Goal: Task Accomplishment & Management: Manage account settings

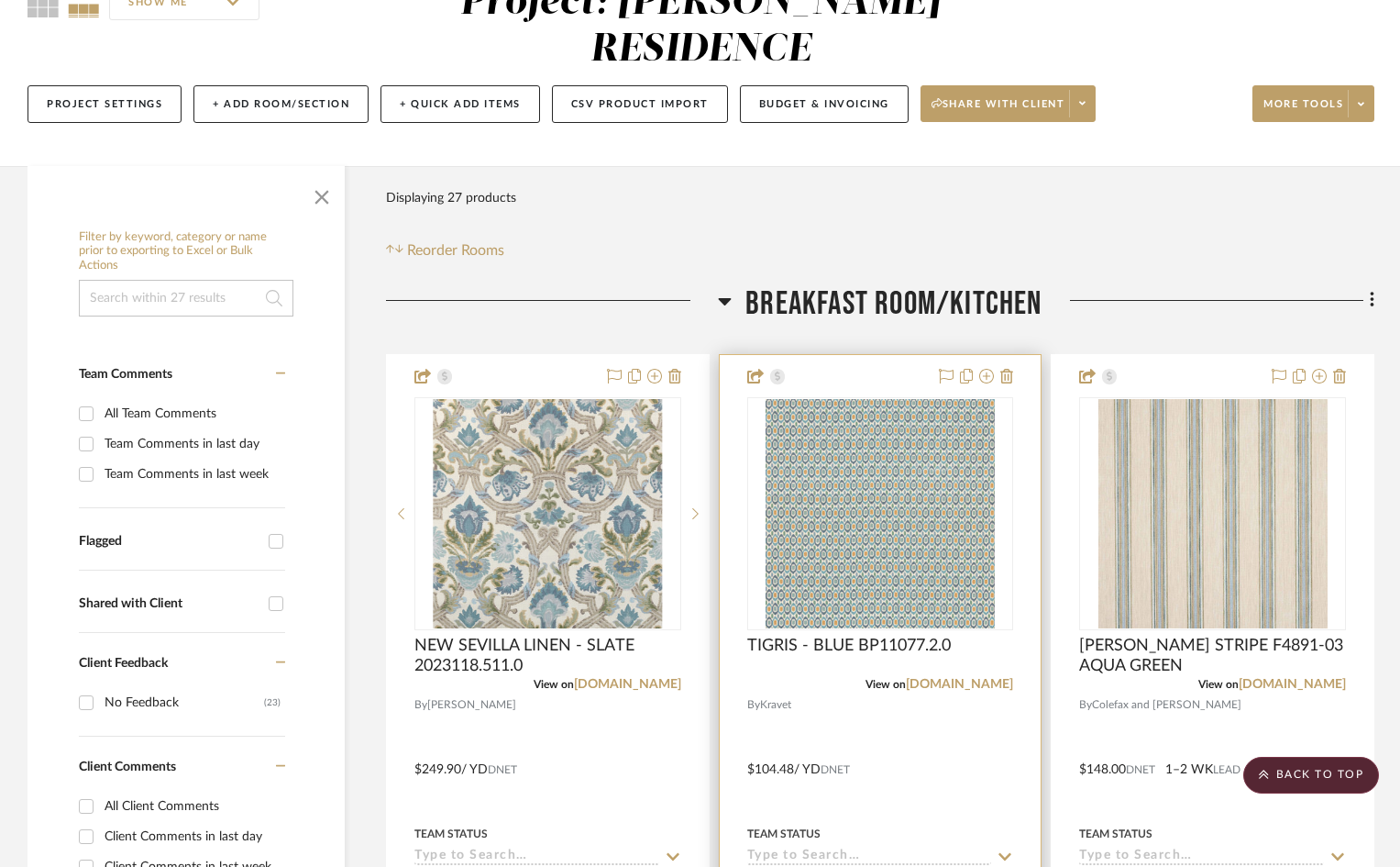
scroll to position [184, 0]
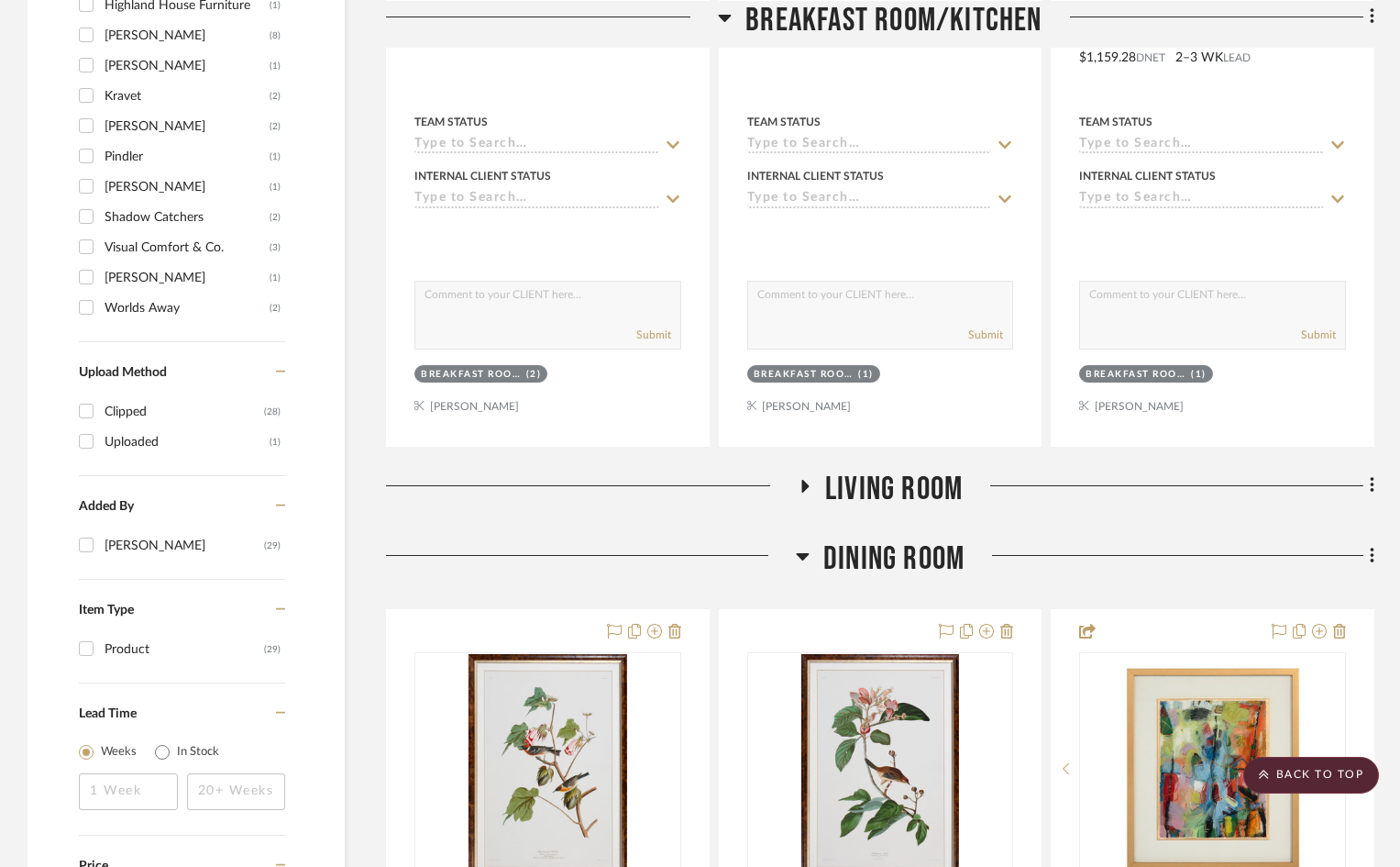
scroll to position [2109, 0]
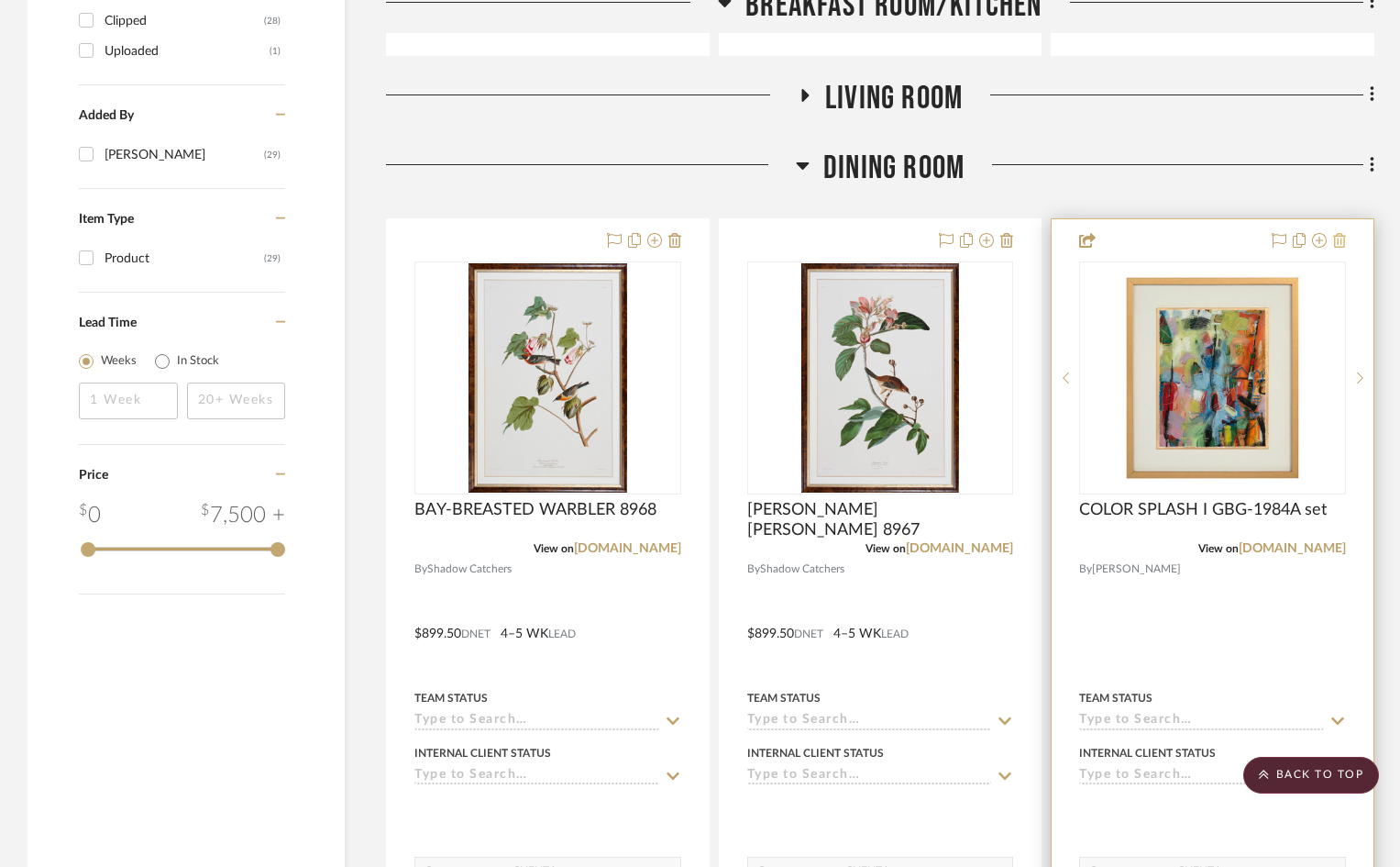
click at [1341, 233] on icon at bounding box center [1340, 240] width 13 height 15
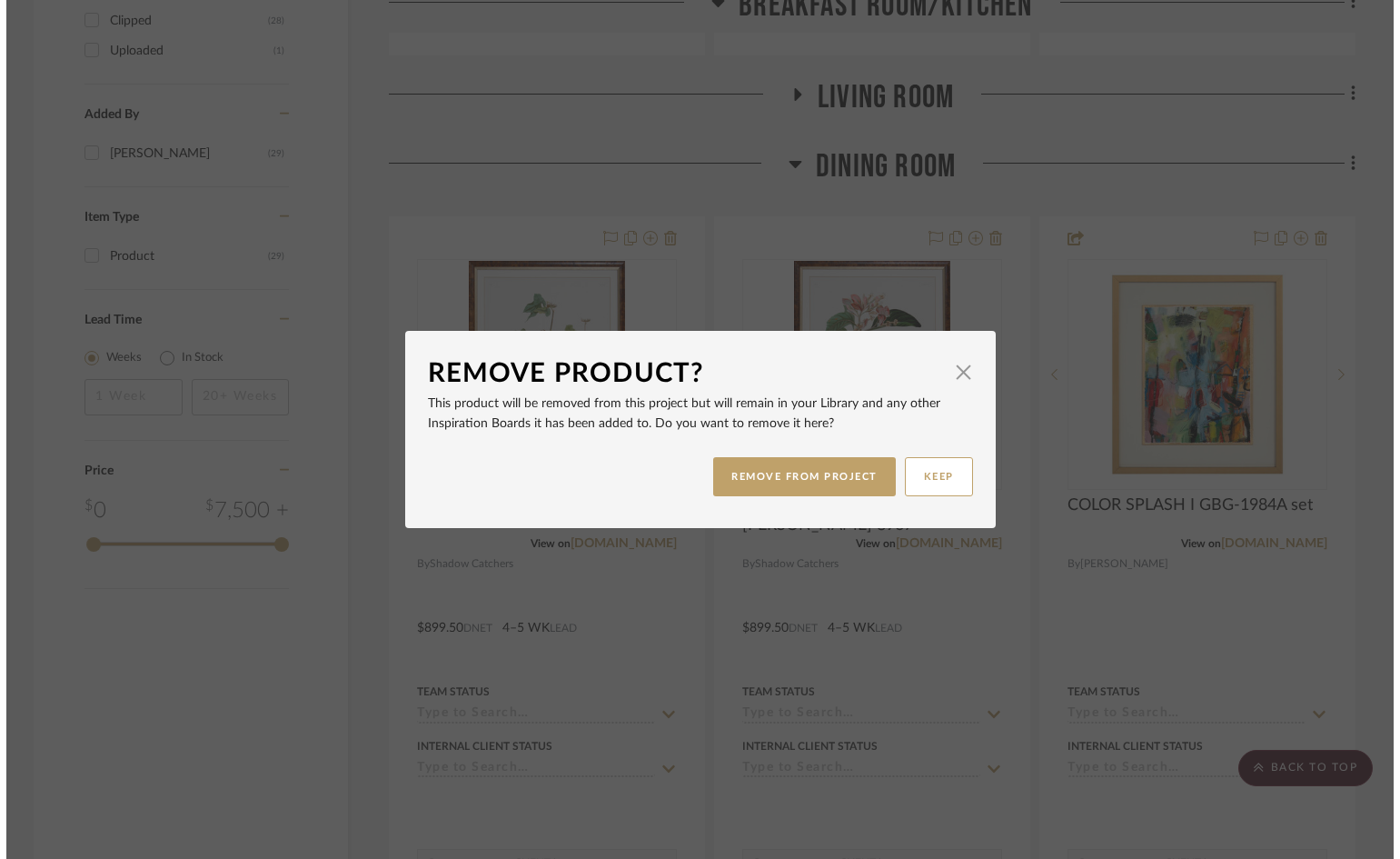
scroll to position [0, 0]
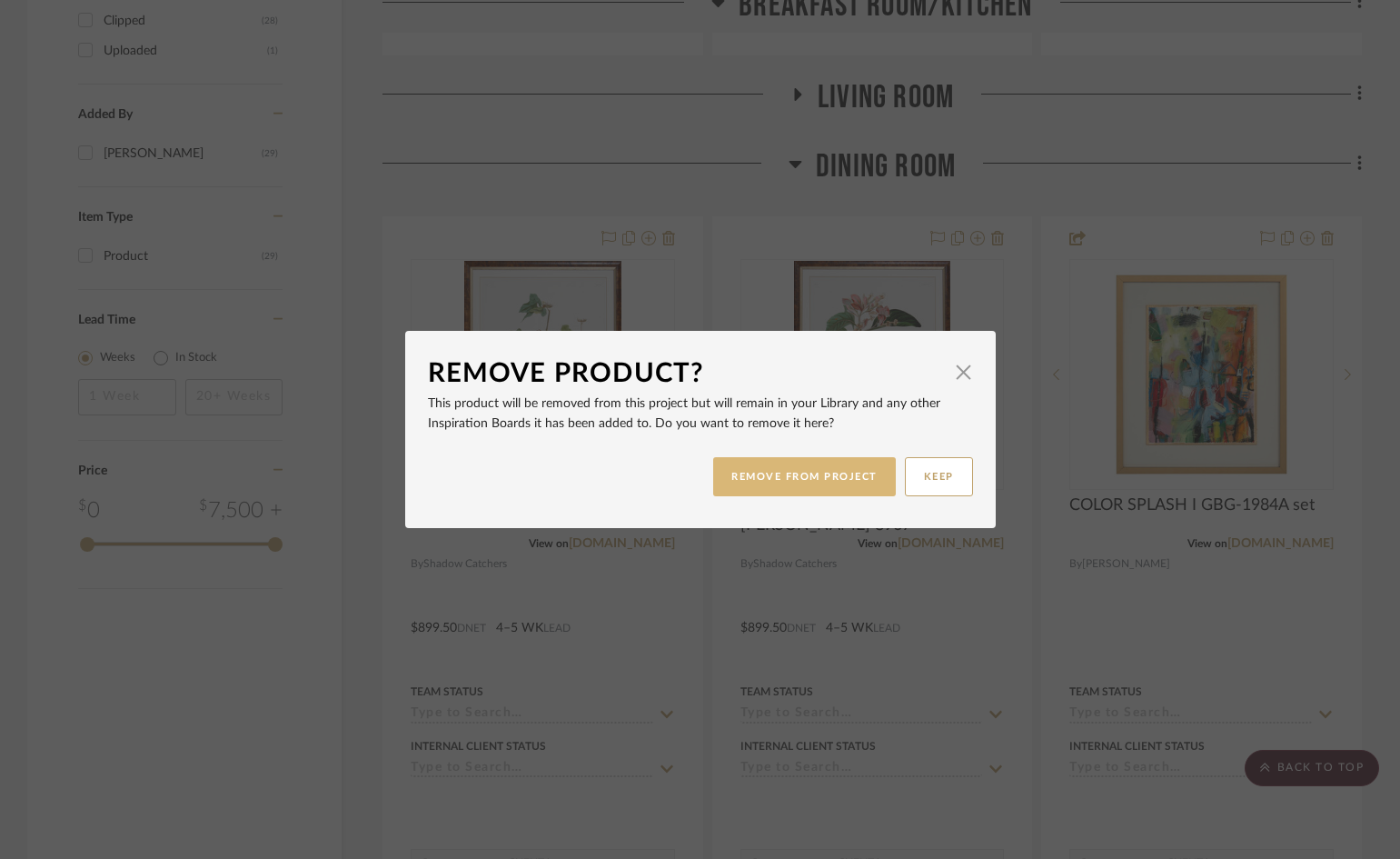
click at [820, 477] on button "REMOVE FROM PROJECT" at bounding box center [804, 476] width 183 height 39
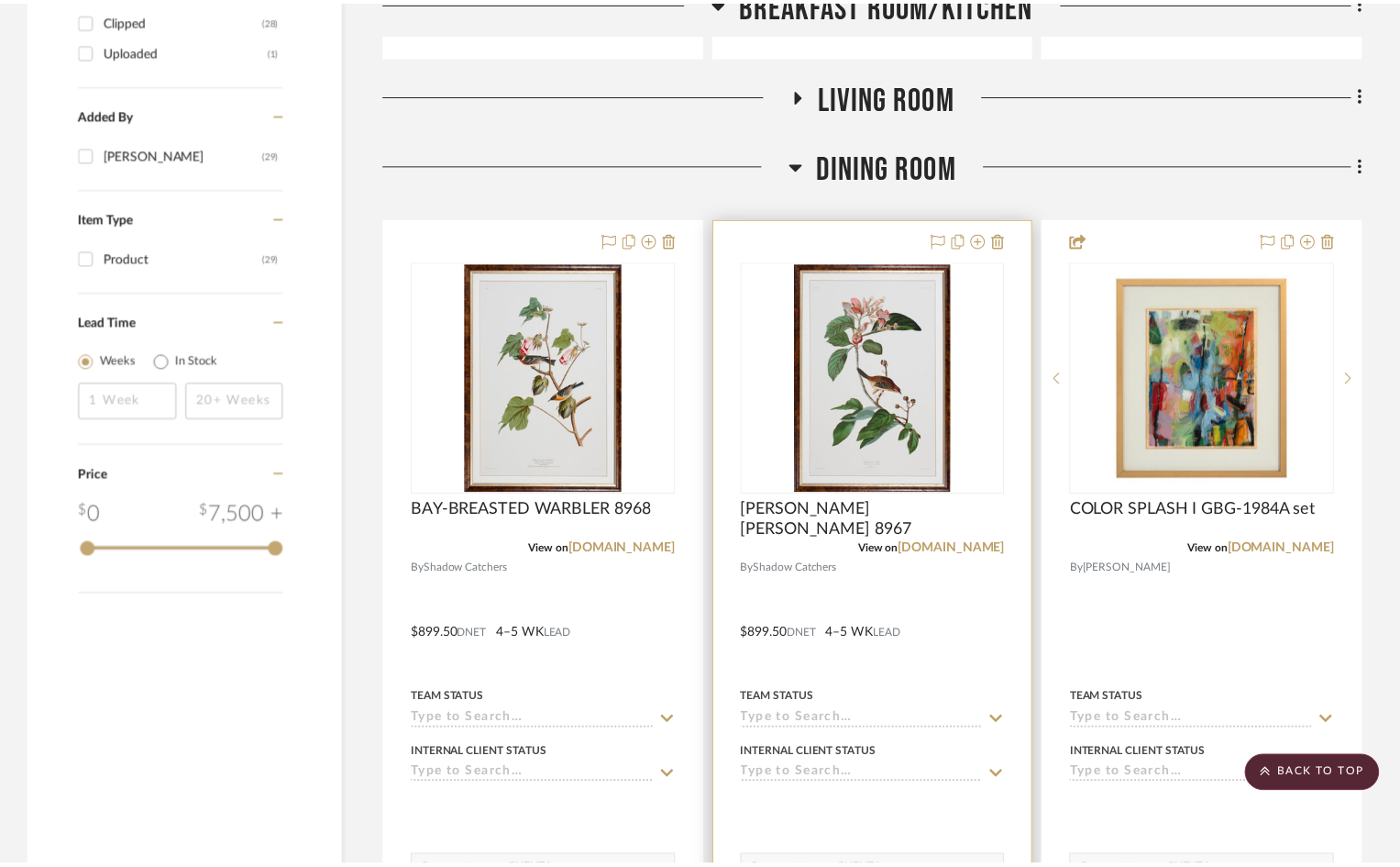
scroll to position [2109, 0]
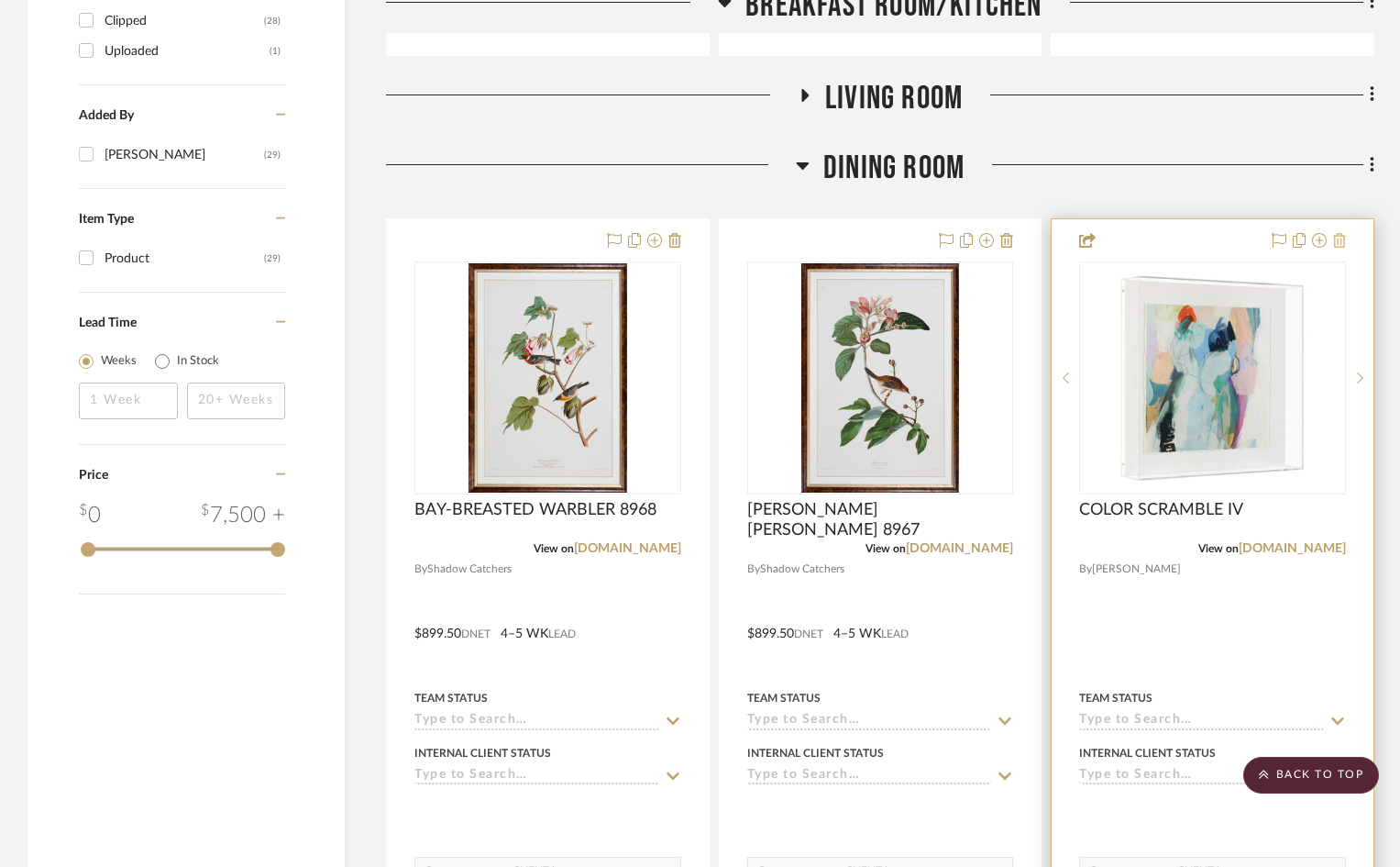
click at [1340, 233] on icon at bounding box center [1340, 240] width 13 height 15
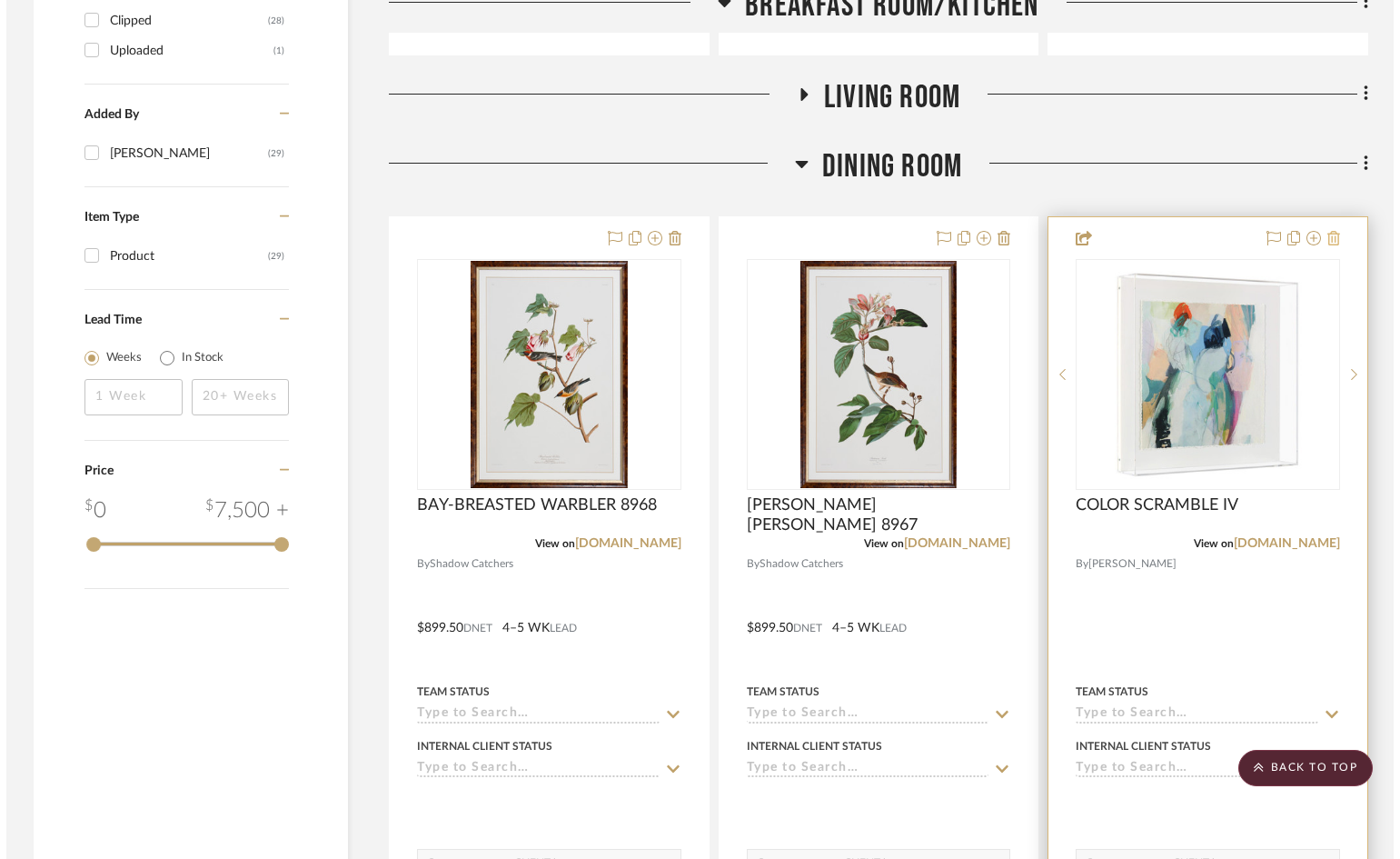
scroll to position [0, 0]
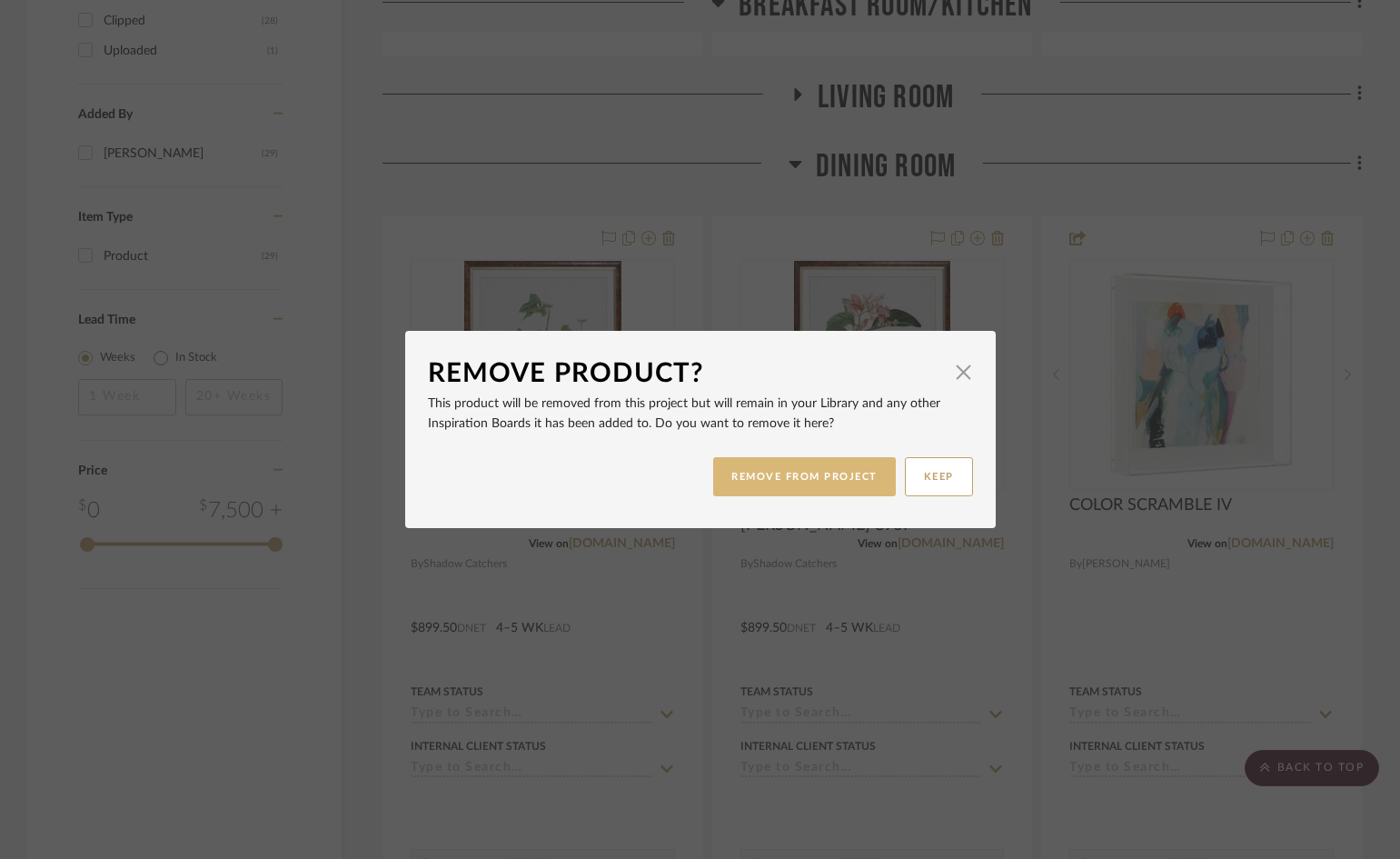
click at [763, 475] on button "REMOVE FROM PROJECT" at bounding box center [804, 476] width 183 height 39
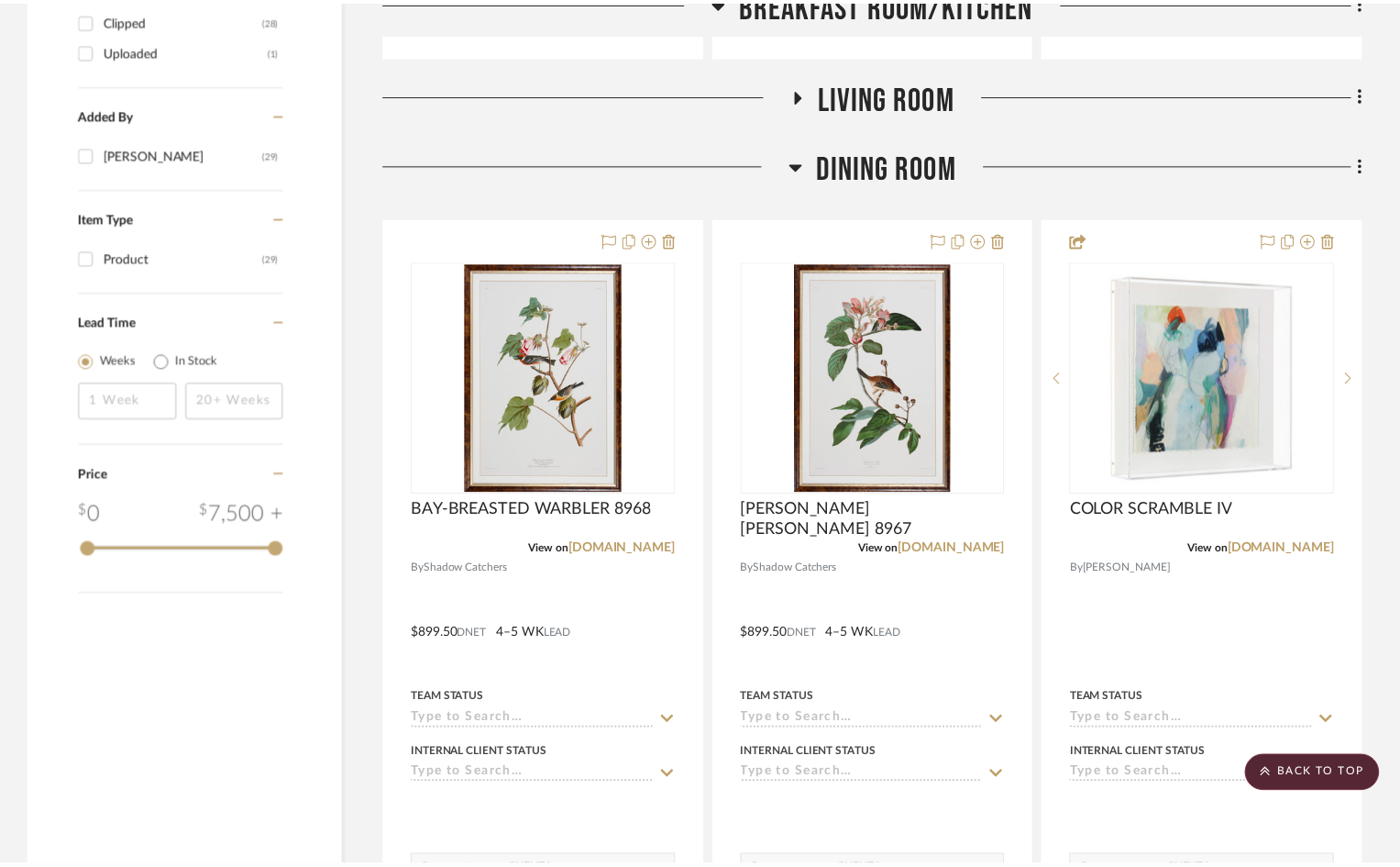
scroll to position [2109, 0]
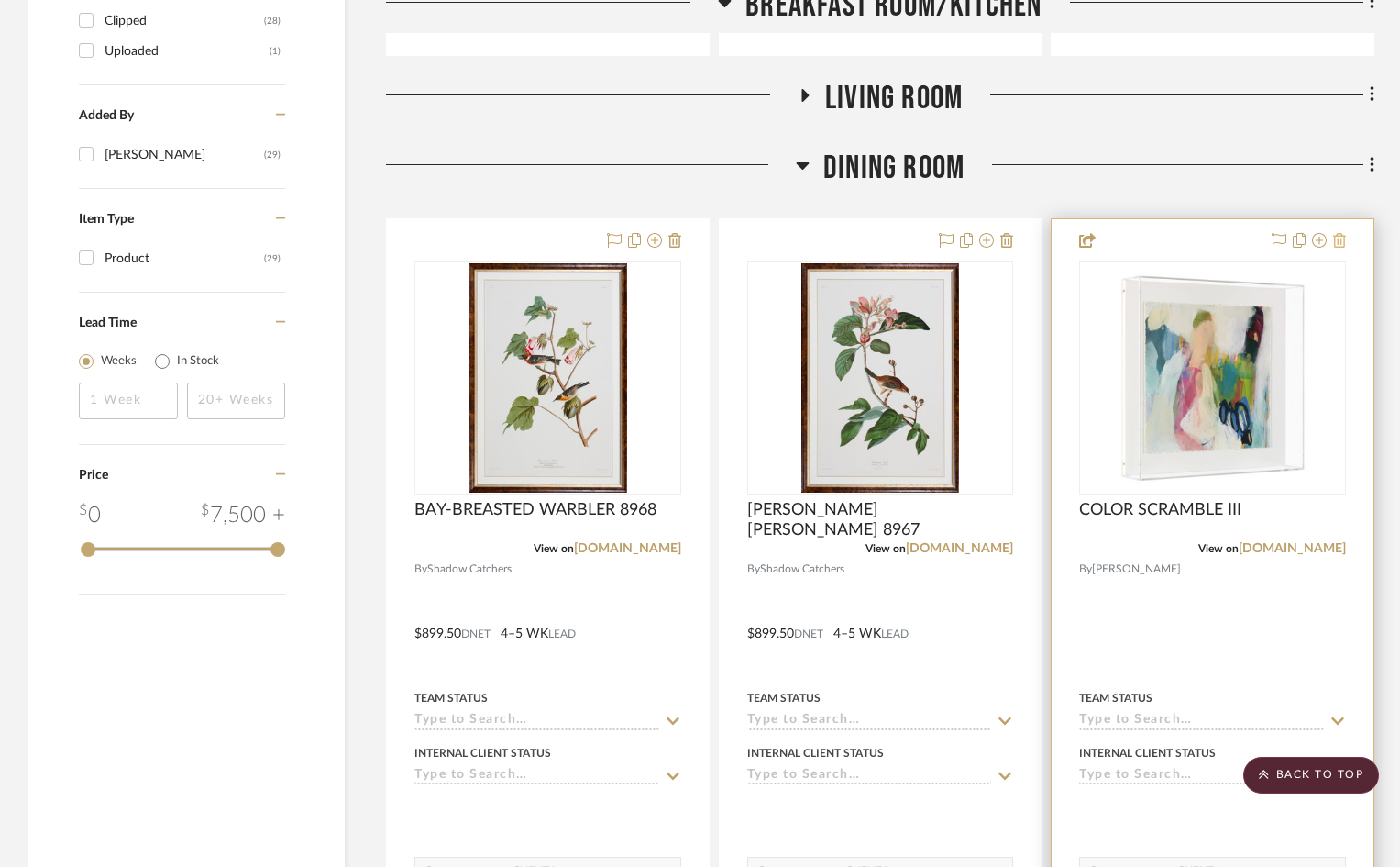
click at [1341, 233] on icon at bounding box center [1340, 240] width 13 height 15
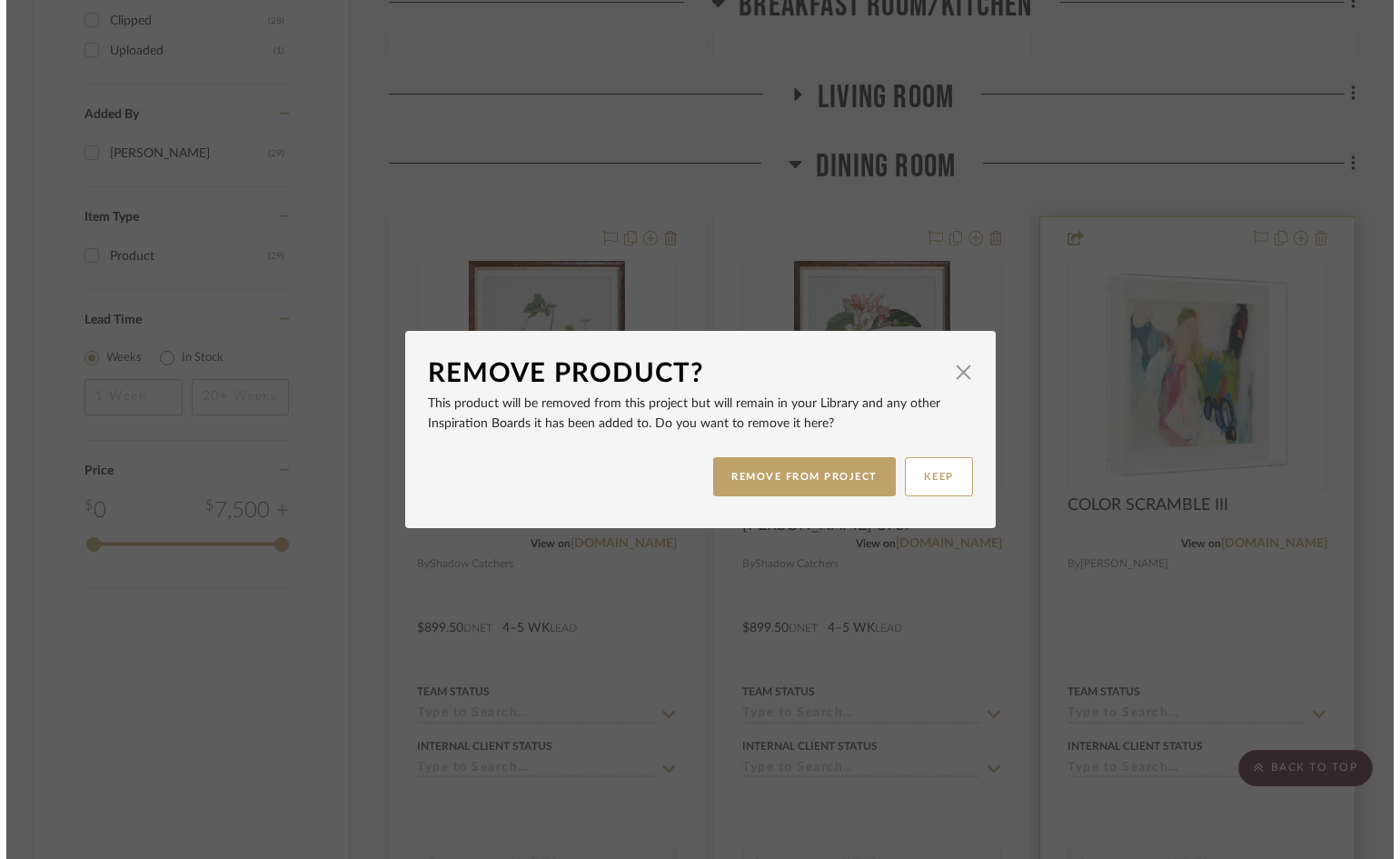
scroll to position [0, 0]
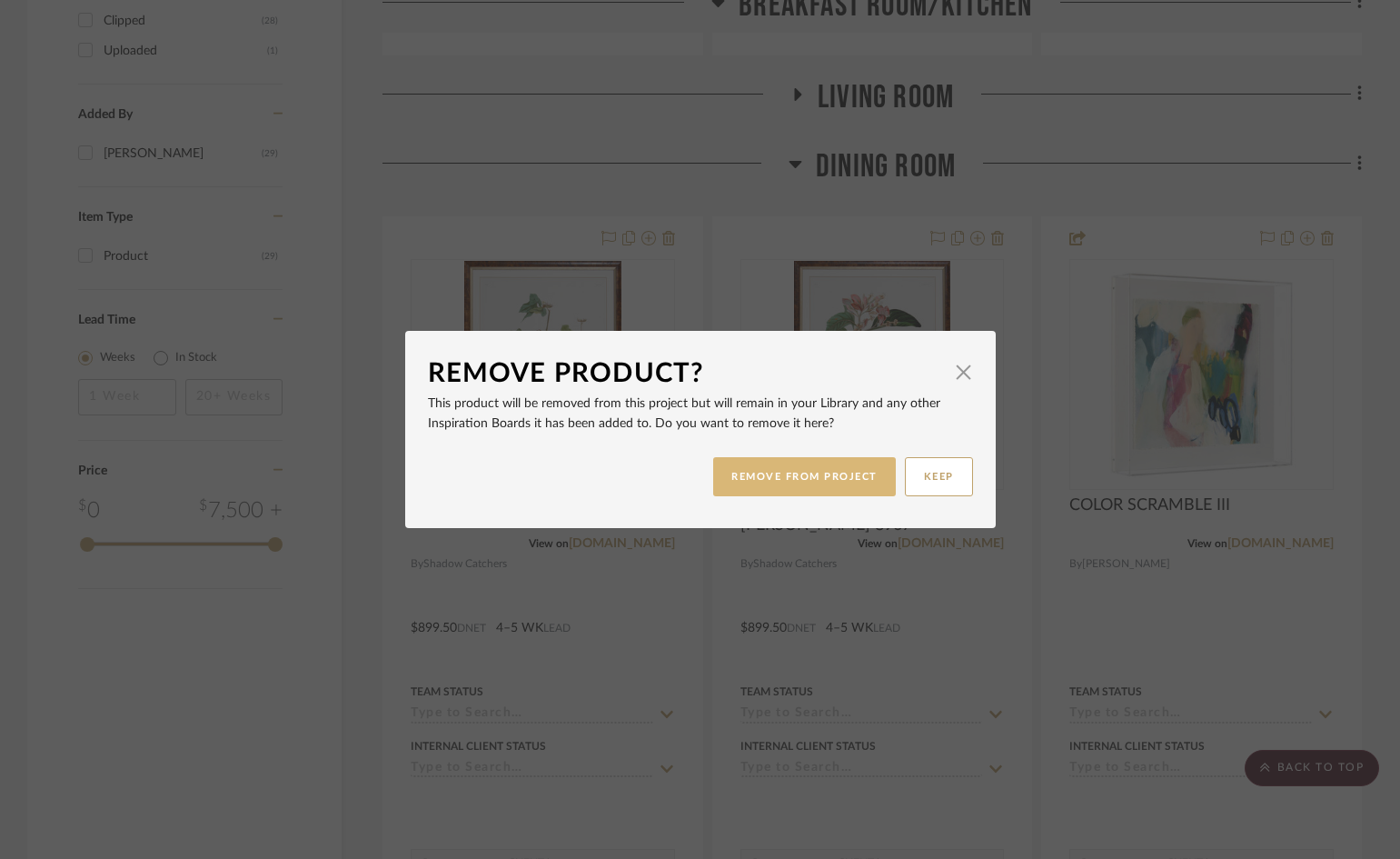
click at [818, 474] on button "REMOVE FROM PROJECT" at bounding box center [804, 476] width 183 height 39
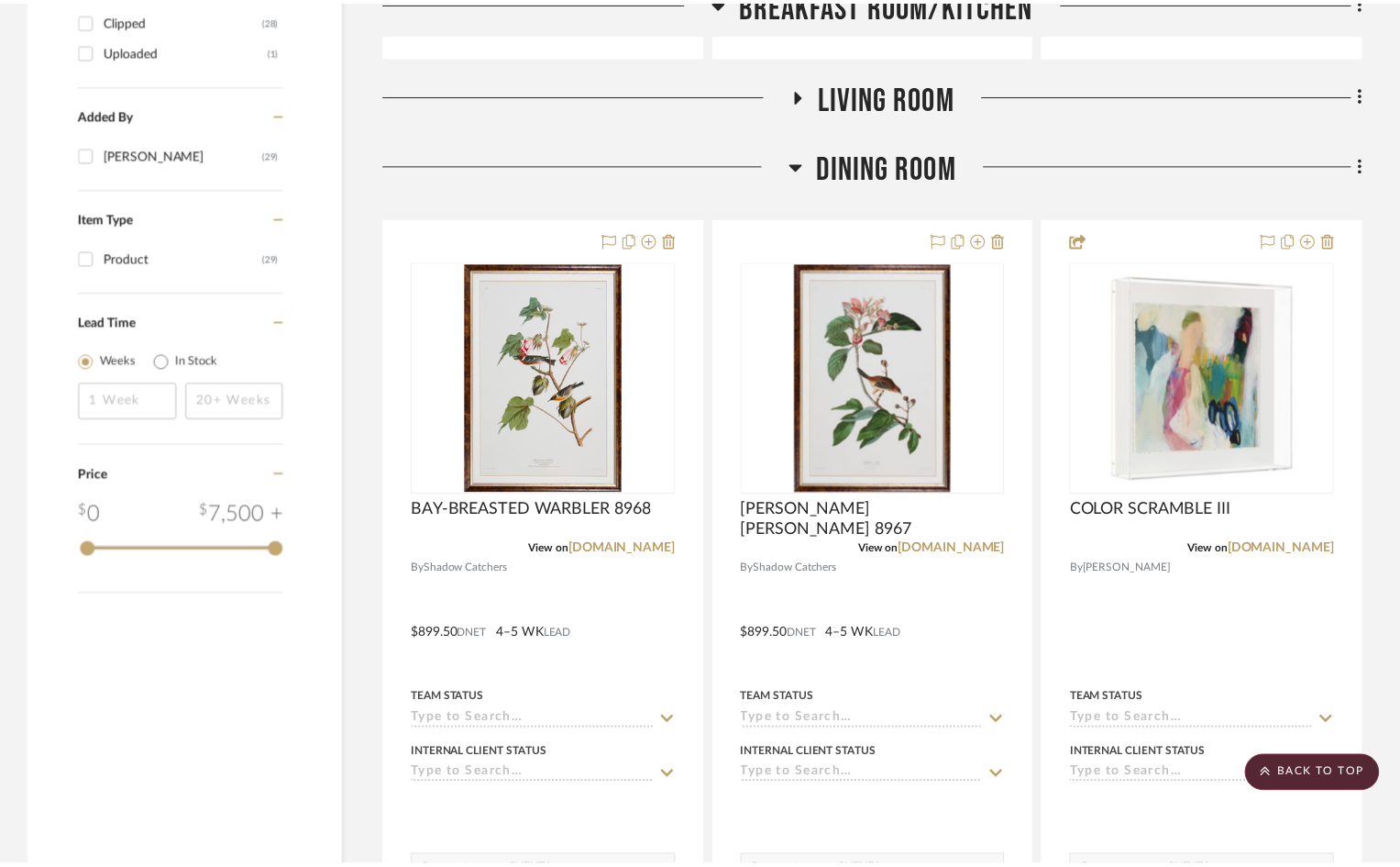
scroll to position [2109, 0]
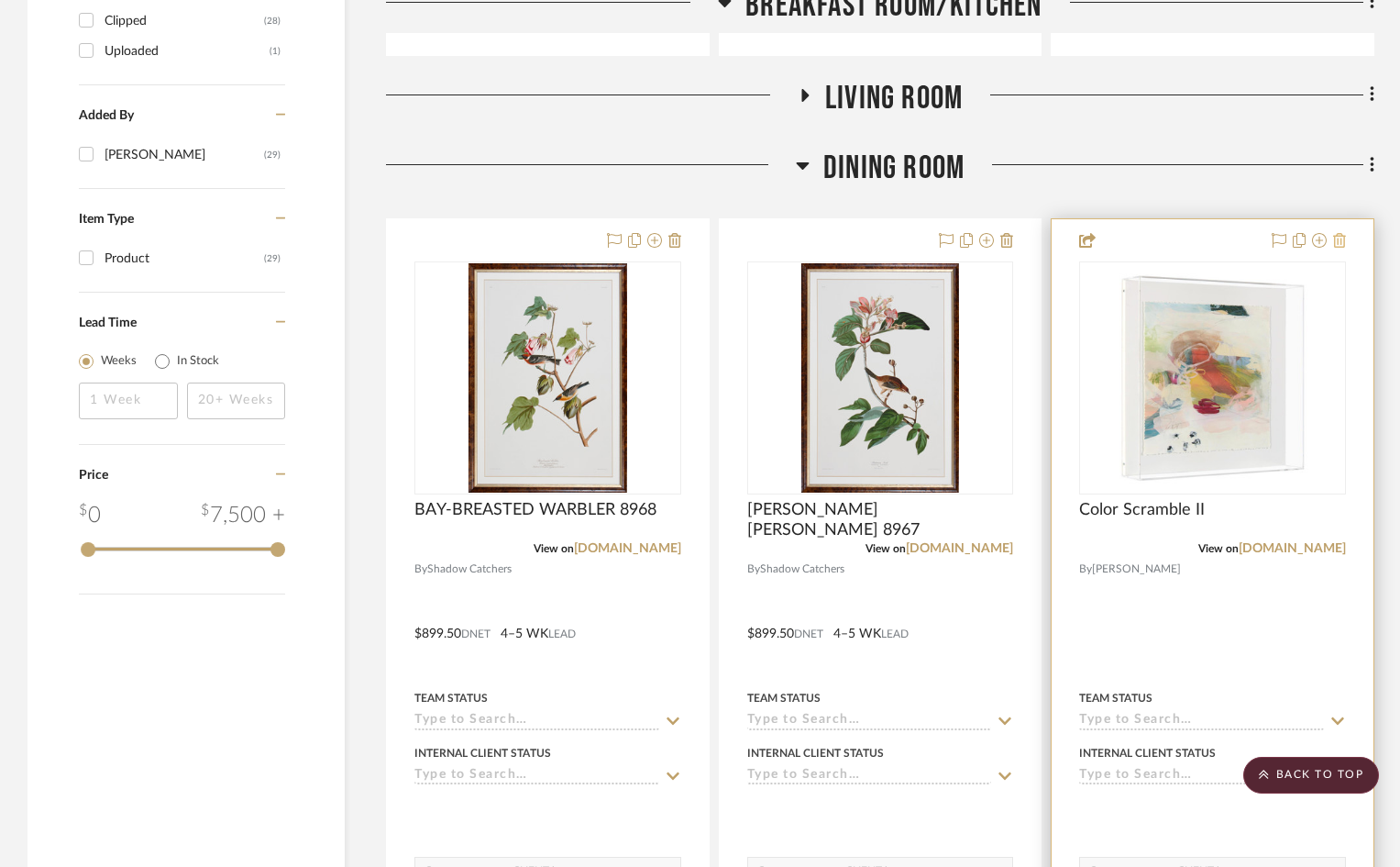
click at [1343, 233] on icon at bounding box center [1340, 240] width 13 height 15
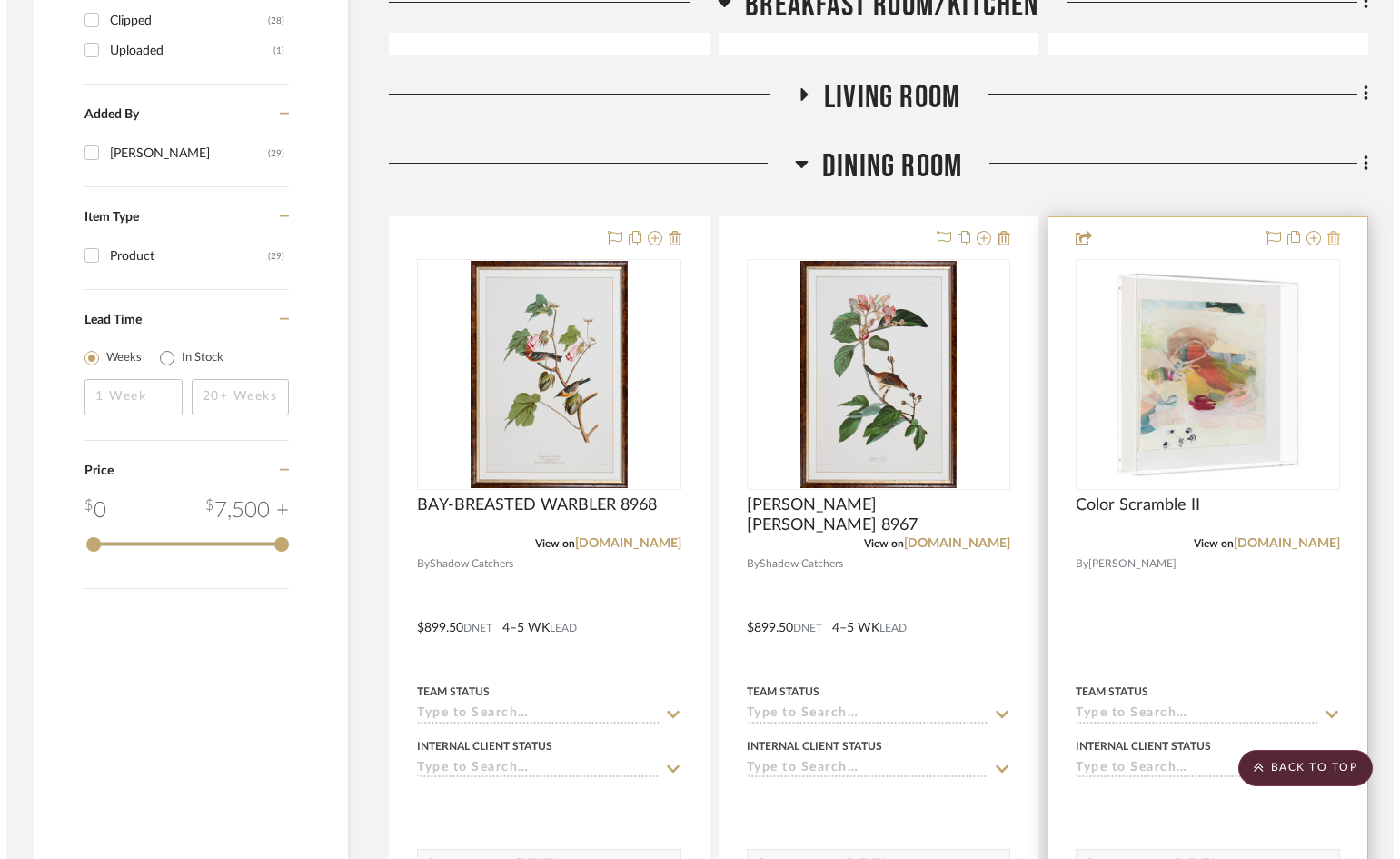
scroll to position [0, 0]
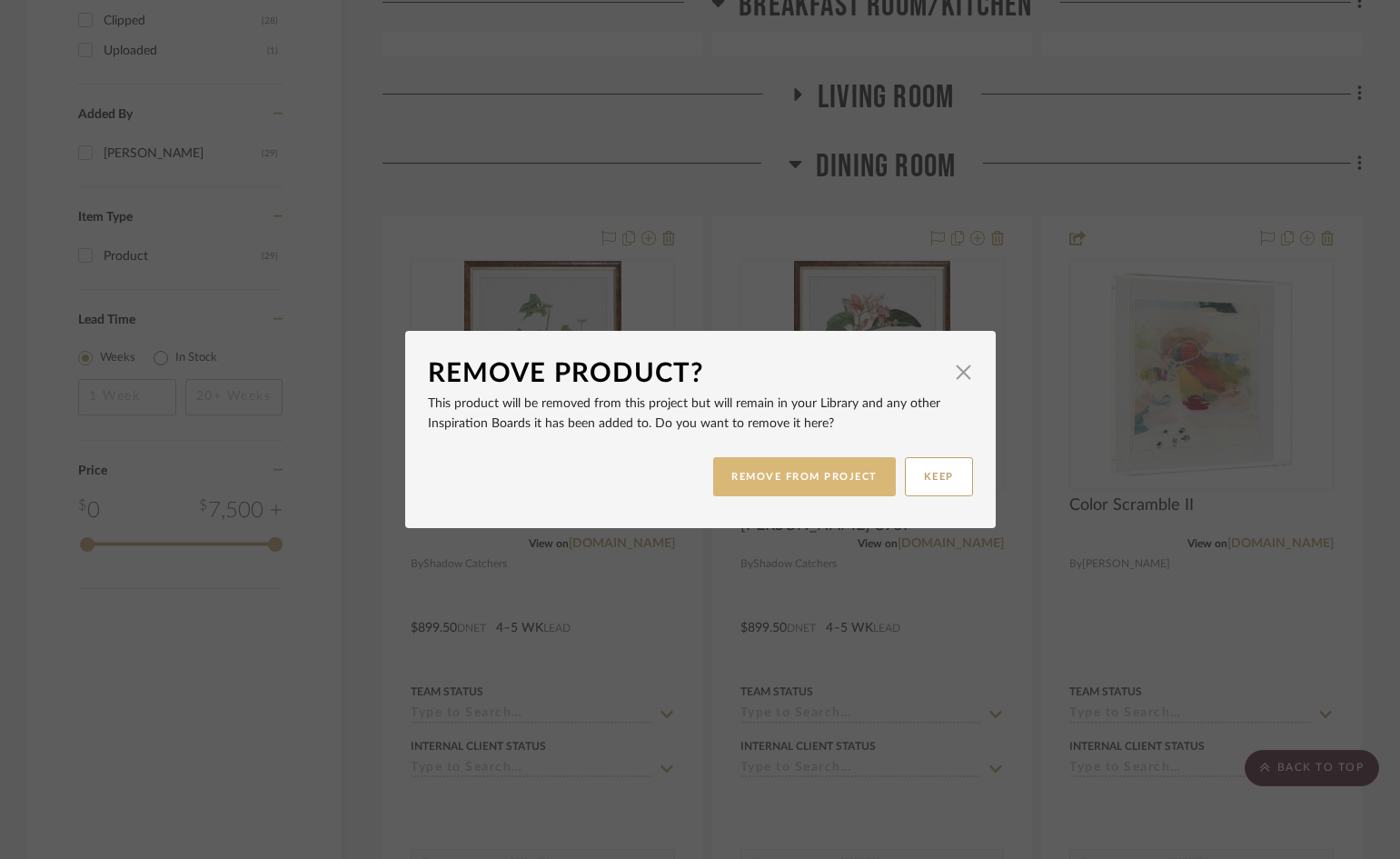
click at [859, 481] on button "REMOVE FROM PROJECT" at bounding box center [804, 476] width 183 height 39
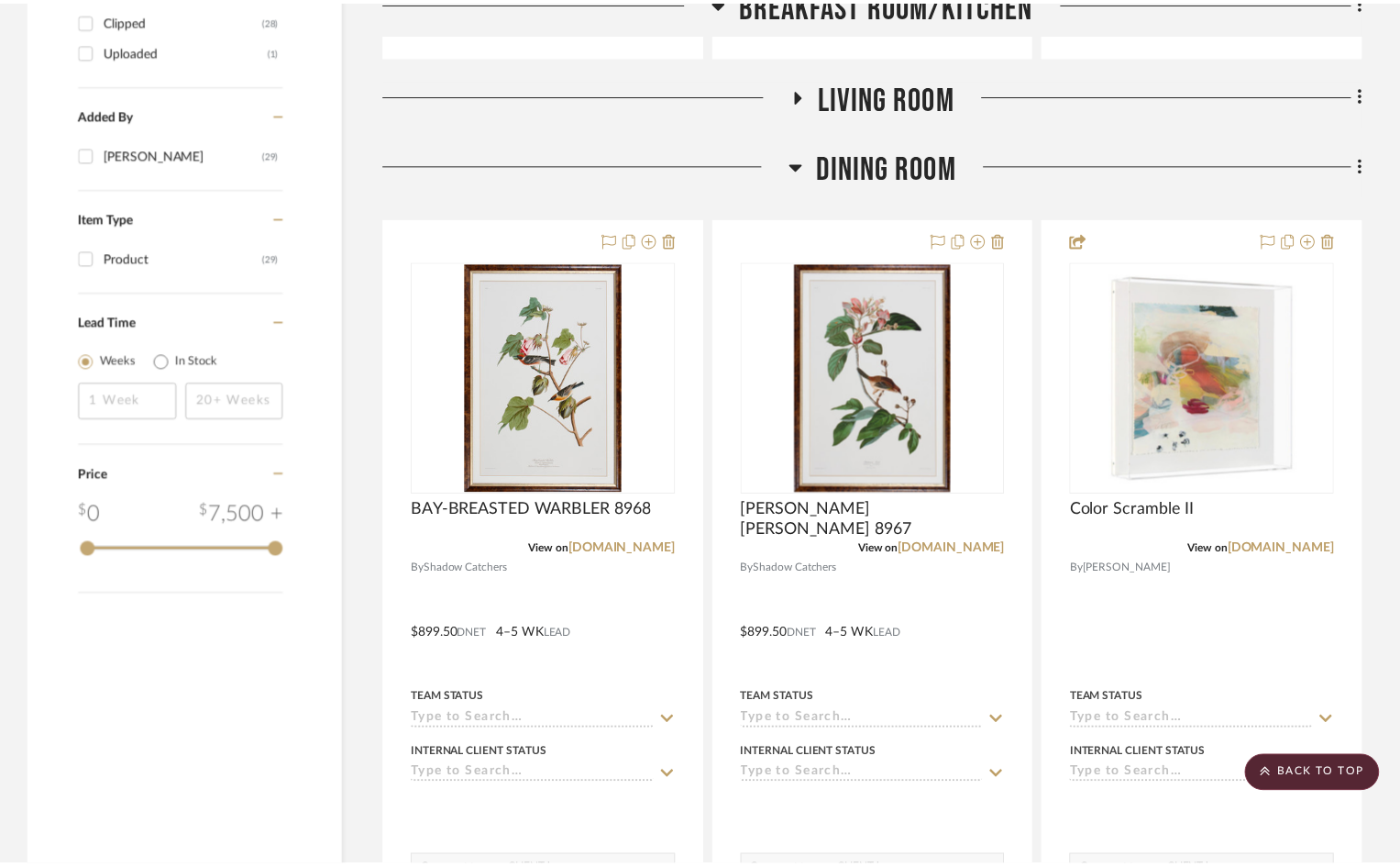
scroll to position [2109, 0]
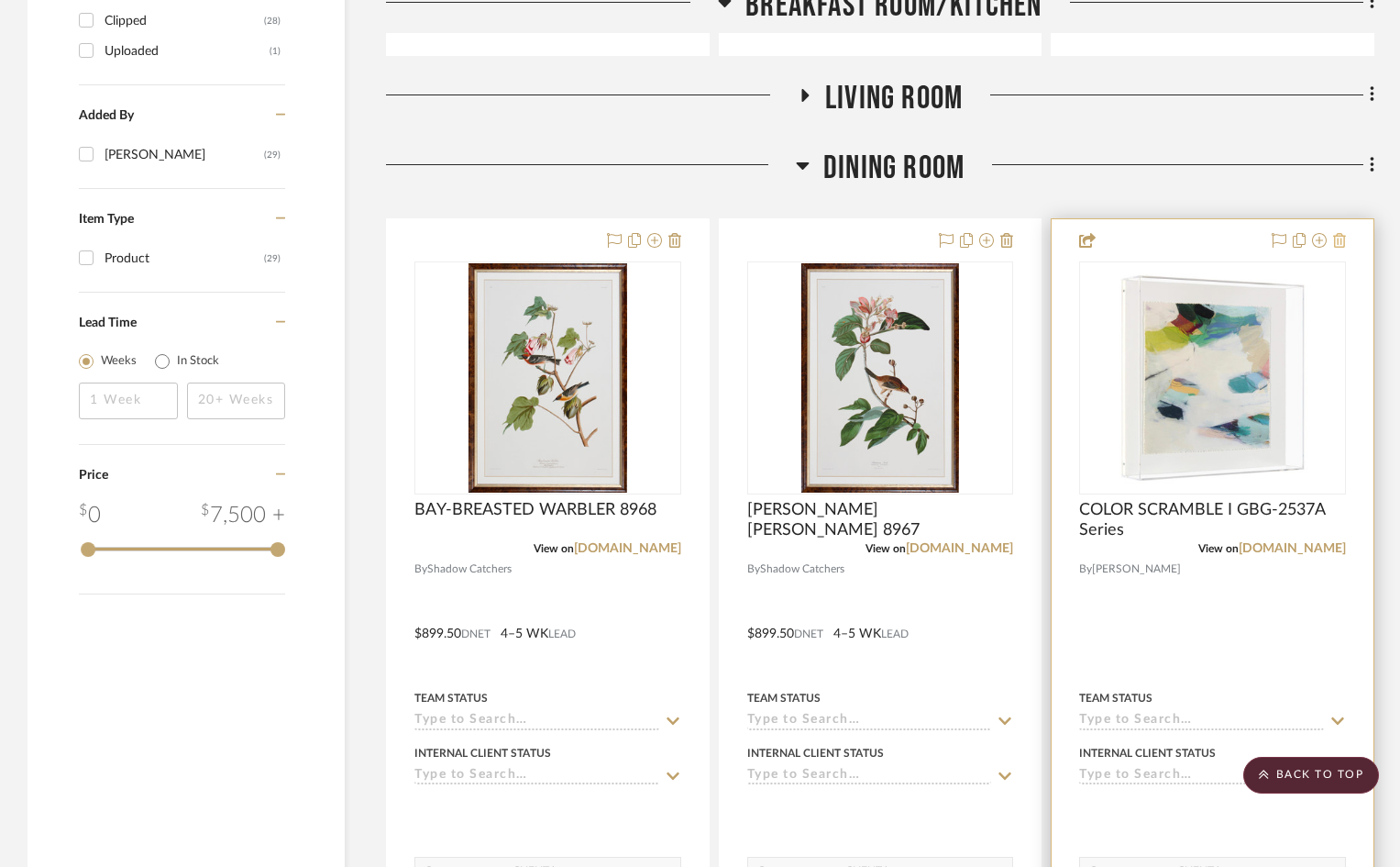
click at [1342, 233] on icon at bounding box center [1340, 240] width 13 height 15
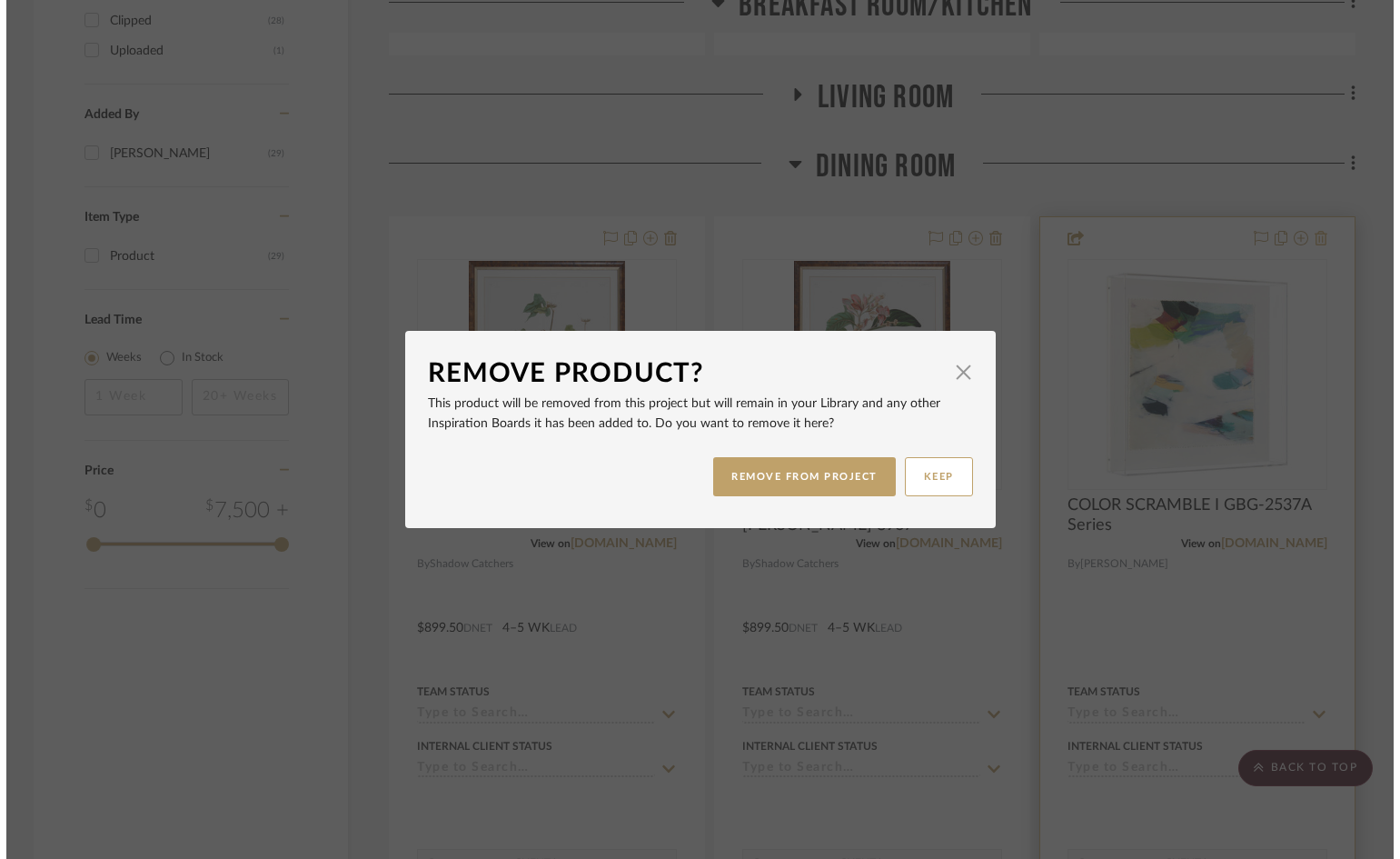
scroll to position [0, 0]
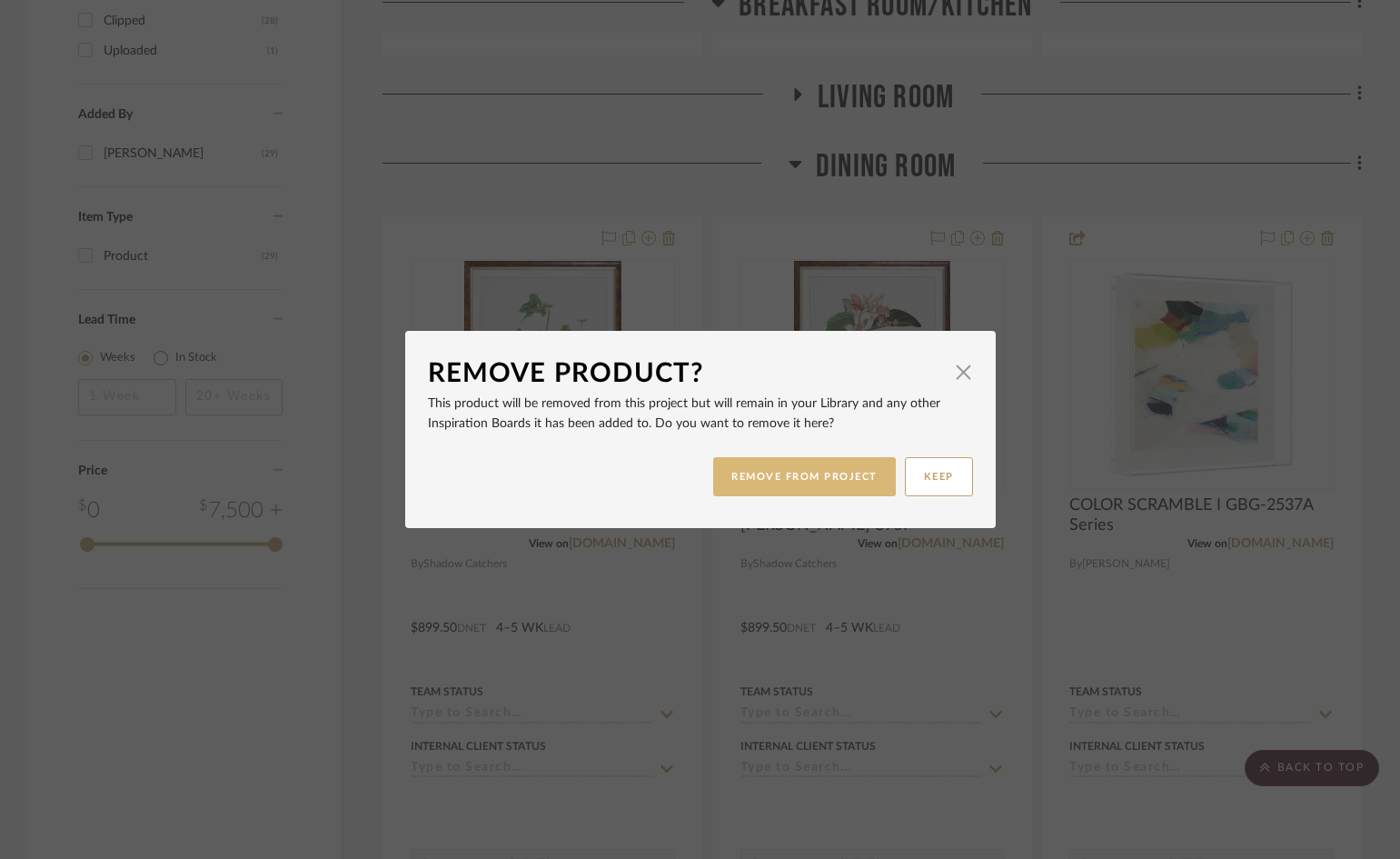
click at [823, 472] on button "REMOVE FROM PROJECT" at bounding box center [804, 476] width 183 height 39
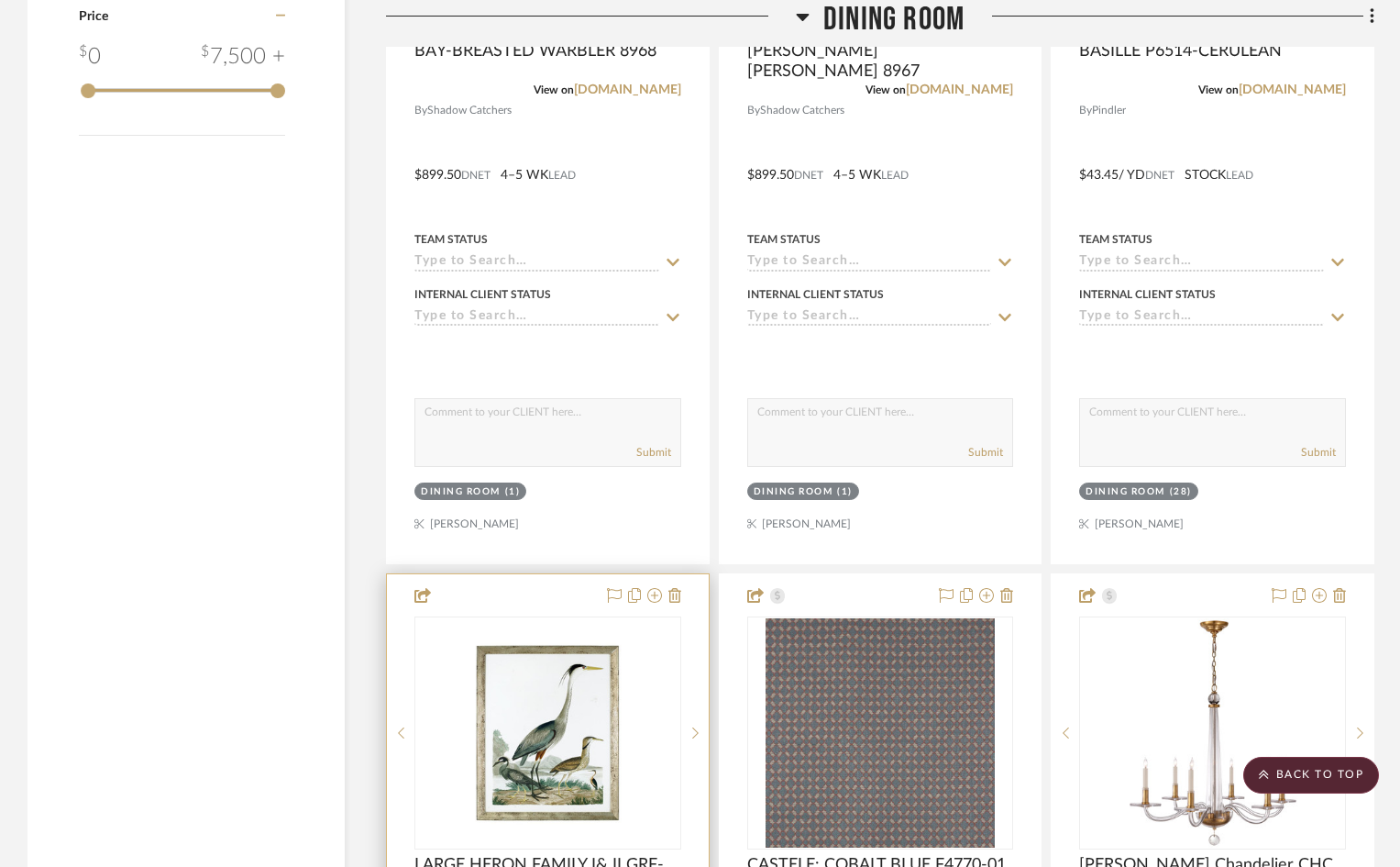
scroll to position [2659, 0]
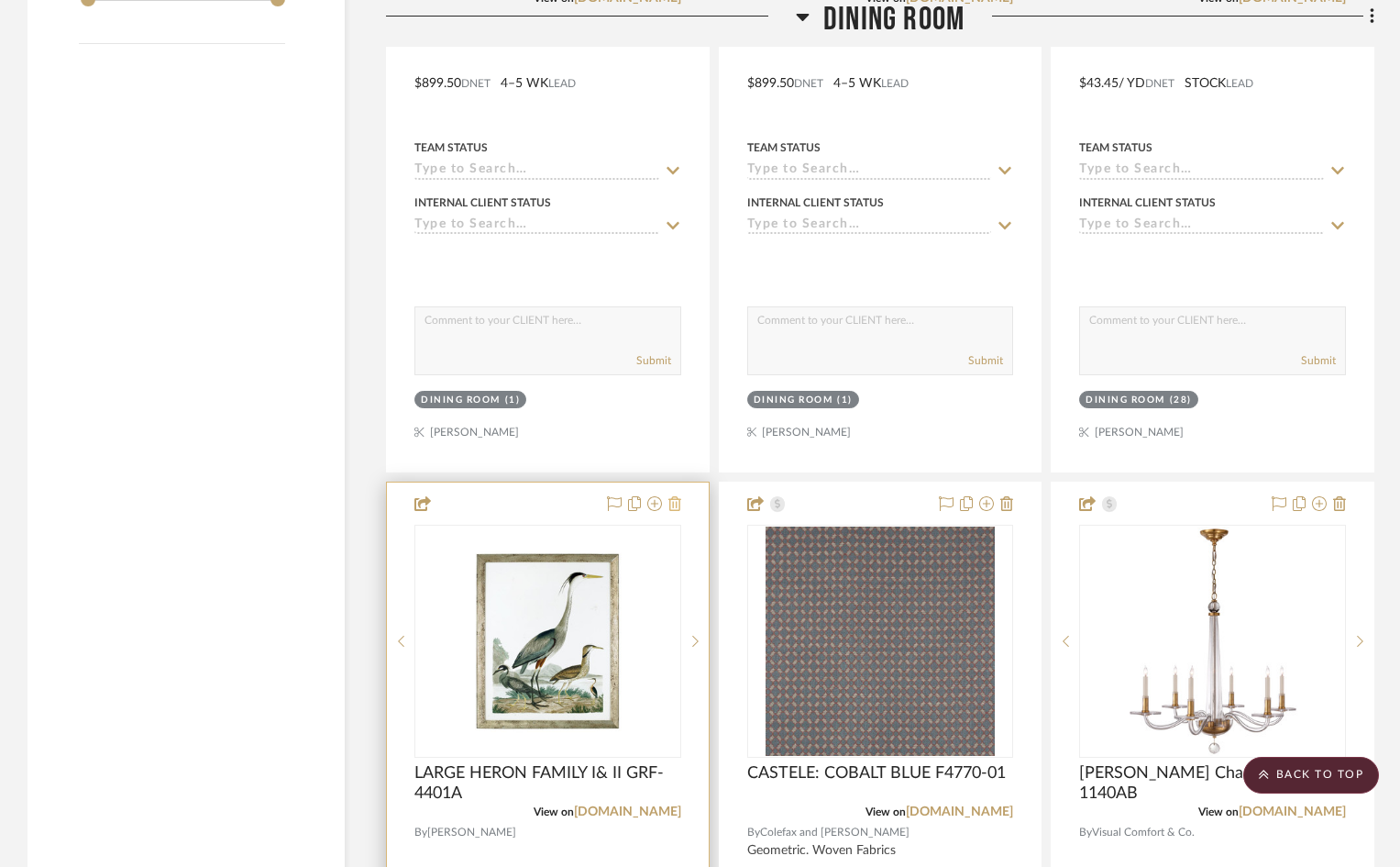
click at [676, 497] on icon at bounding box center [674, 504] width 13 height 15
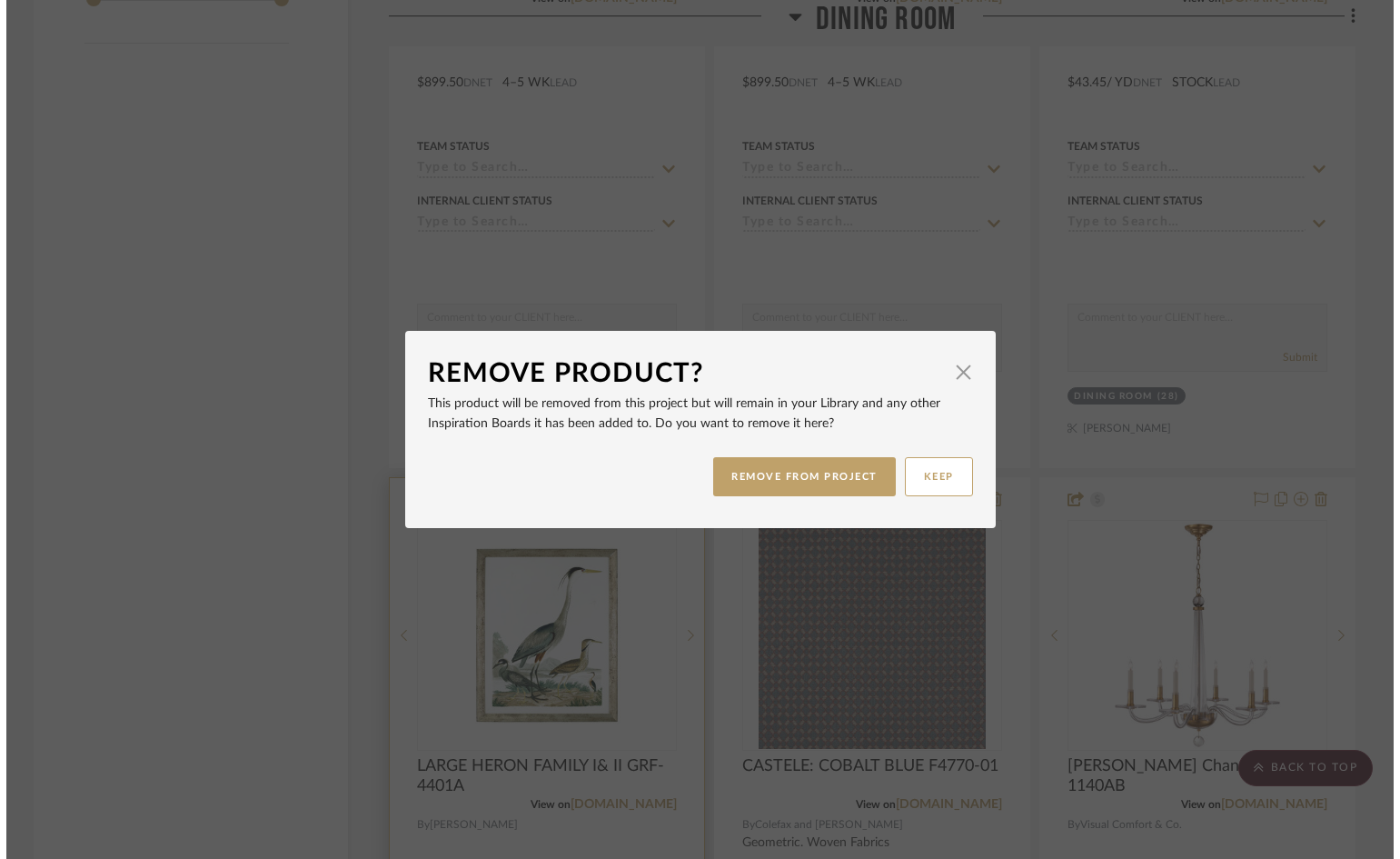
scroll to position [0, 0]
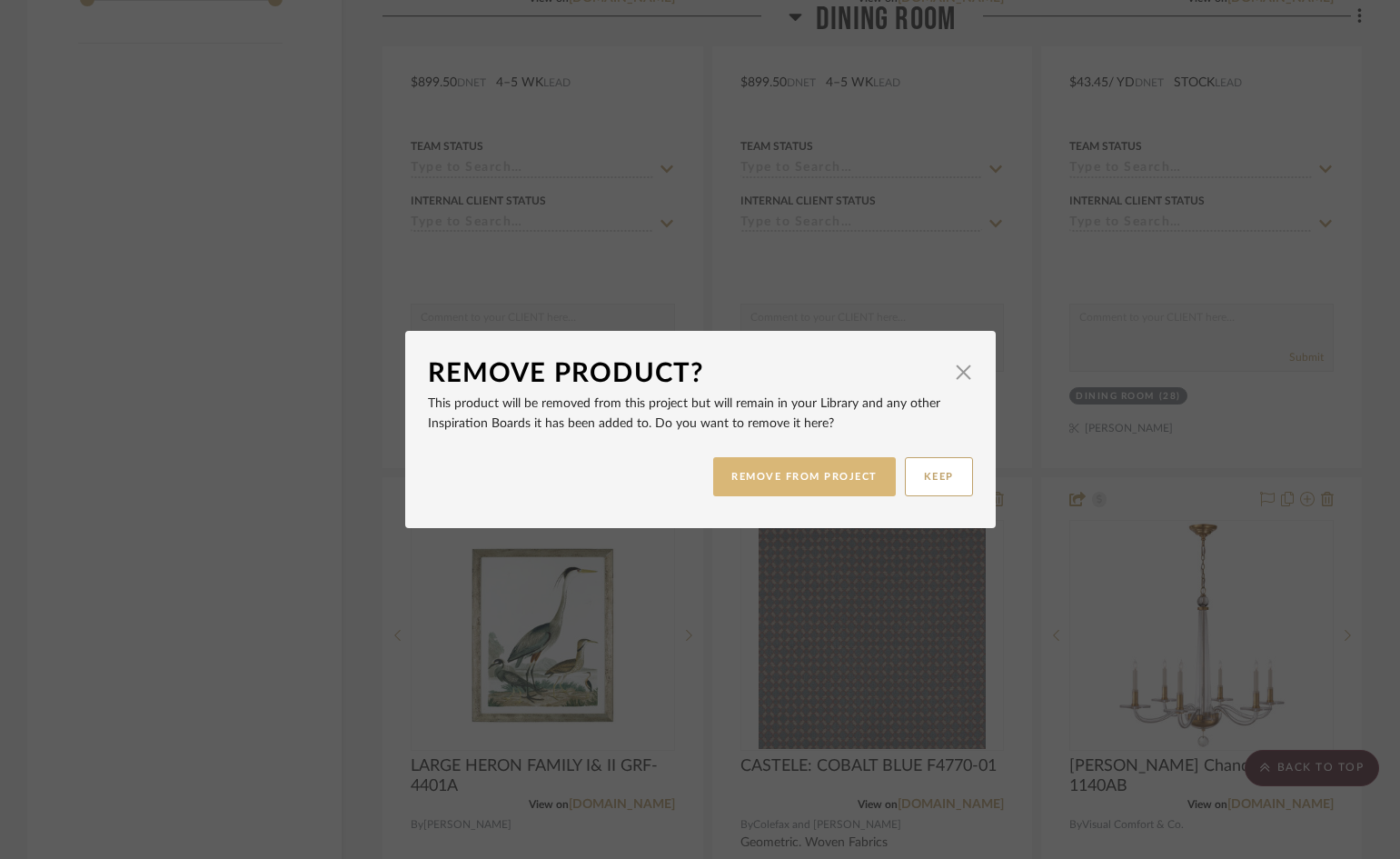
click at [771, 481] on button "REMOVE FROM PROJECT" at bounding box center [804, 476] width 183 height 39
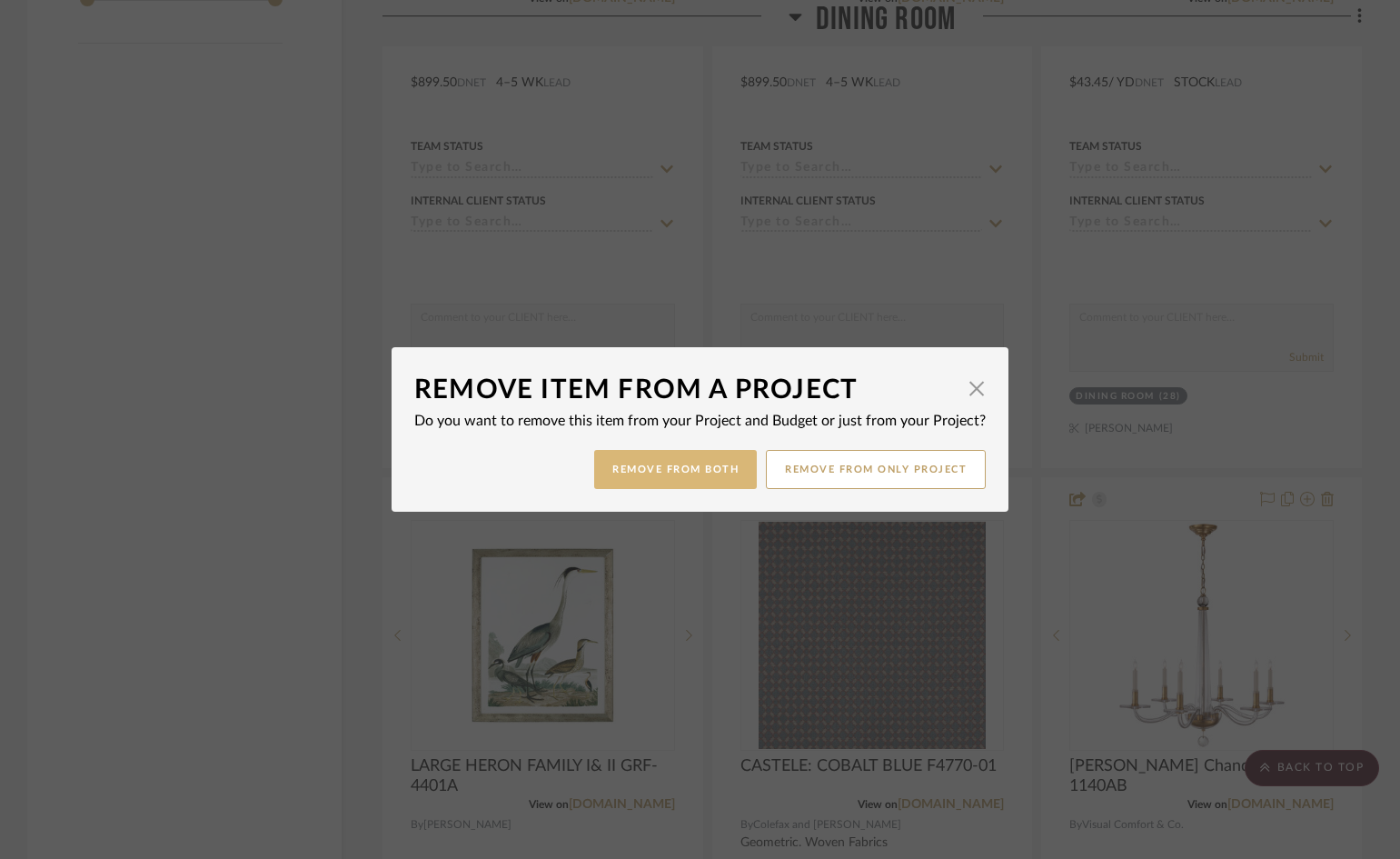
click at [634, 467] on button "Remove from Both" at bounding box center [675, 469] width 163 height 39
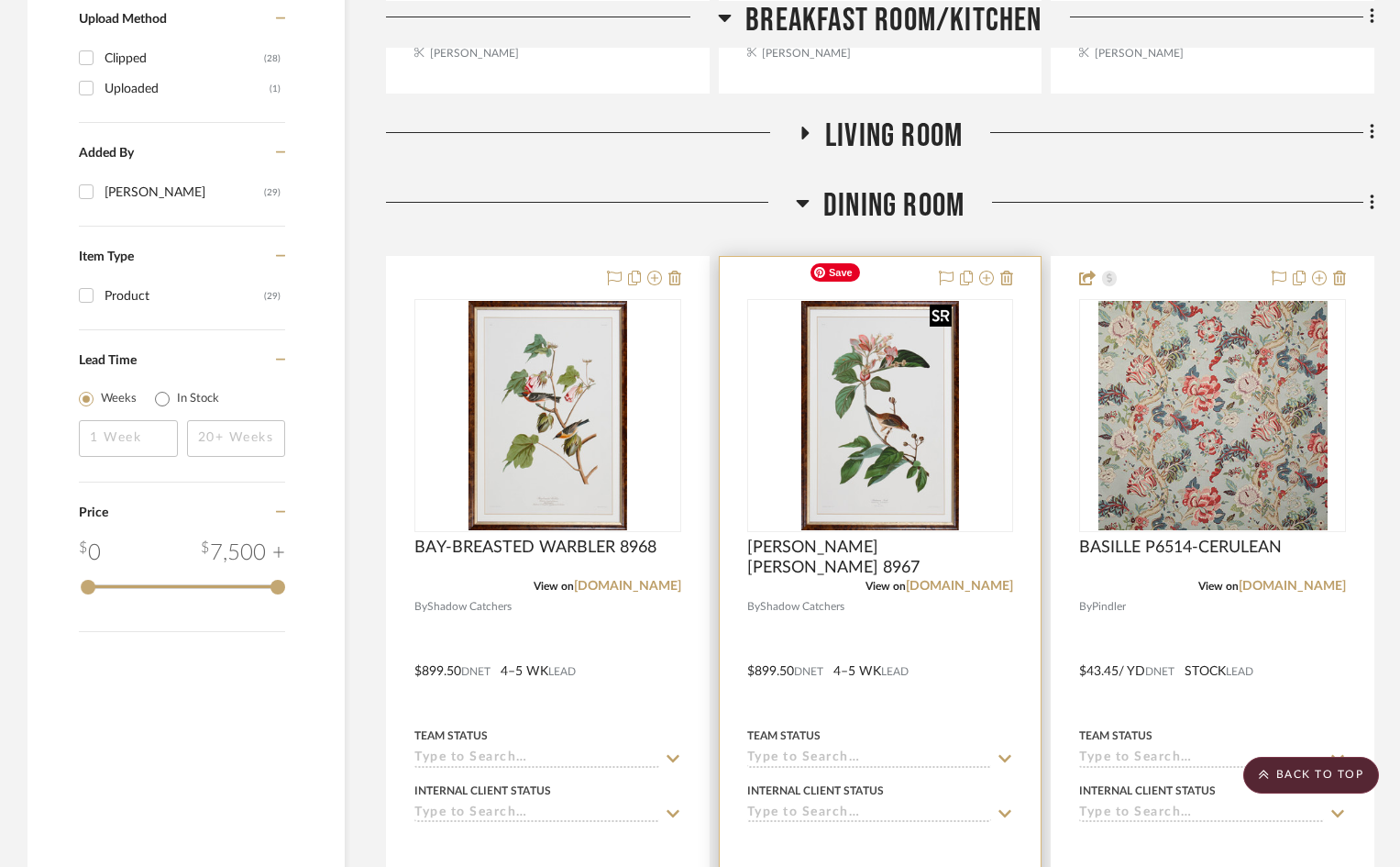
scroll to position [2109, 0]
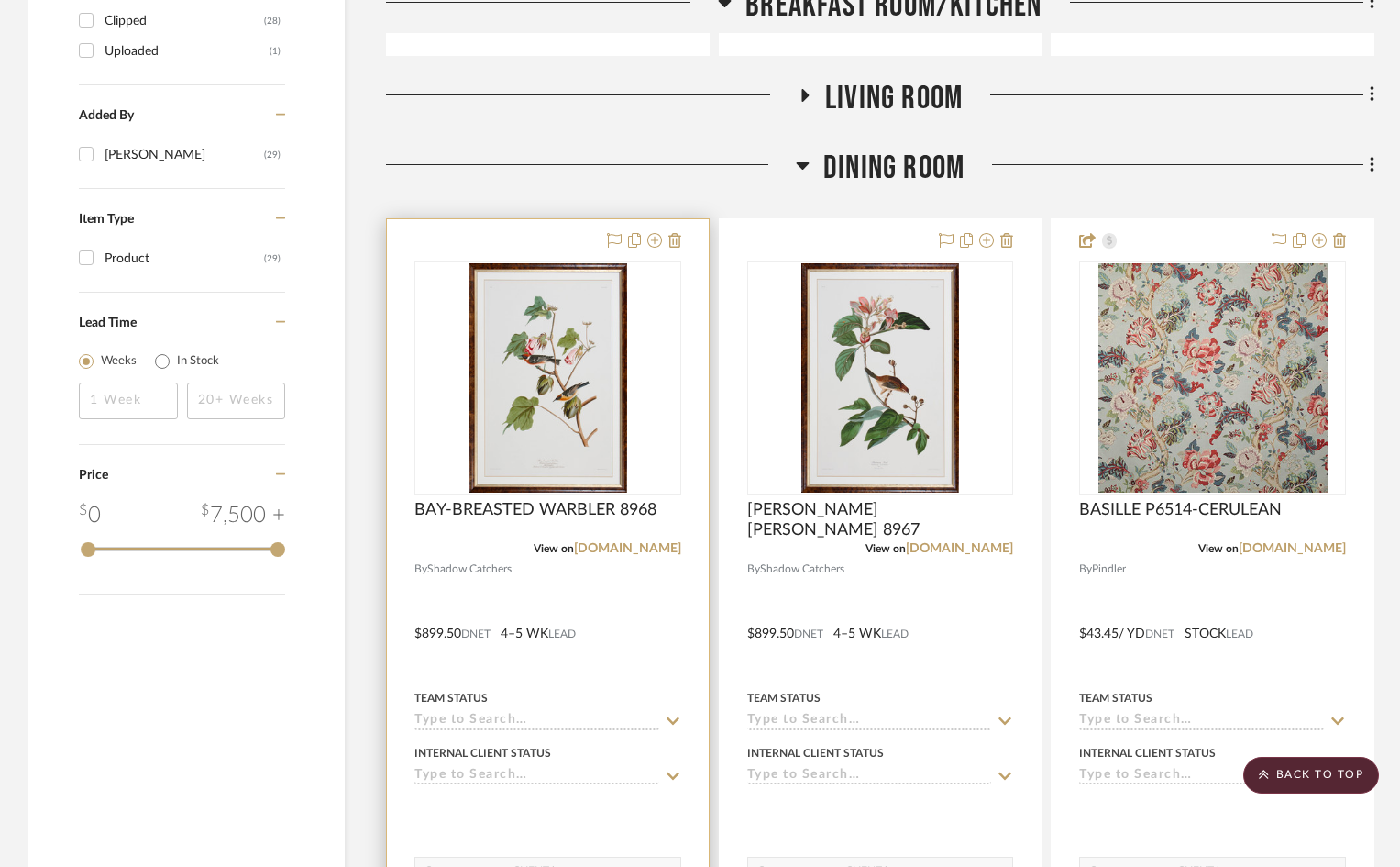
click at [0, 0] on div at bounding box center [0, 0] width 0 height 0
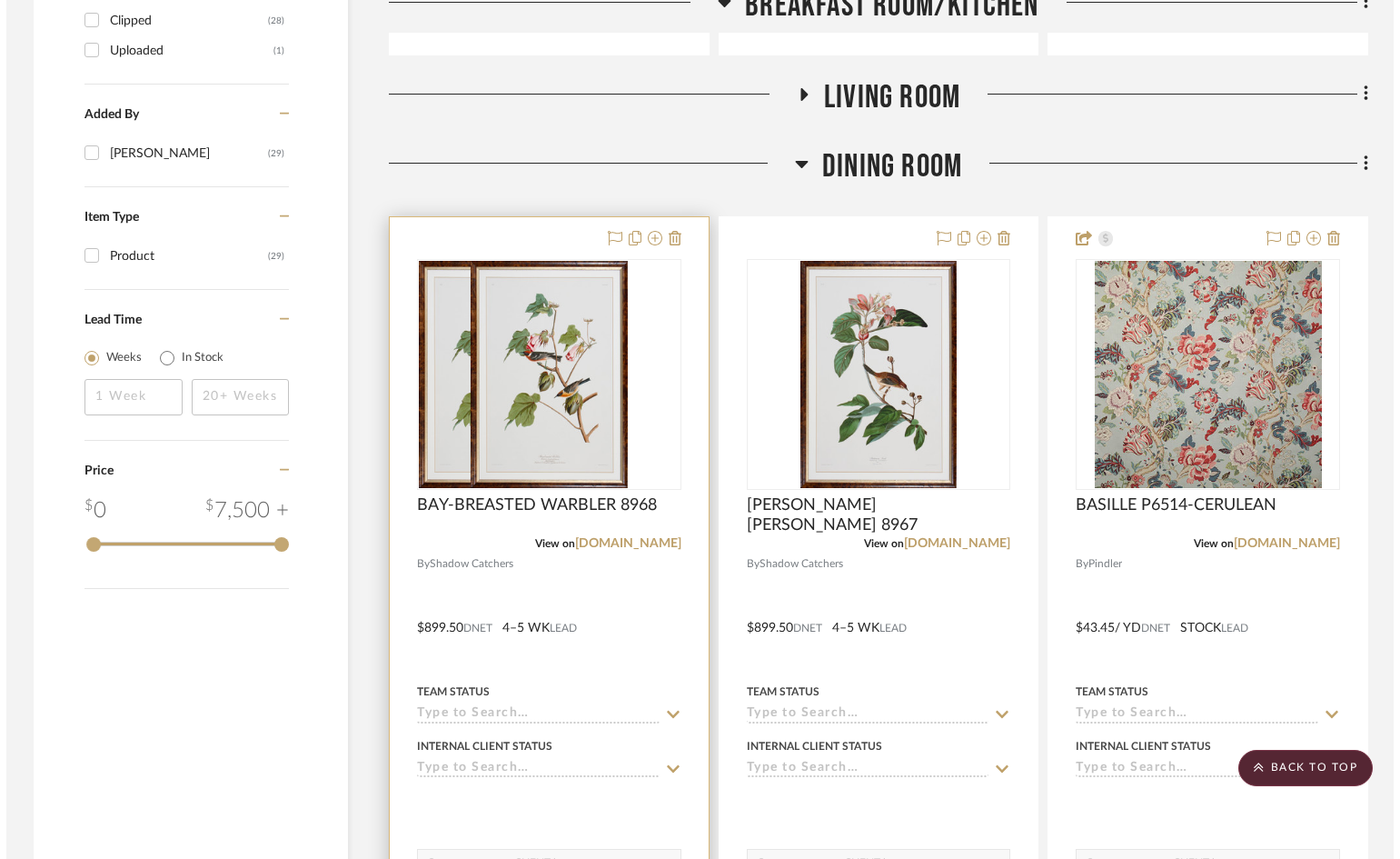
scroll to position [0, 0]
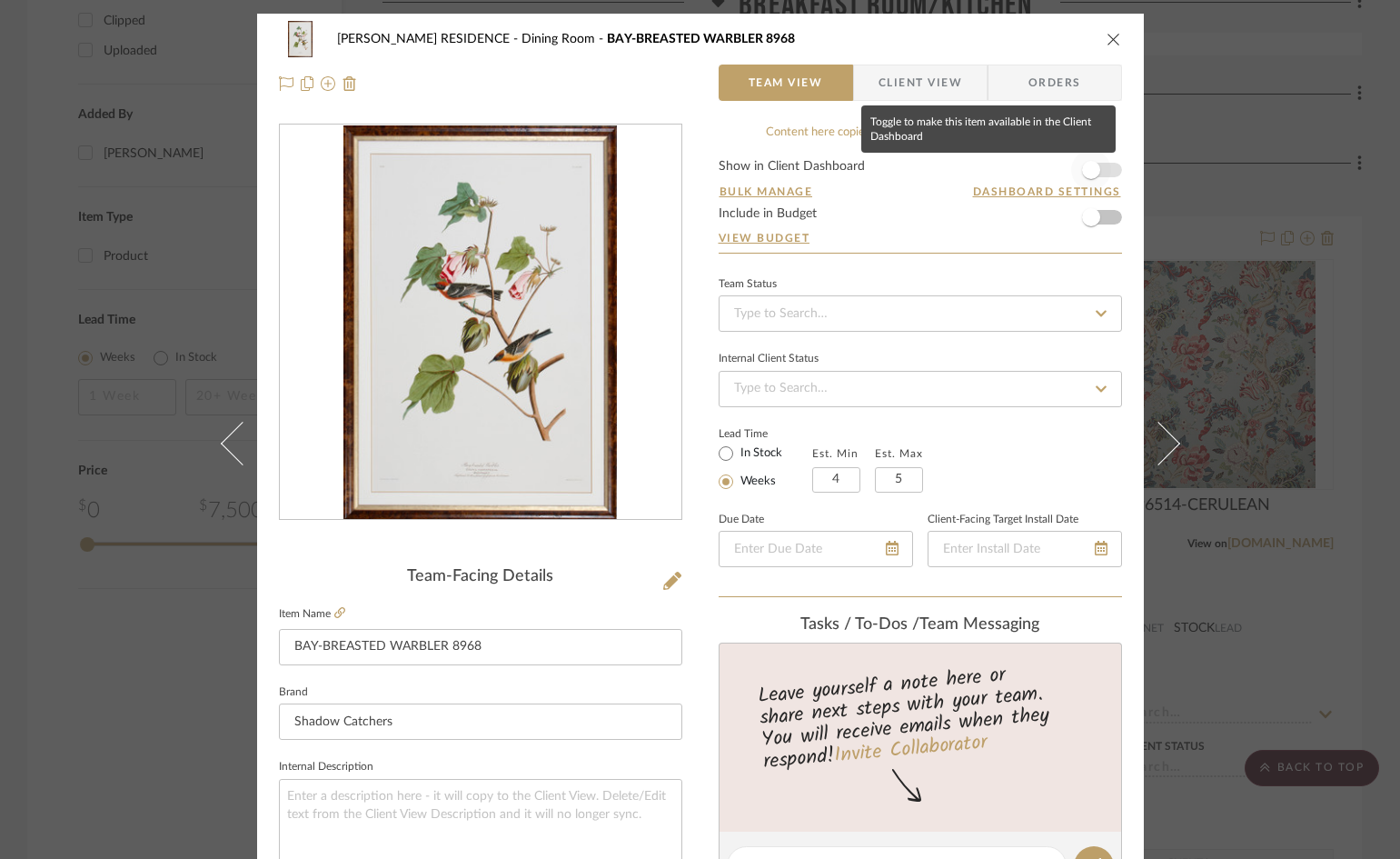
click at [1088, 174] on span "button" at bounding box center [1091, 170] width 18 height 18
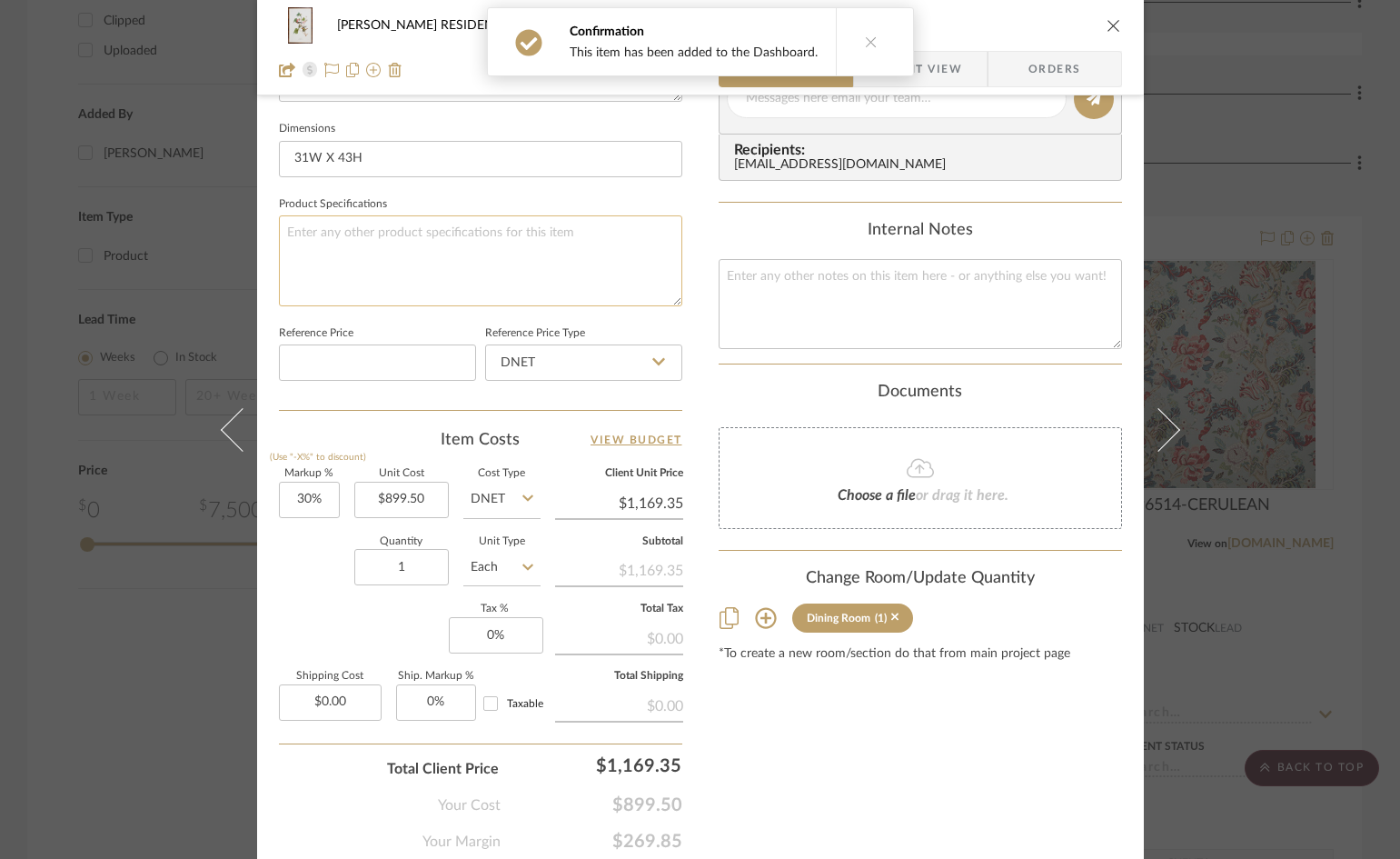
scroll to position [818, 0]
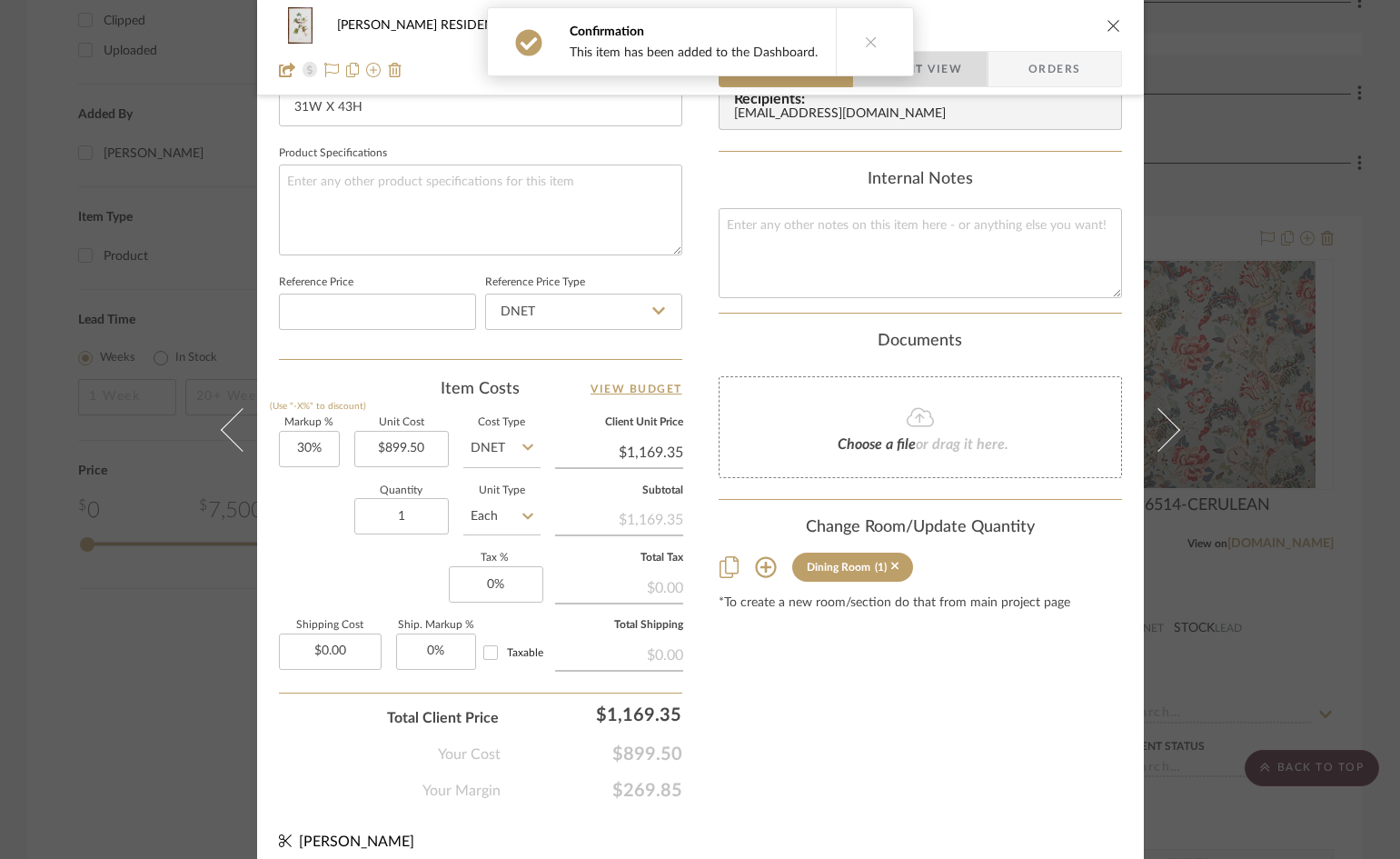
click at [945, 67] on span "Client View" at bounding box center [919, 69] width 84 height 37
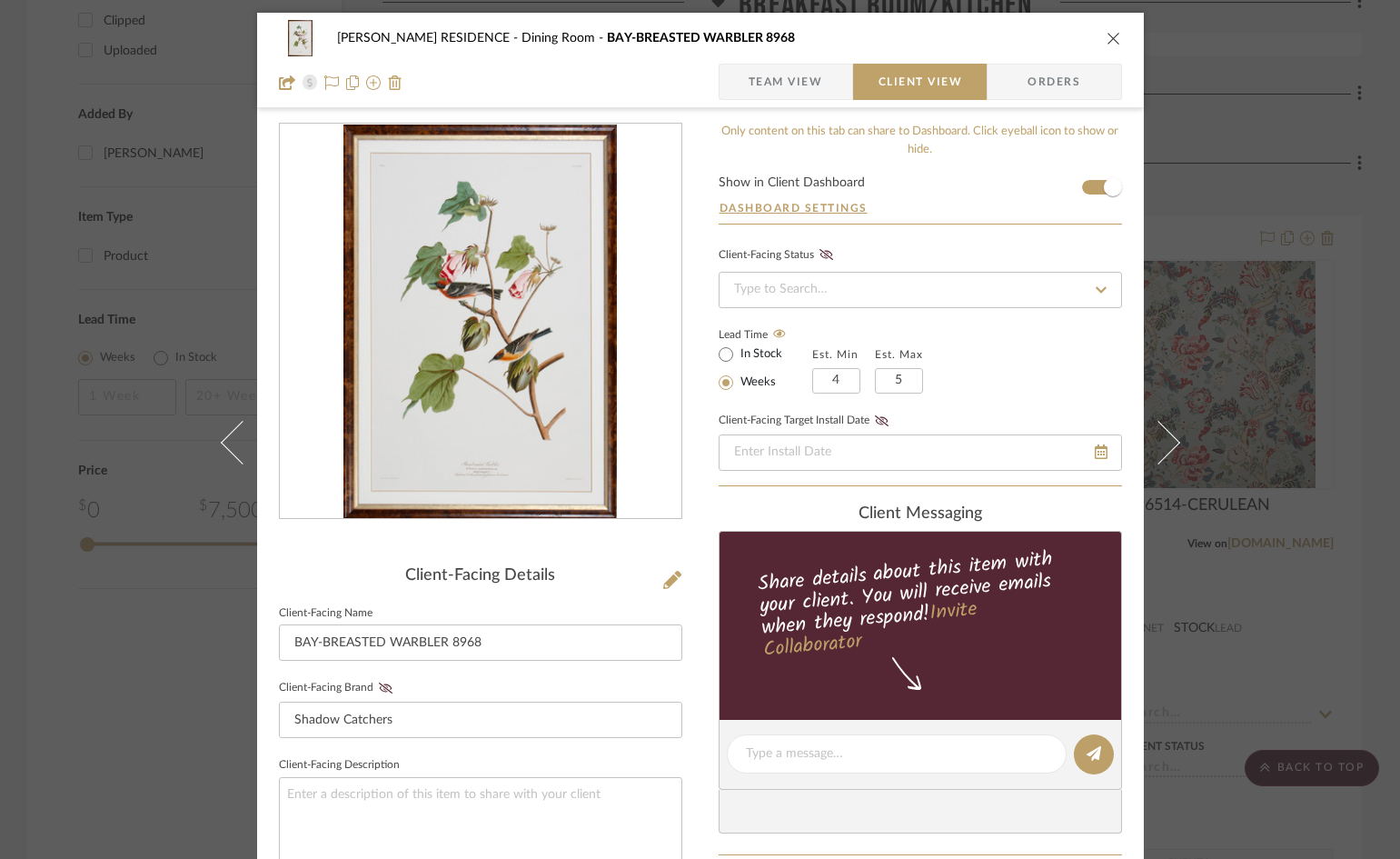
scroll to position [0, 0]
click at [1106, 39] on icon "close" at bounding box center [1113, 40] width 15 height 15
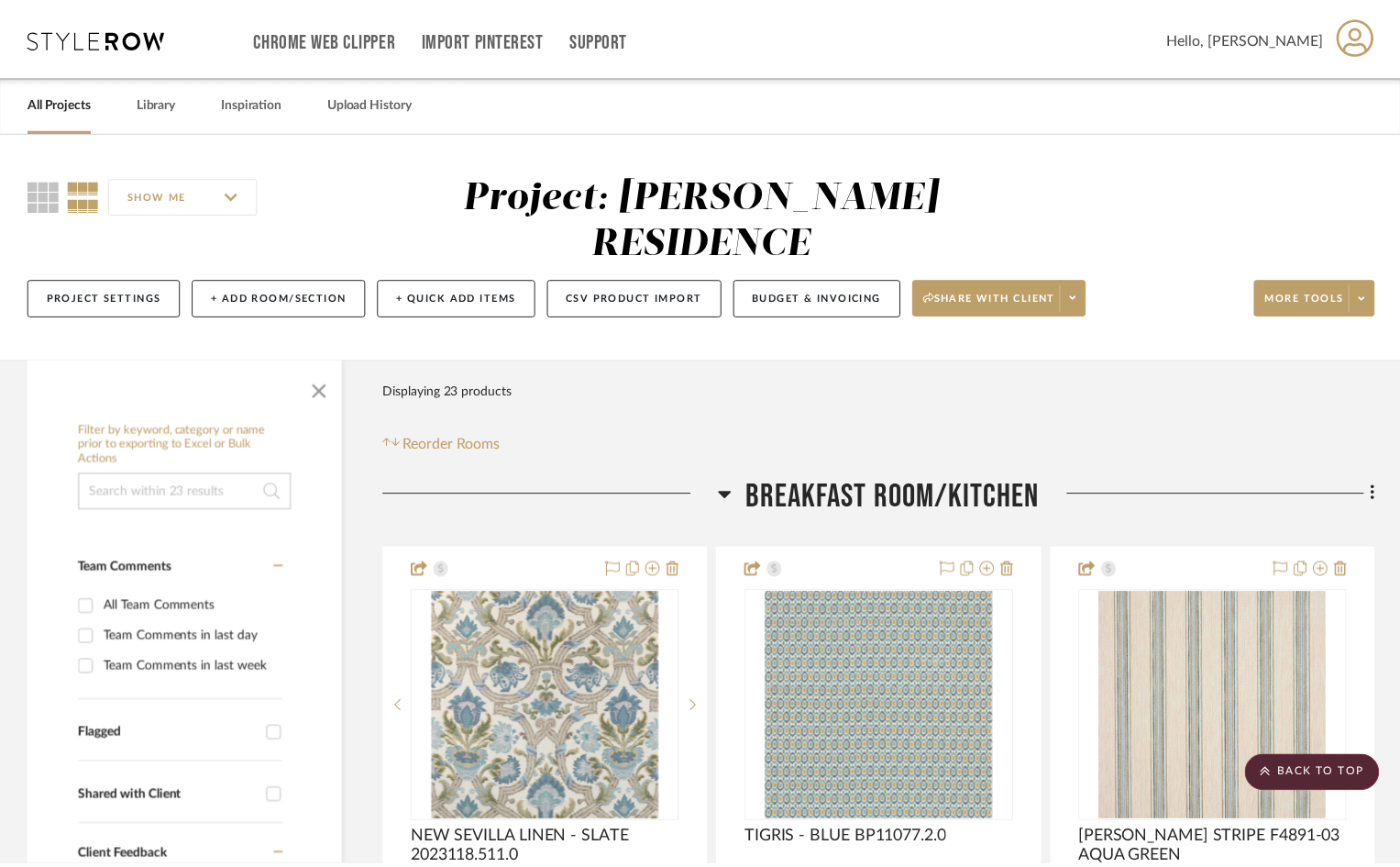
scroll to position [2109, 0]
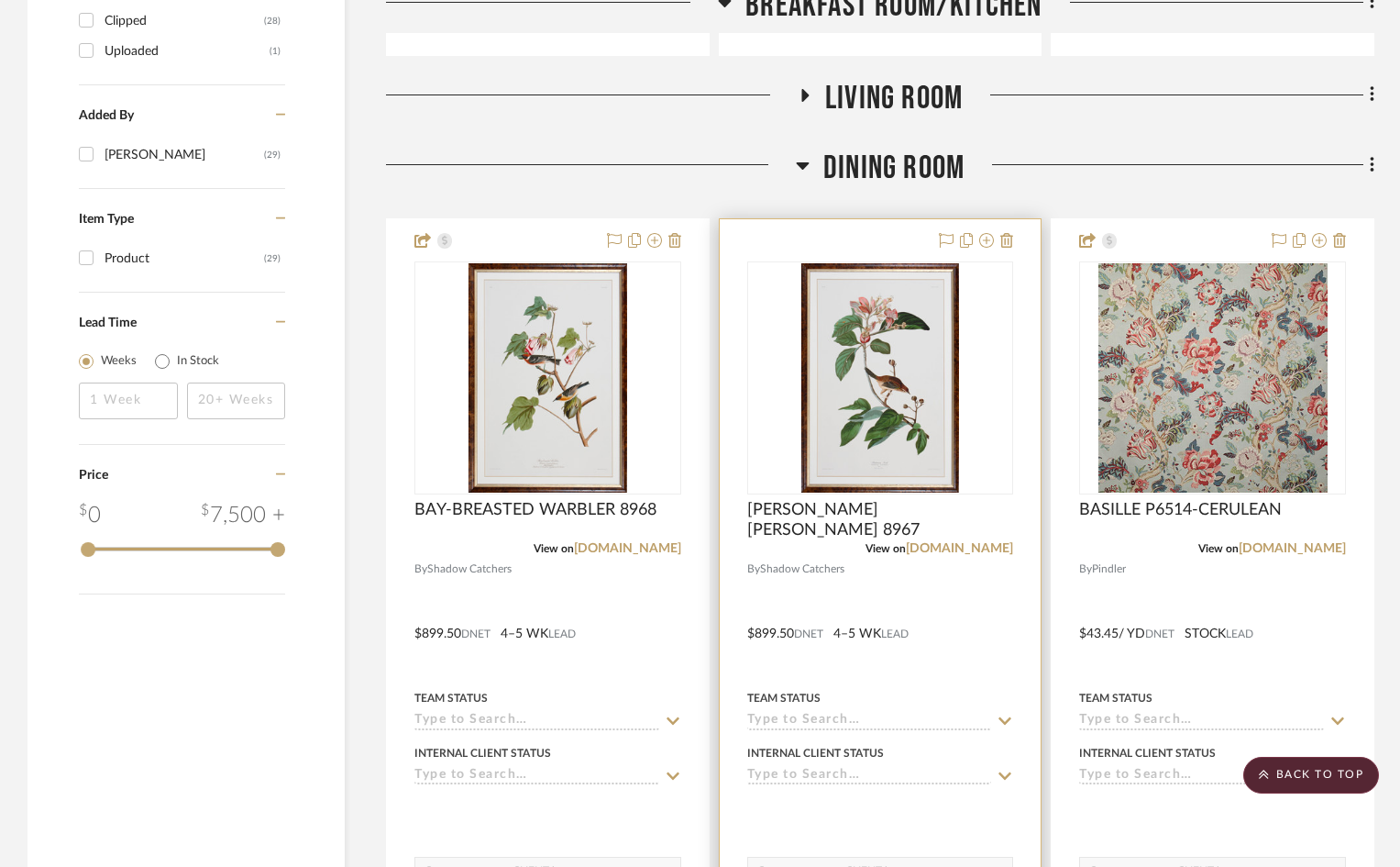
click at [899, 219] on div at bounding box center [880, 620] width 322 height 803
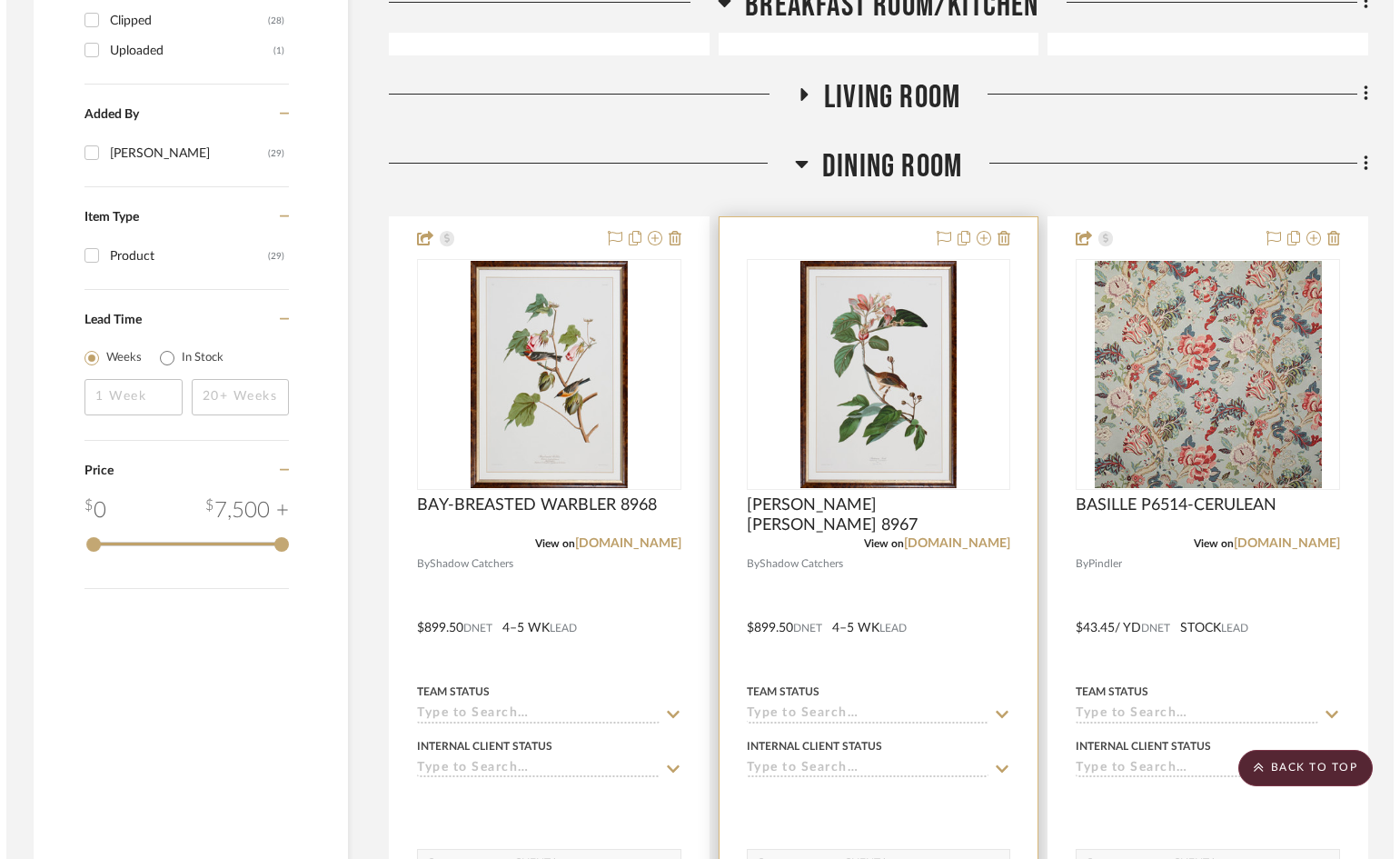
scroll to position [0, 0]
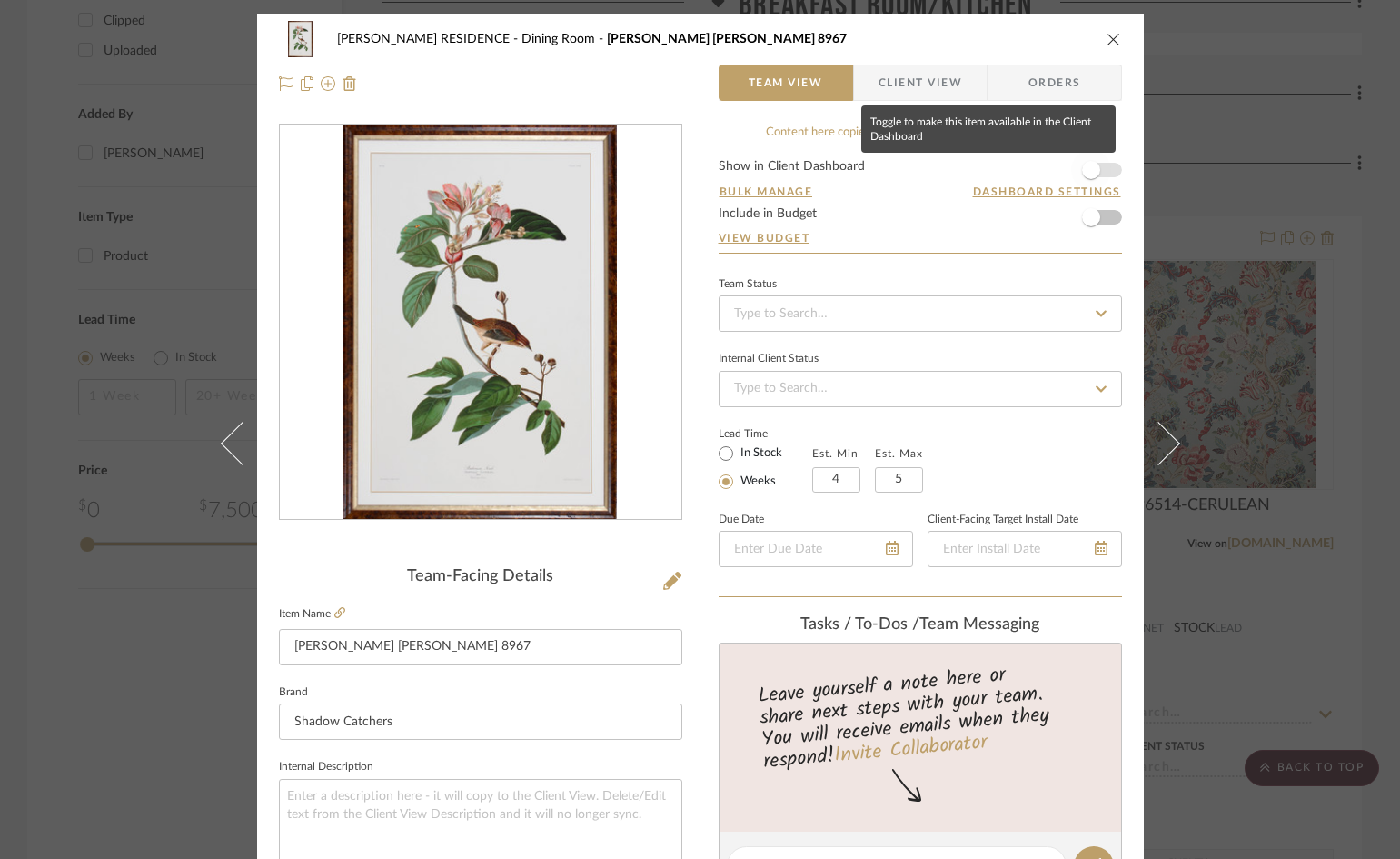
click at [1082, 172] on span "button" at bounding box center [1091, 170] width 18 height 18
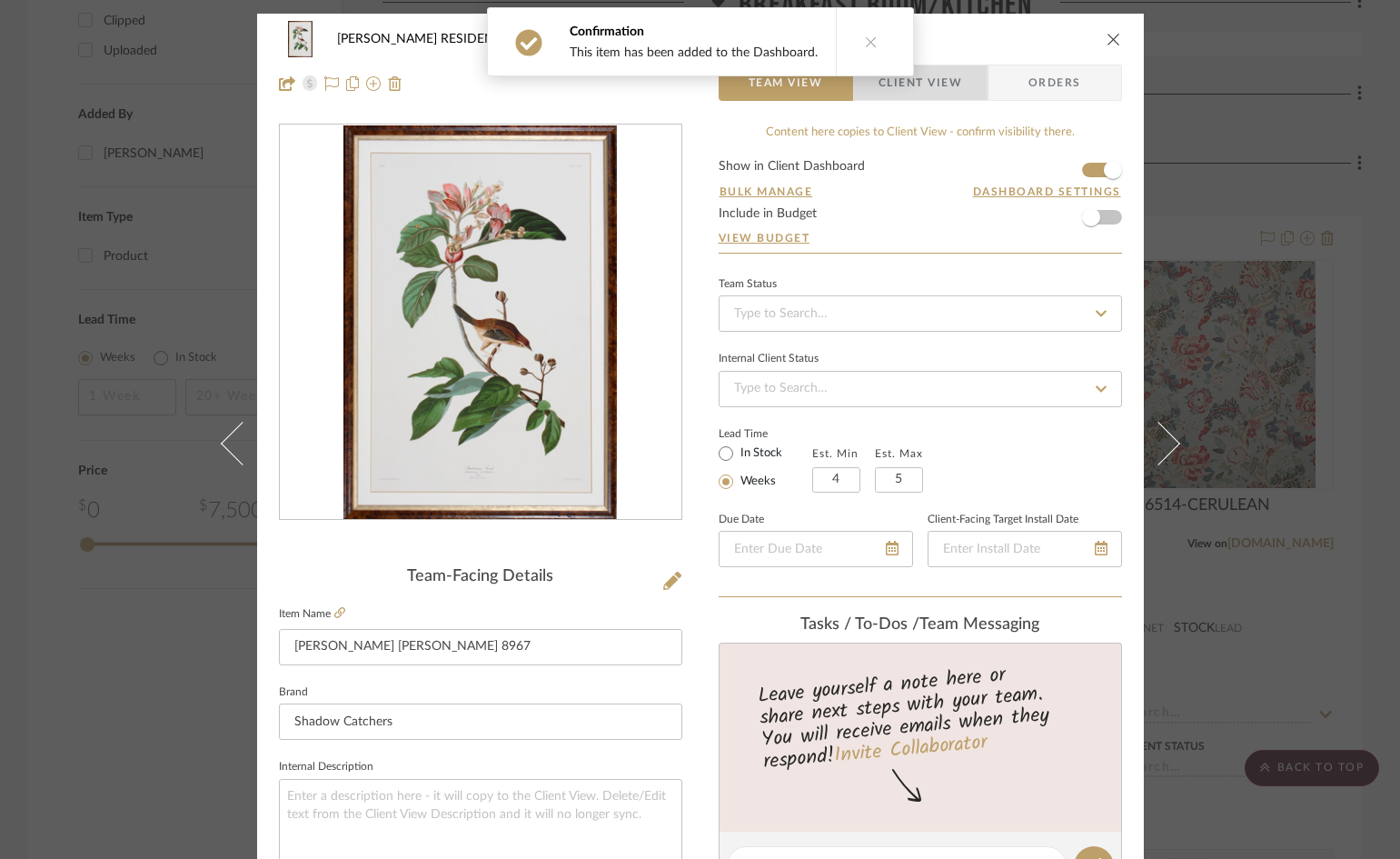
click at [948, 74] on span "Client View" at bounding box center [919, 83] width 84 height 37
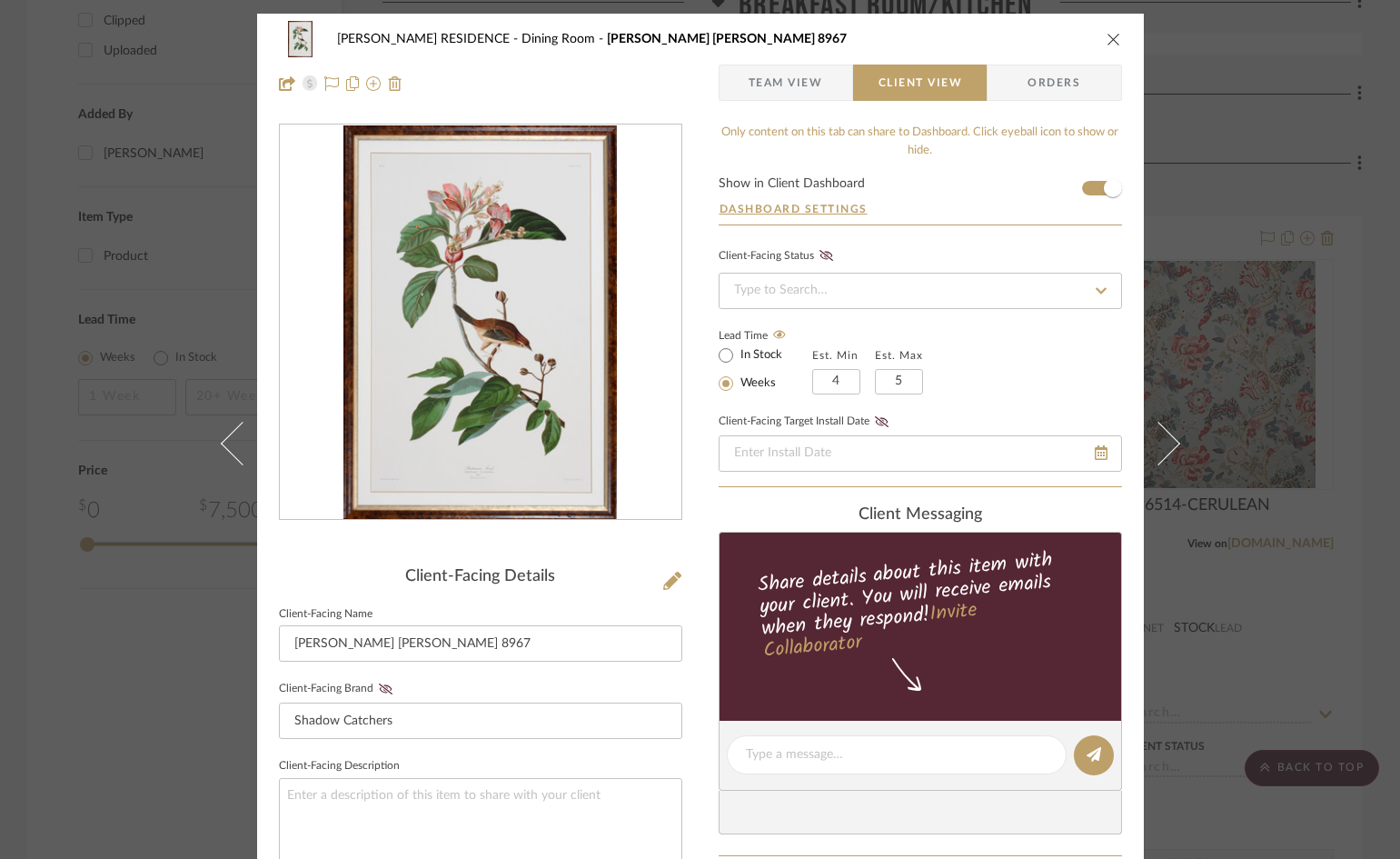
click at [1106, 41] on icon "close" at bounding box center [1113, 40] width 15 height 15
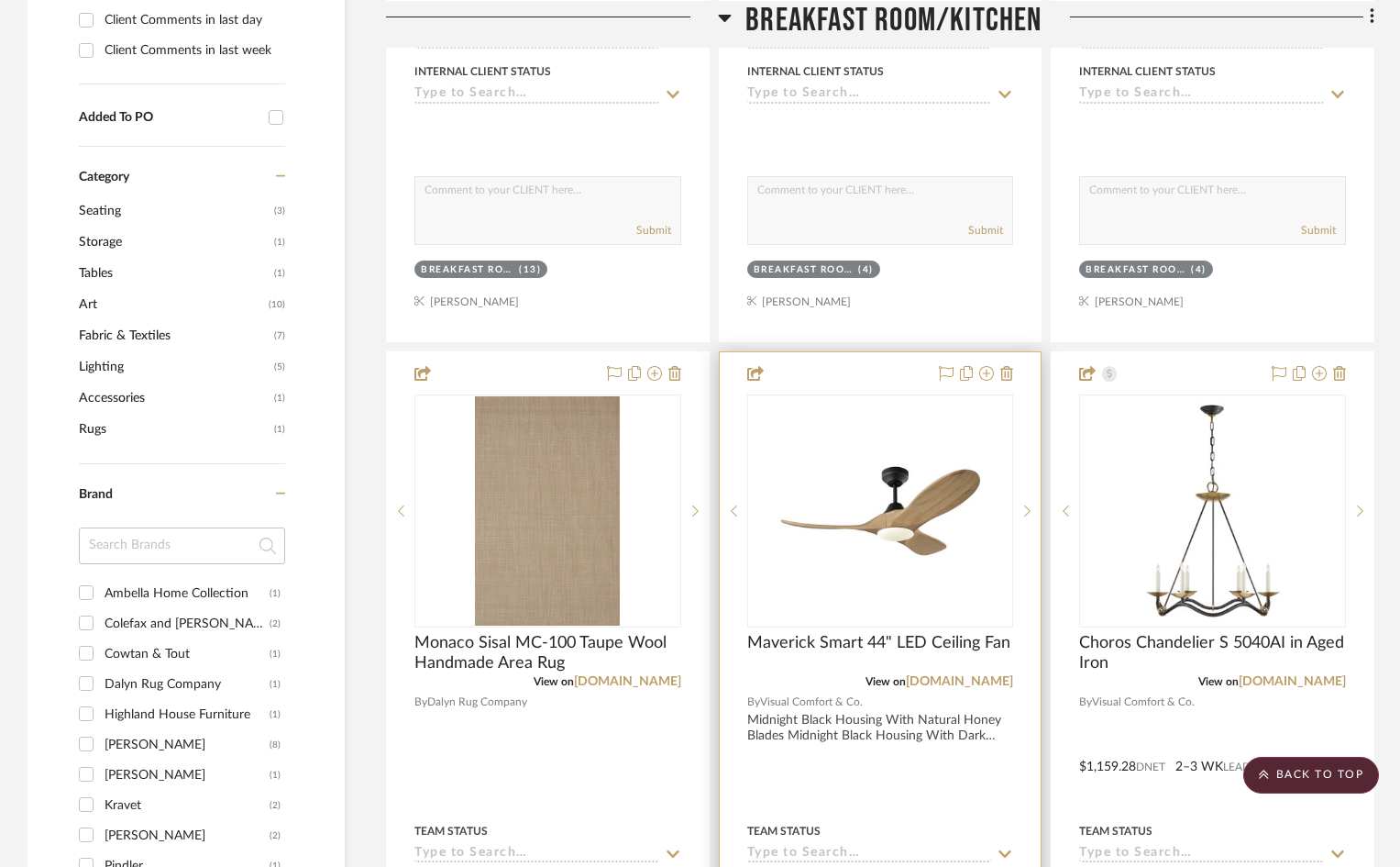
scroll to position [1009, 0]
click at [855, 402] on img "0" at bounding box center [880, 511] width 229 height 229
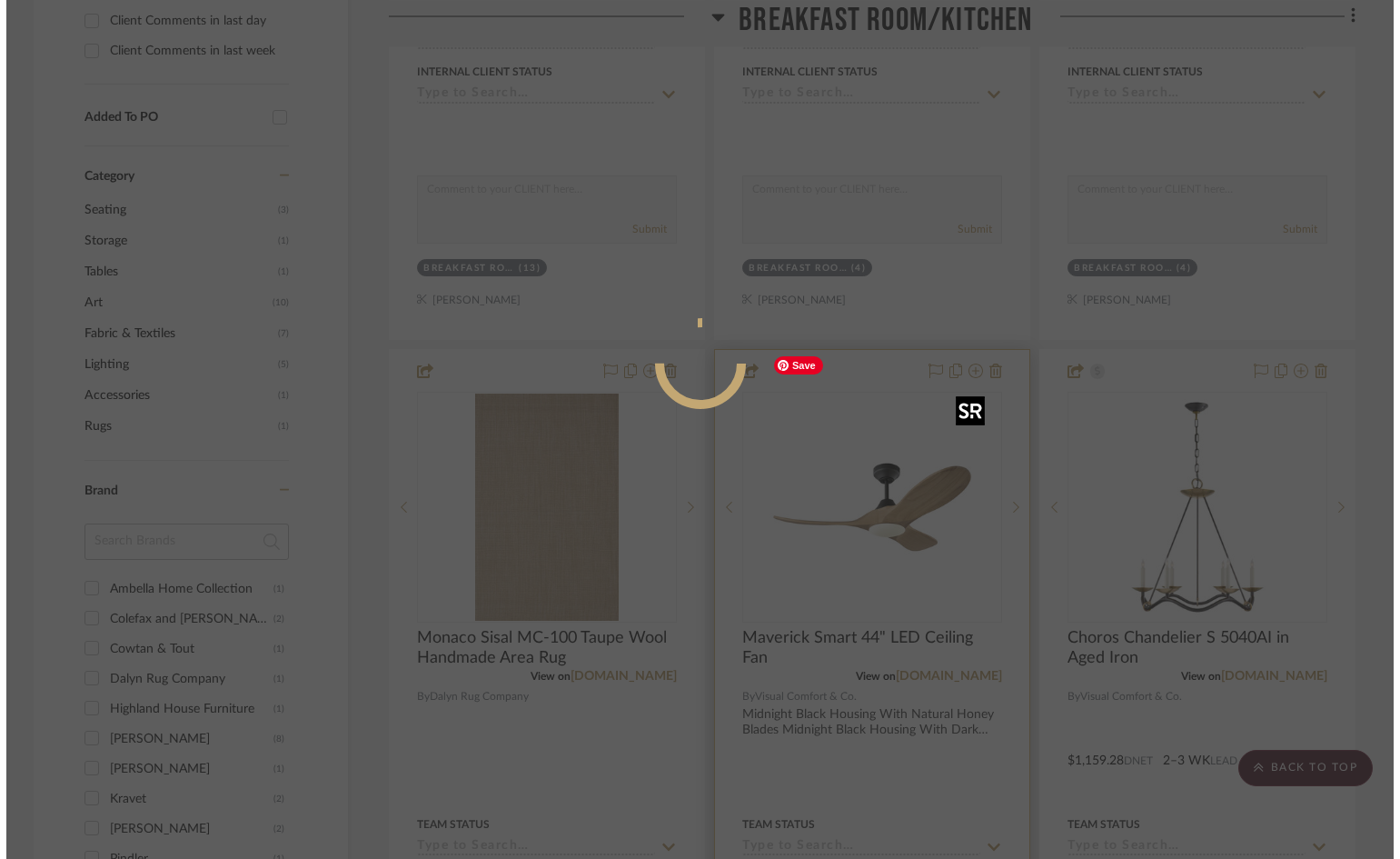
scroll to position [0, 0]
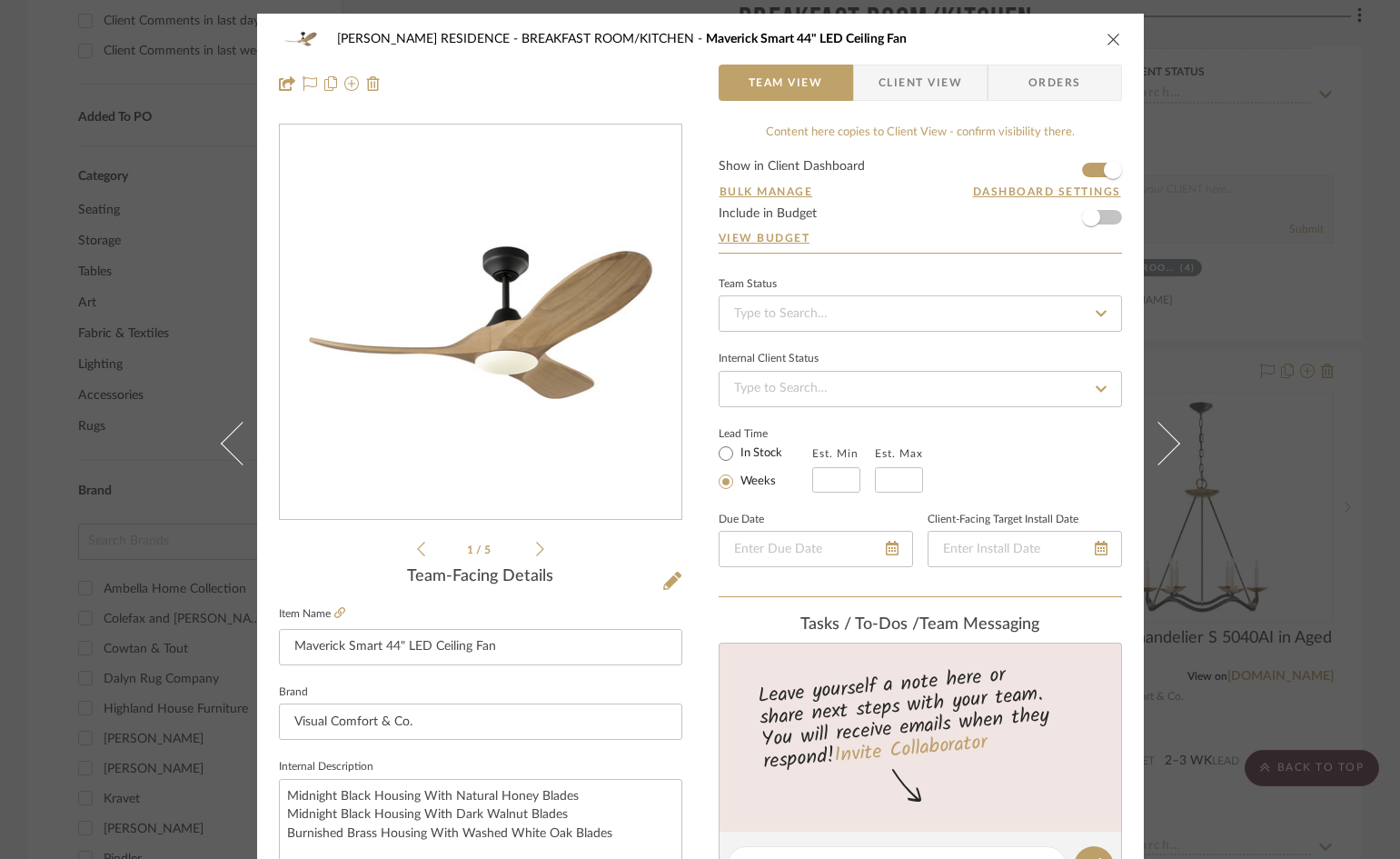
click at [892, 85] on span "Client View" at bounding box center [919, 83] width 84 height 37
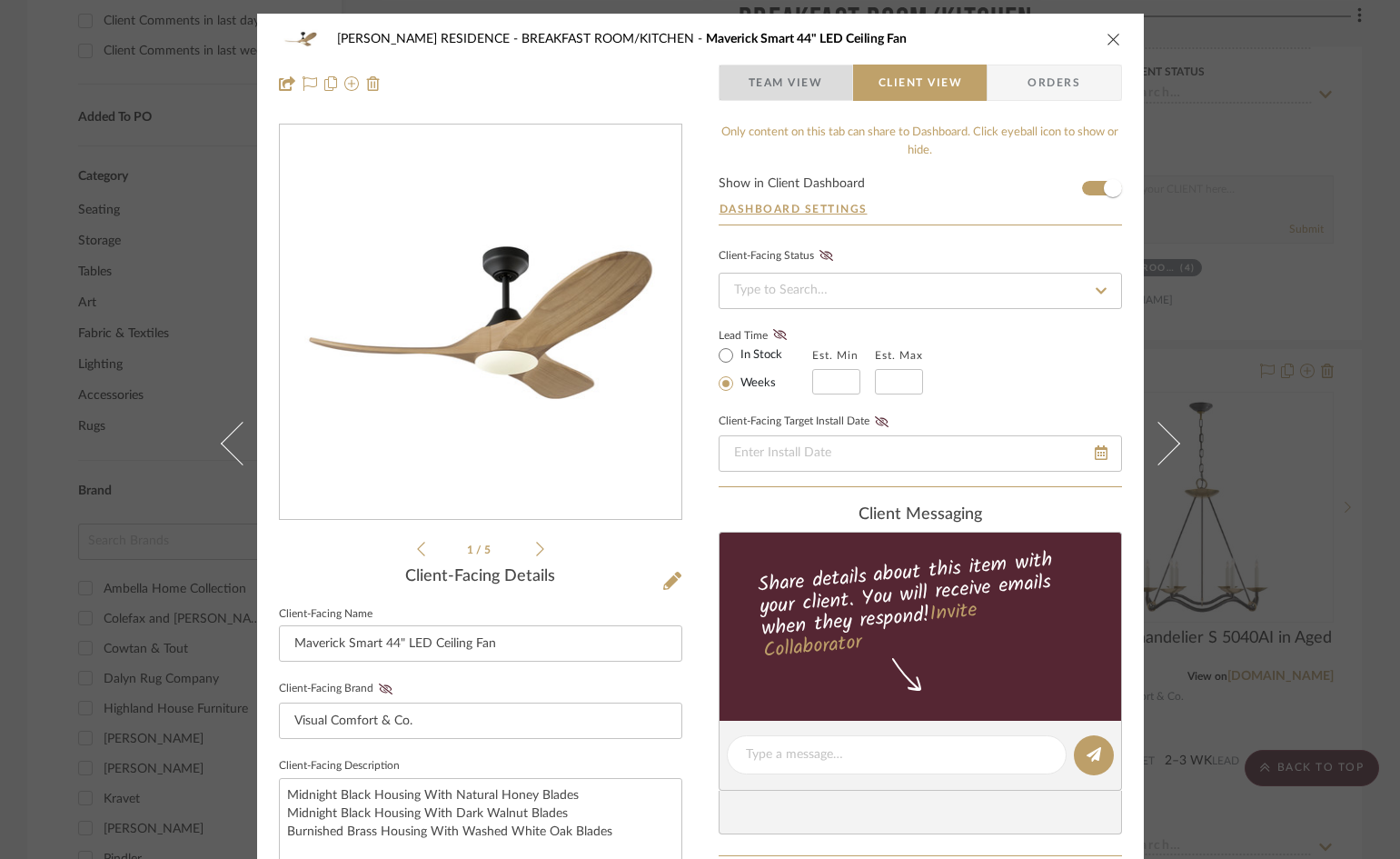
click at [780, 88] on span "Team View" at bounding box center [785, 83] width 74 height 37
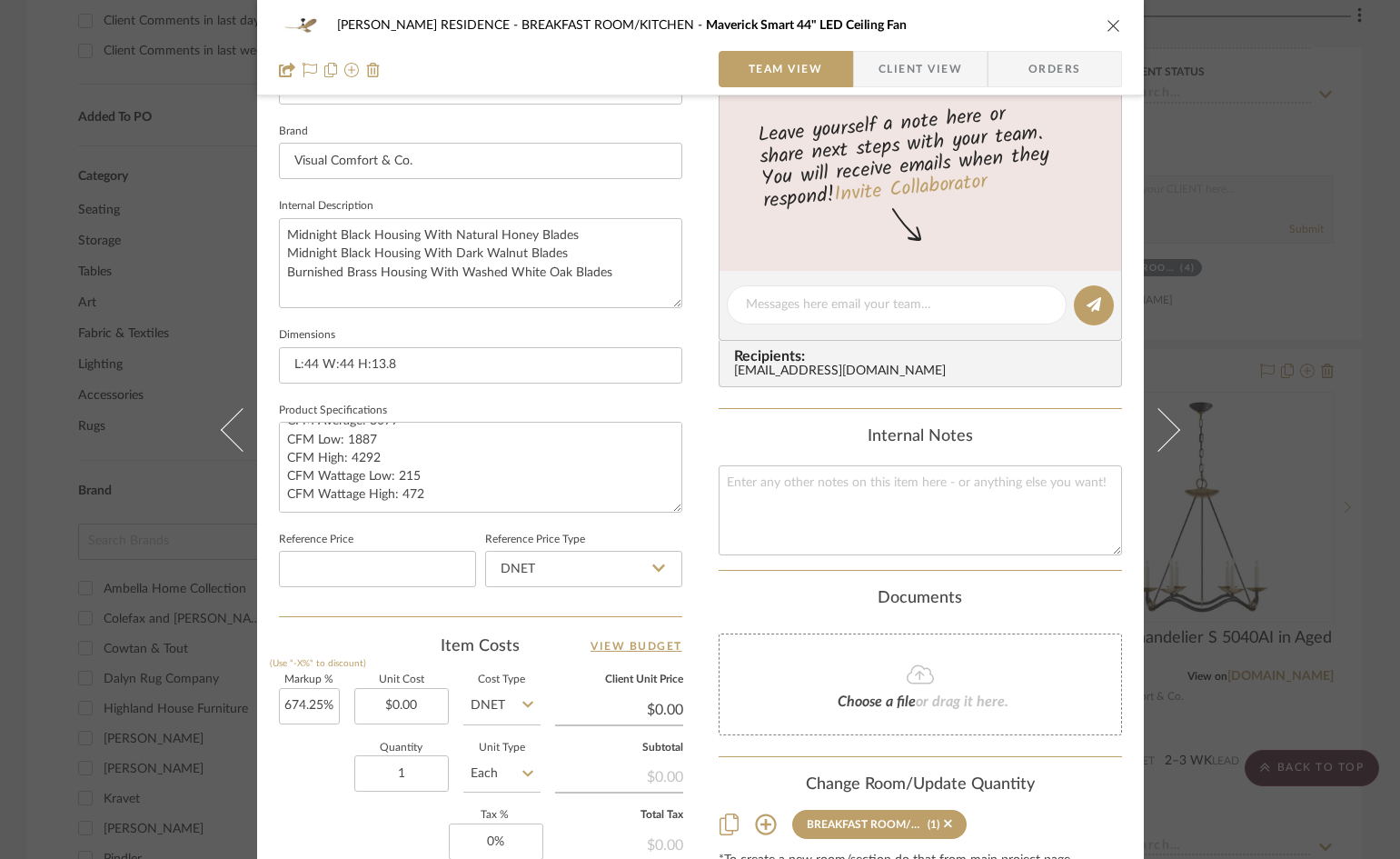
scroll to position [107, 0]
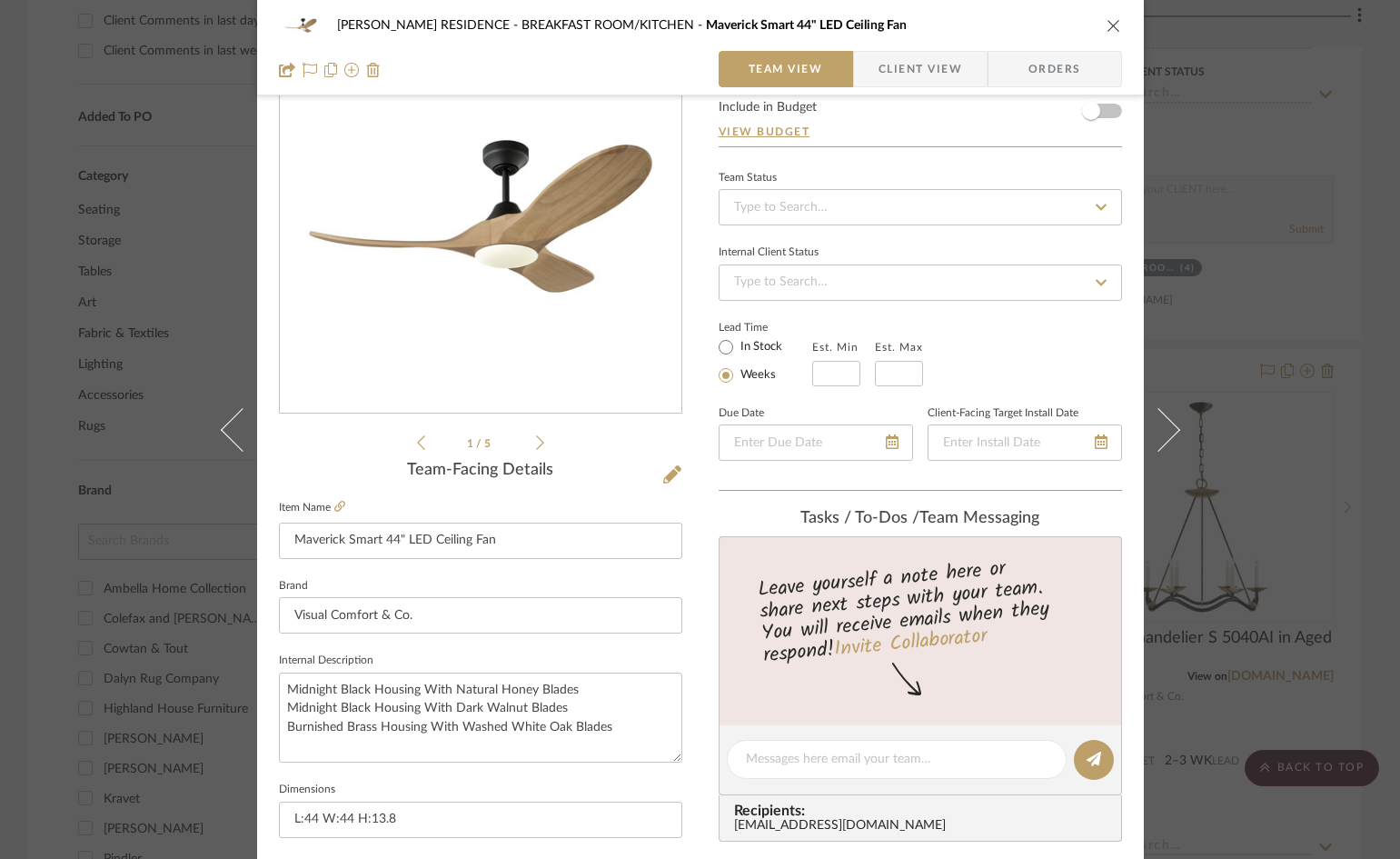
click at [1106, 29] on icon "close" at bounding box center [1113, 26] width 15 height 15
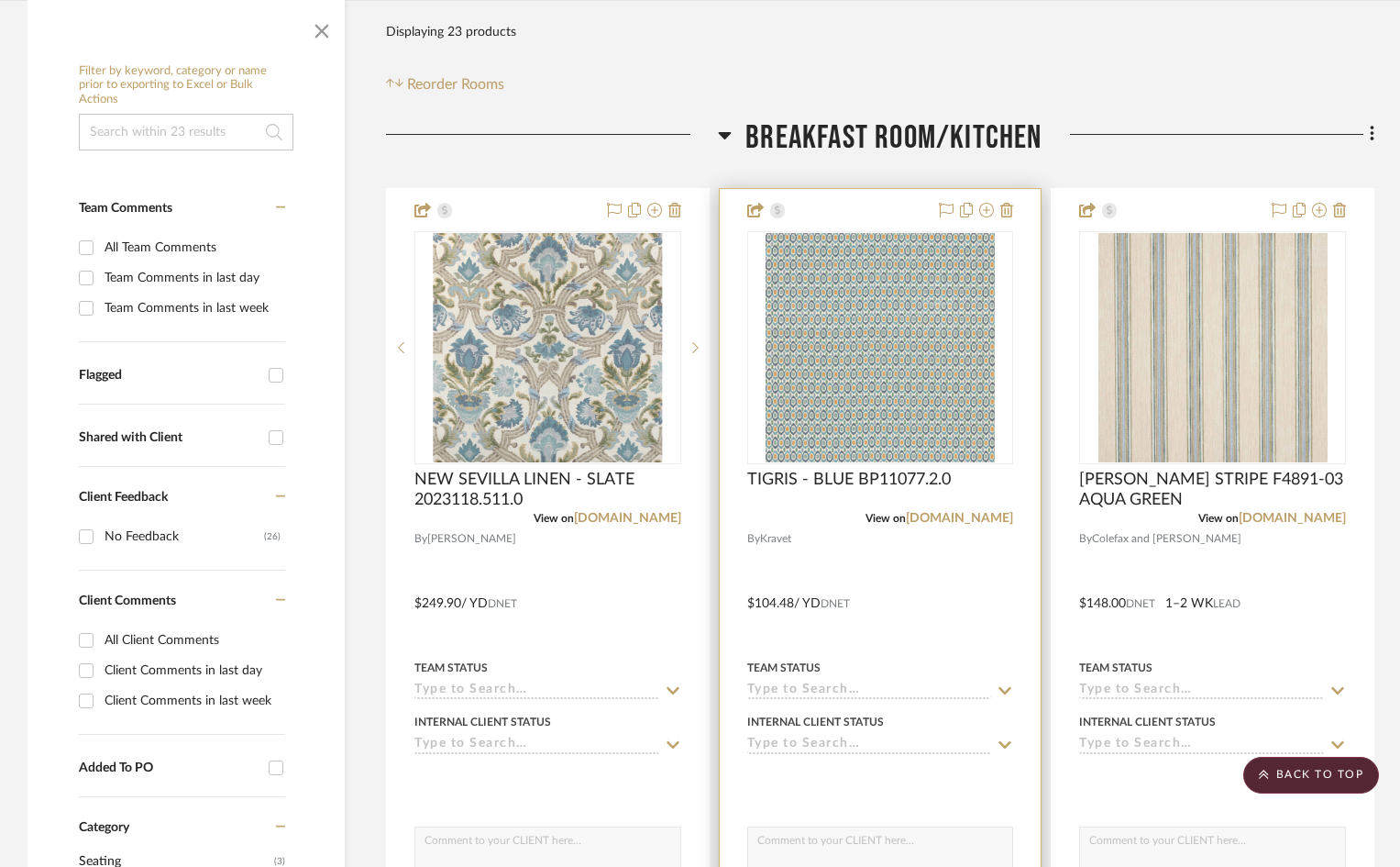
scroll to position [184, 0]
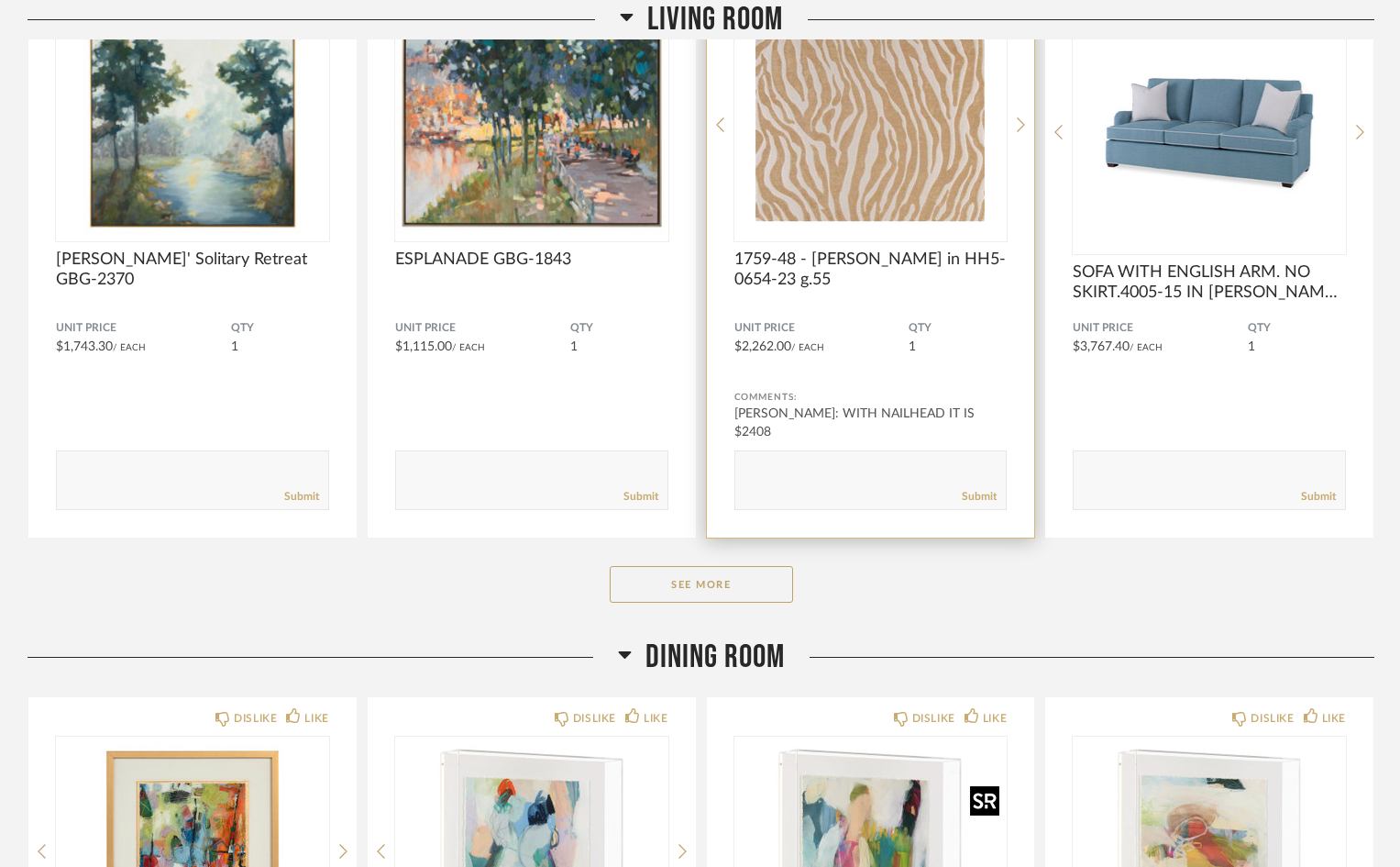
scroll to position [1638, 0]
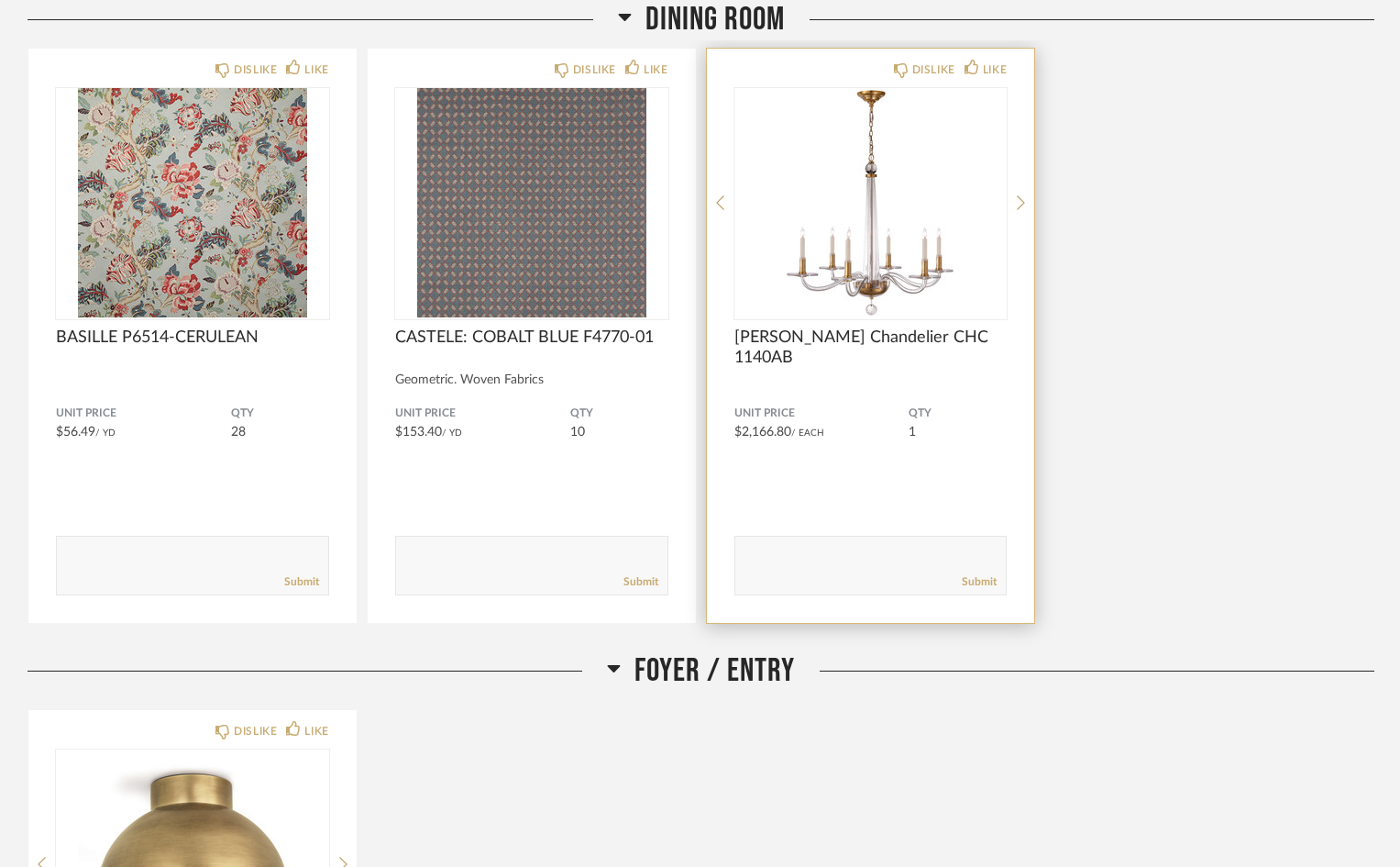
scroll to position [1650, 0]
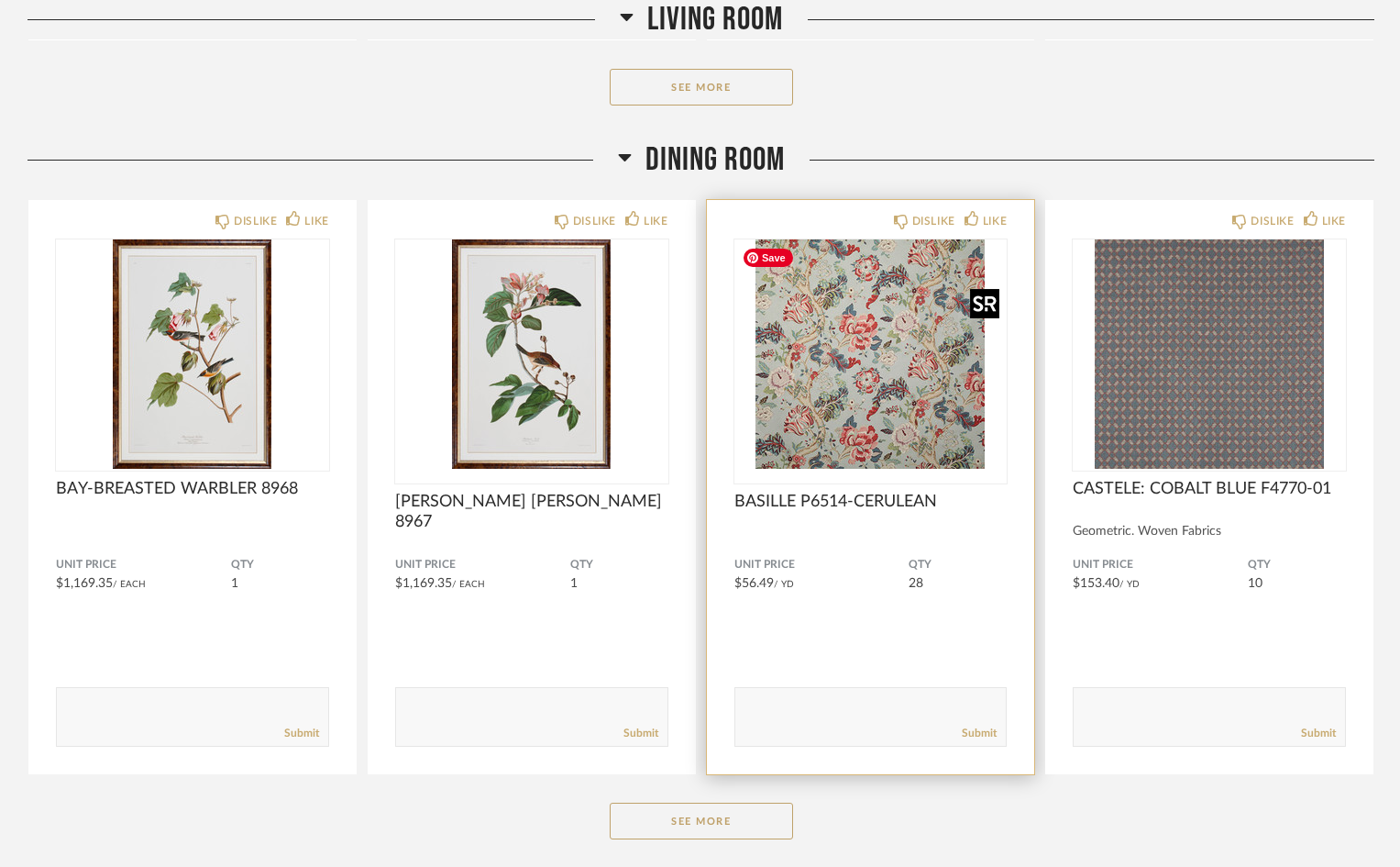
scroll to position [1834, 0]
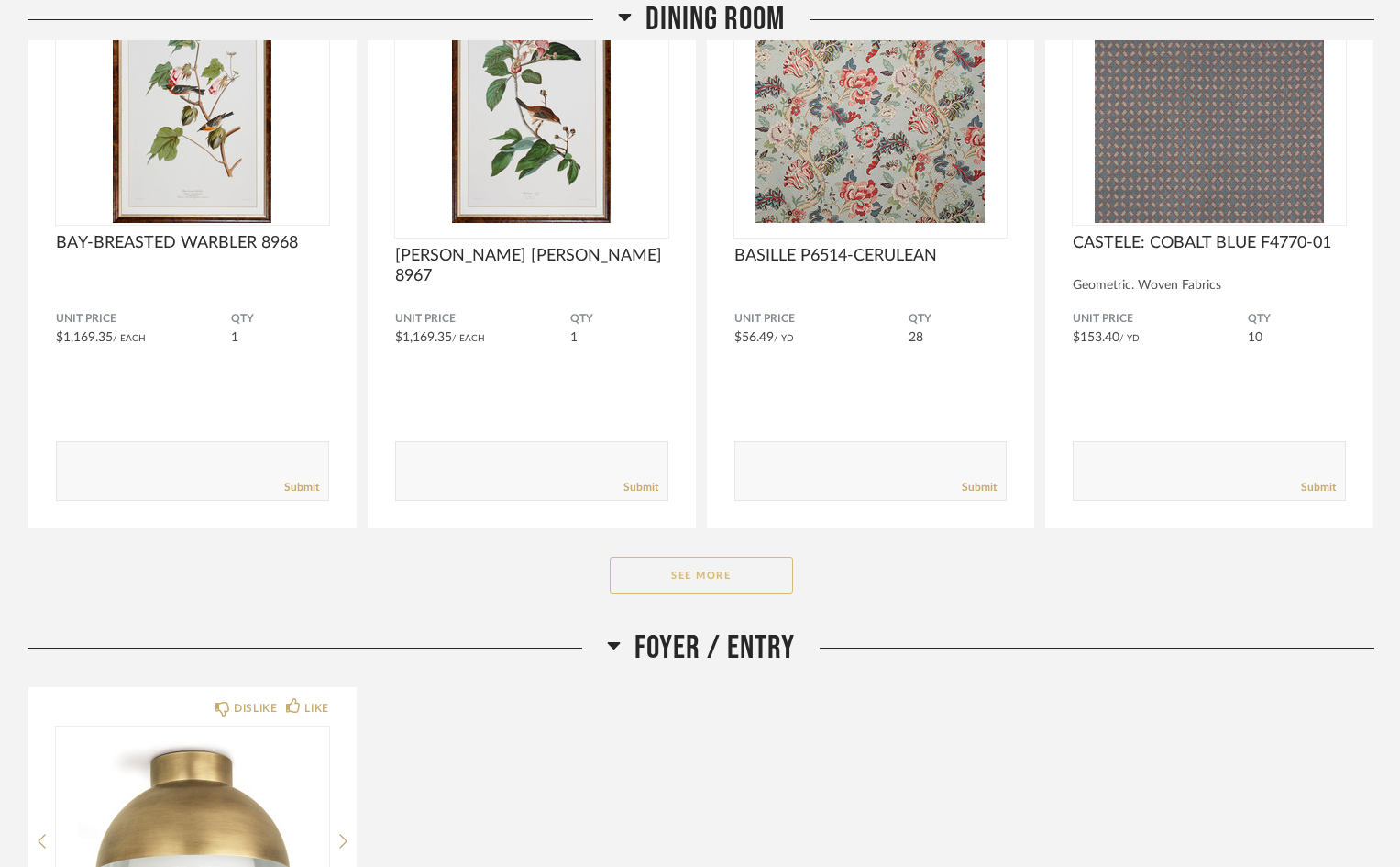
click at [726, 572] on button "See More" at bounding box center [701, 576] width 184 height 37
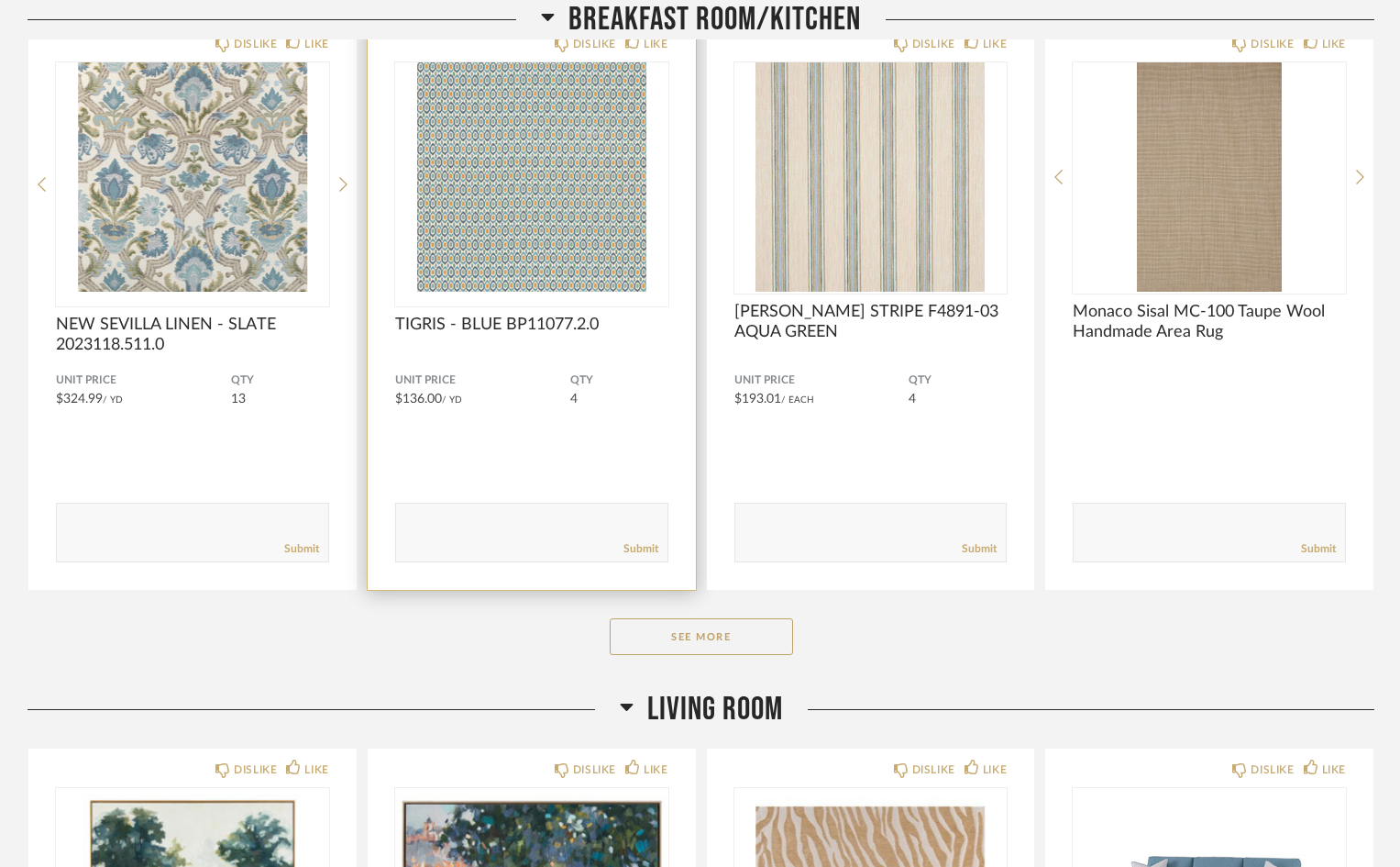
scroll to position [367, 0]
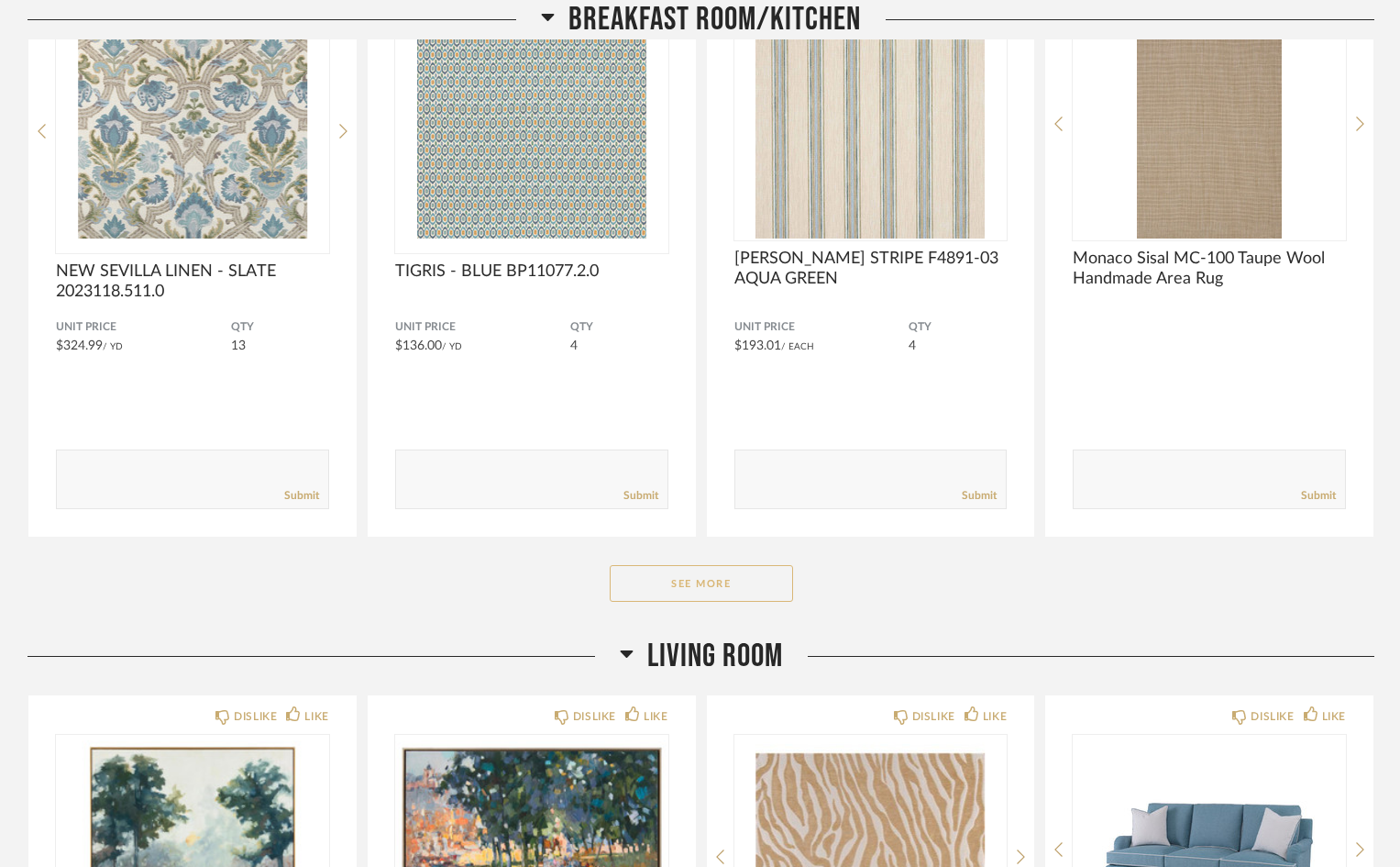
click at [774, 579] on button "See More" at bounding box center [701, 584] width 184 height 37
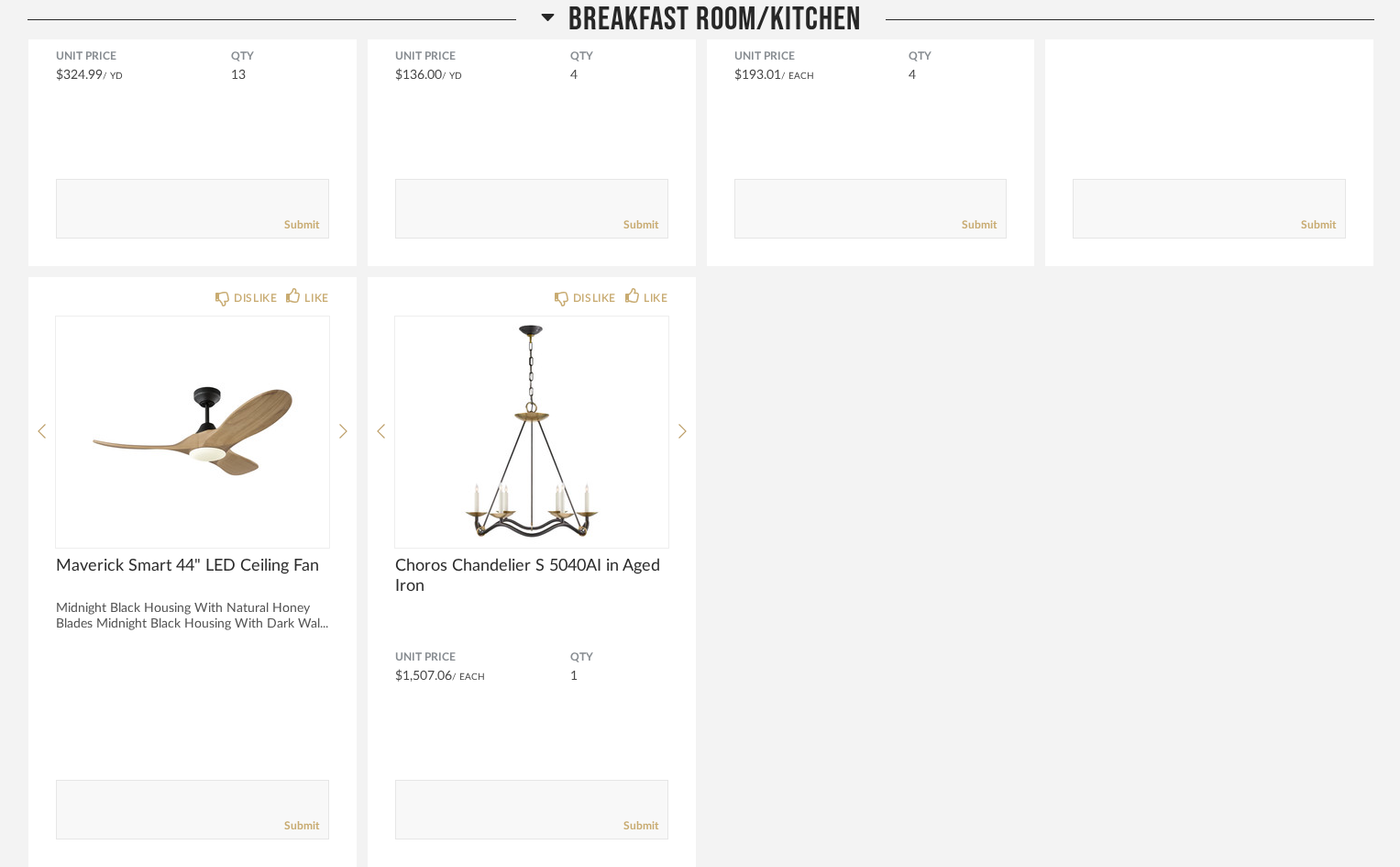
scroll to position [733, 0]
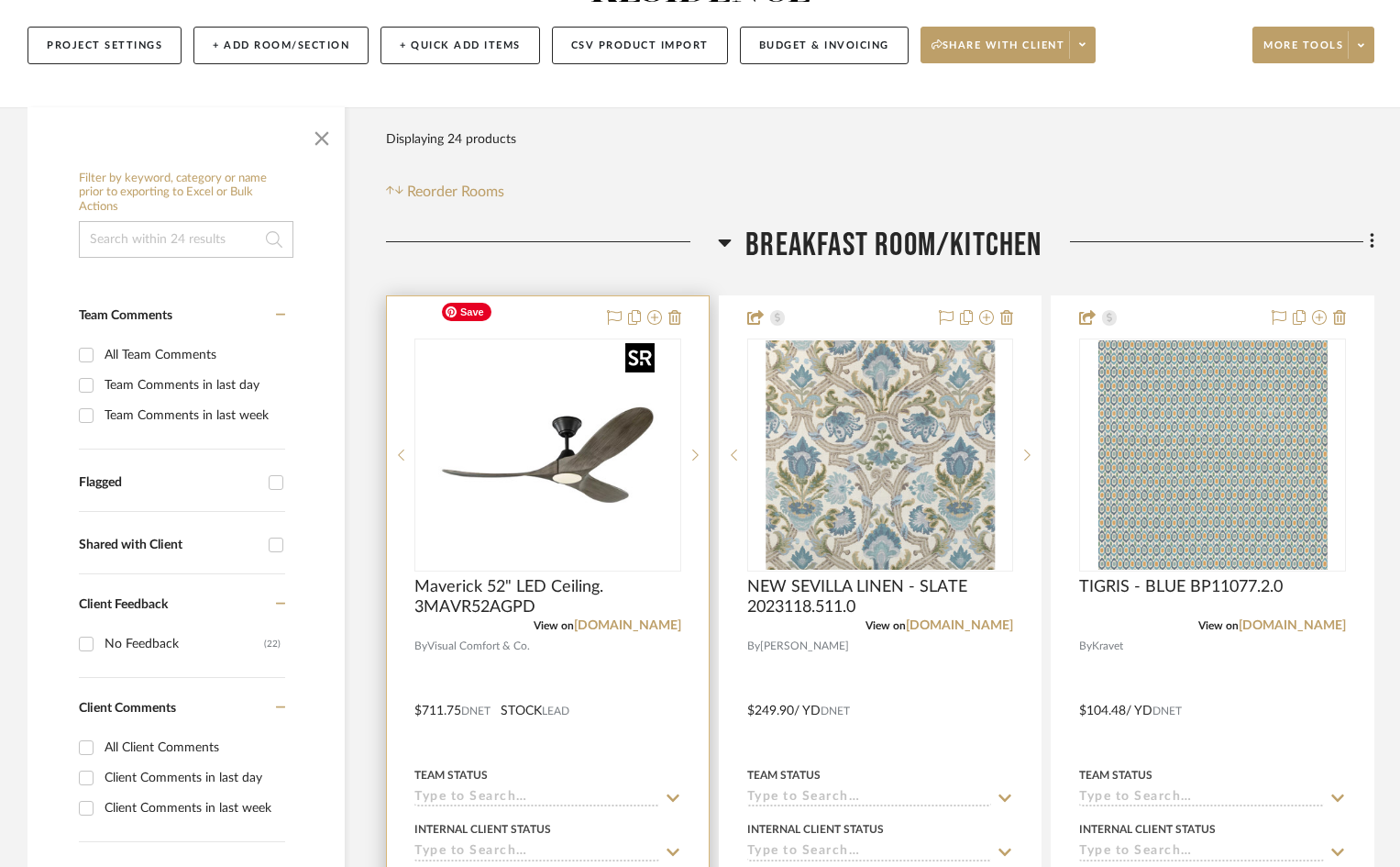
scroll to position [275, 0]
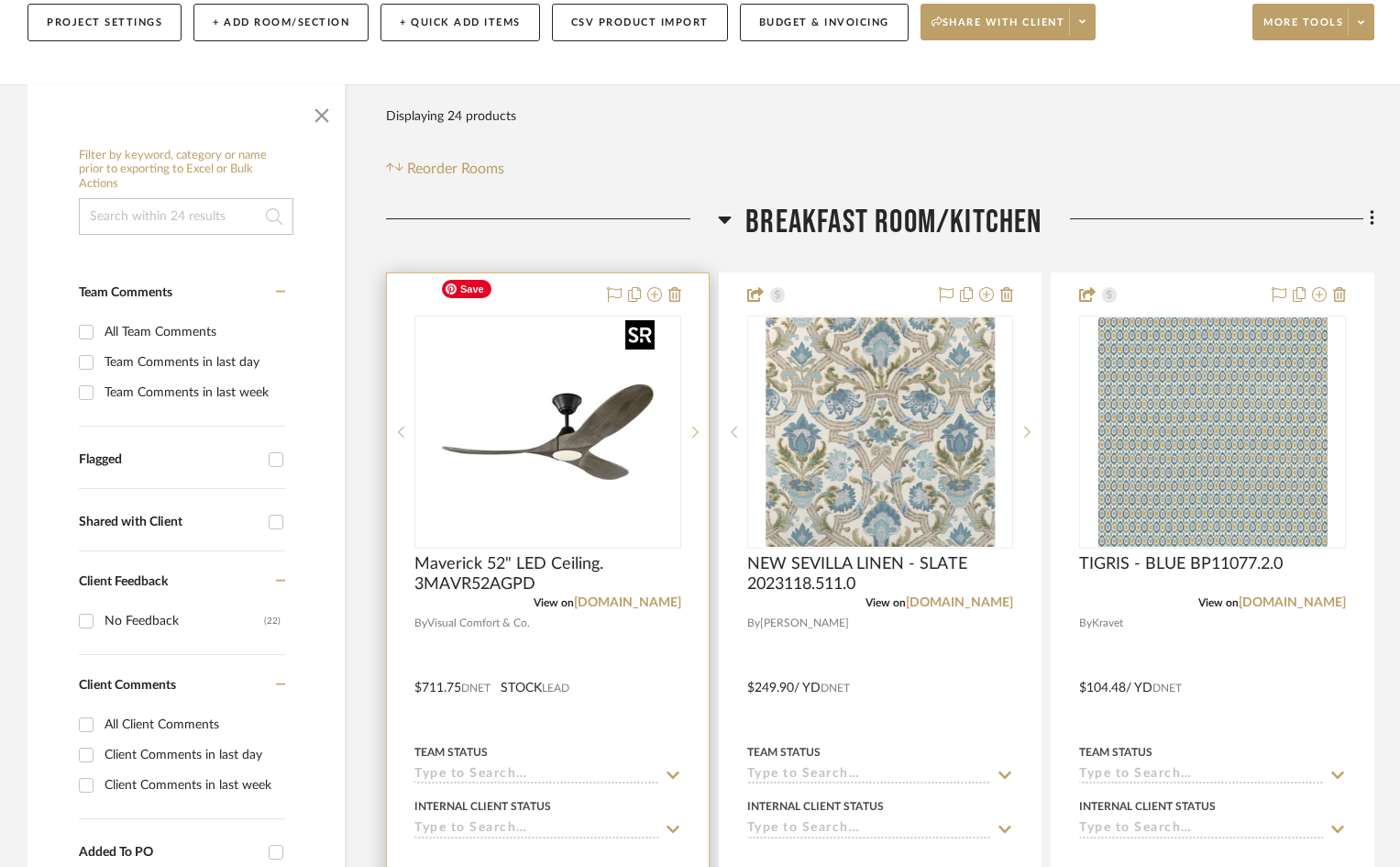
click at [656, 317] on img "0" at bounding box center [546, 432] width 229 height 229
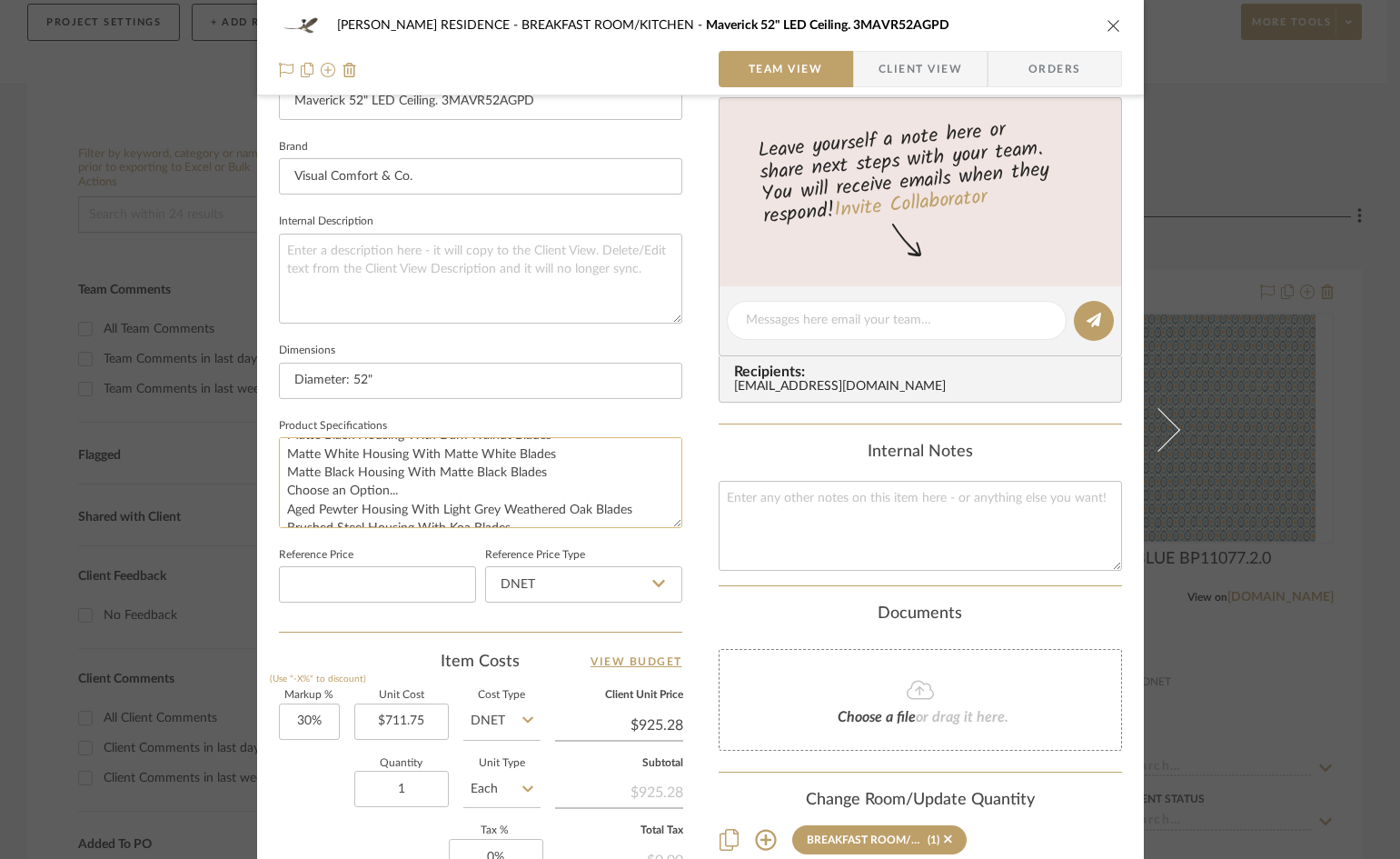
scroll to position [281, 0]
drag, startPoint x: 629, startPoint y: 510, endPoint x: 280, endPoint y: 483, distance: 350.0
click at [280, 483] on textarea "Weight: 12.6 lbs Reverse Switch: Remote Controlled Rev. Switch Location: Remote…" at bounding box center [480, 482] width 404 height 90
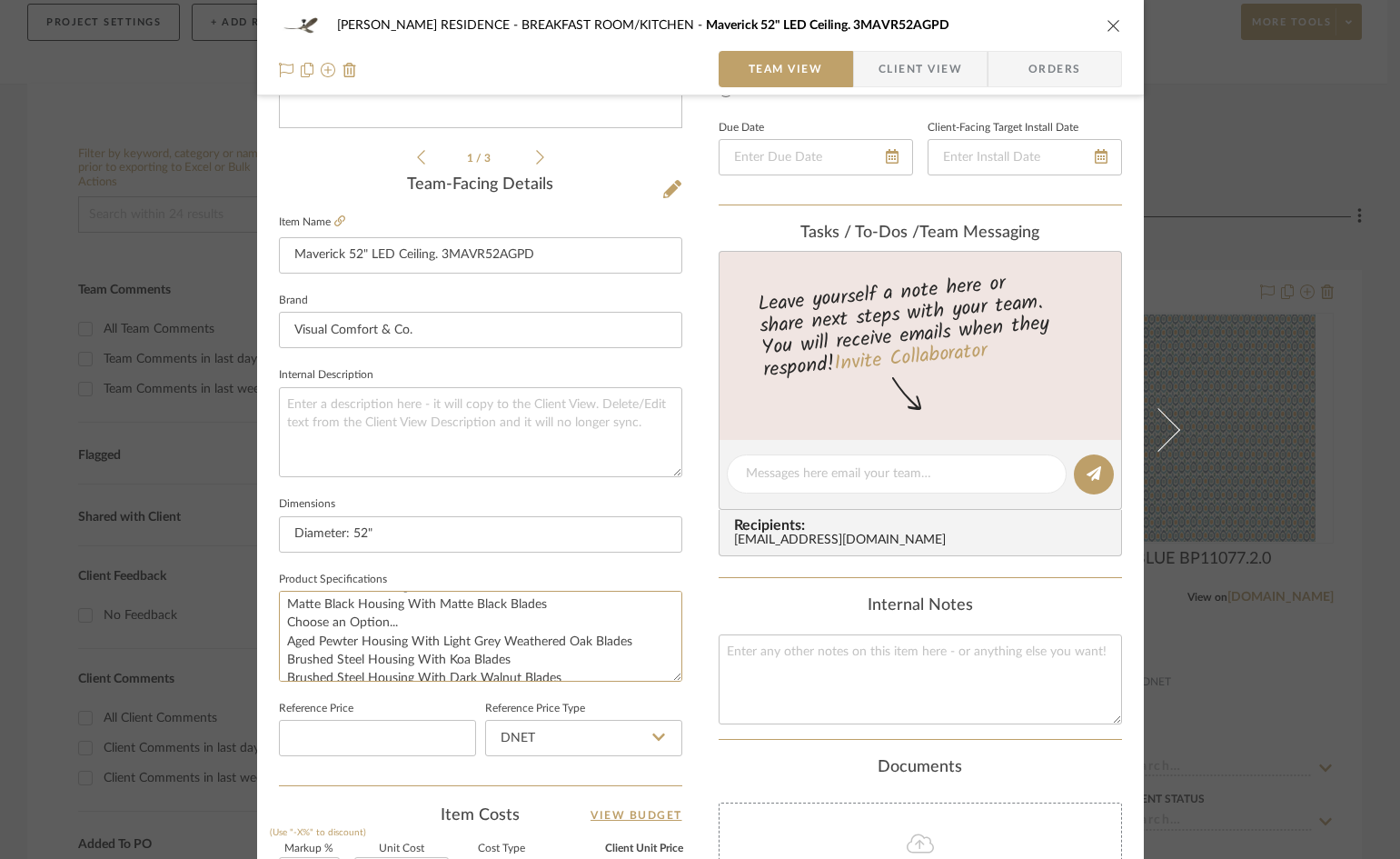
scroll to position [363, 0]
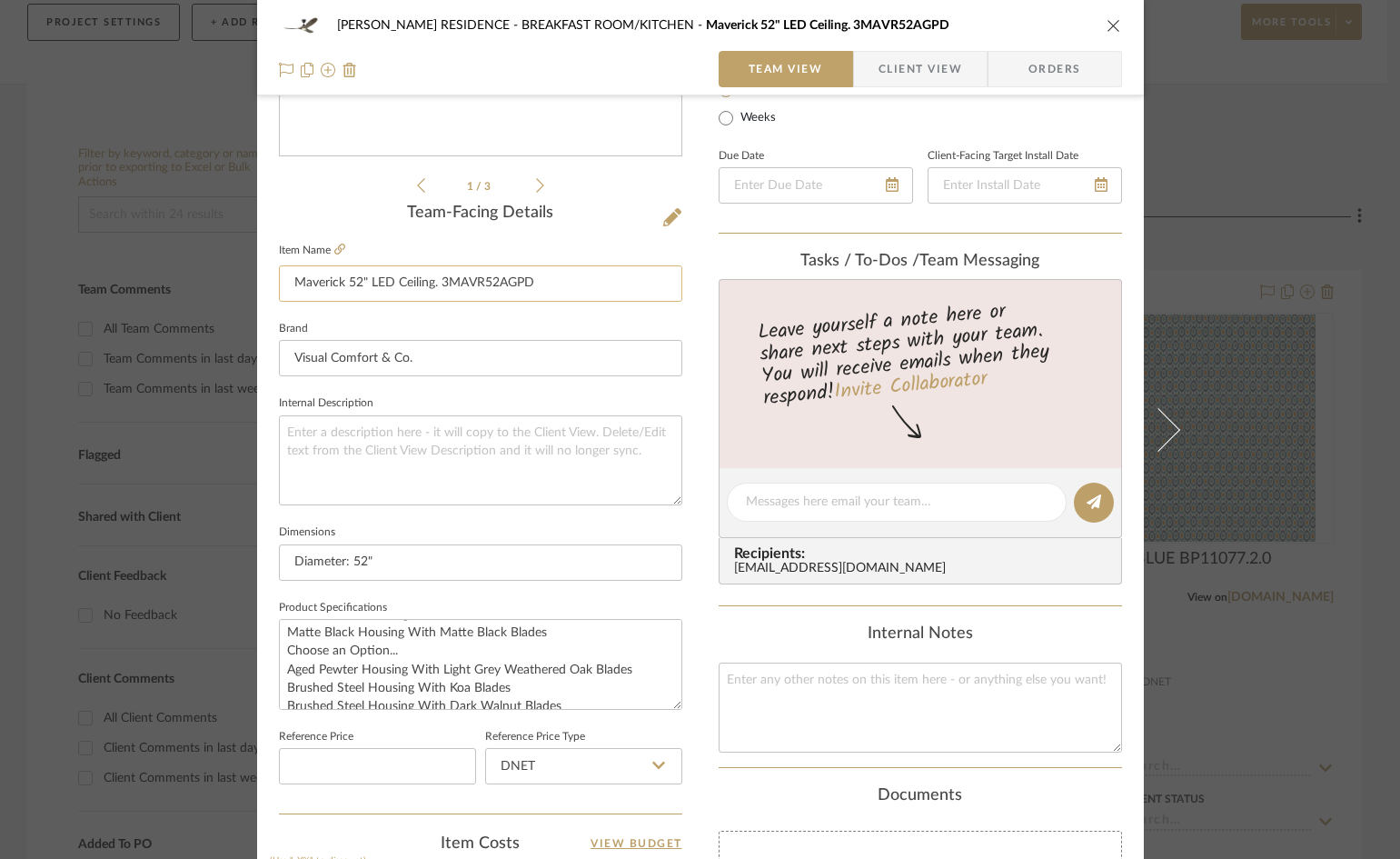
click at [564, 285] on input "Maverick 52" LED Ceiling. 3MAVR52AGPD" at bounding box center [480, 283] width 404 height 37
paste input "Aged Pewter Housing With Light Grey Weathered Oak Blades"
type input "Maverick 52" LED Ceiling. 3MAVR52AGPD Aged Pewter Housing With Light Grey Weath…"
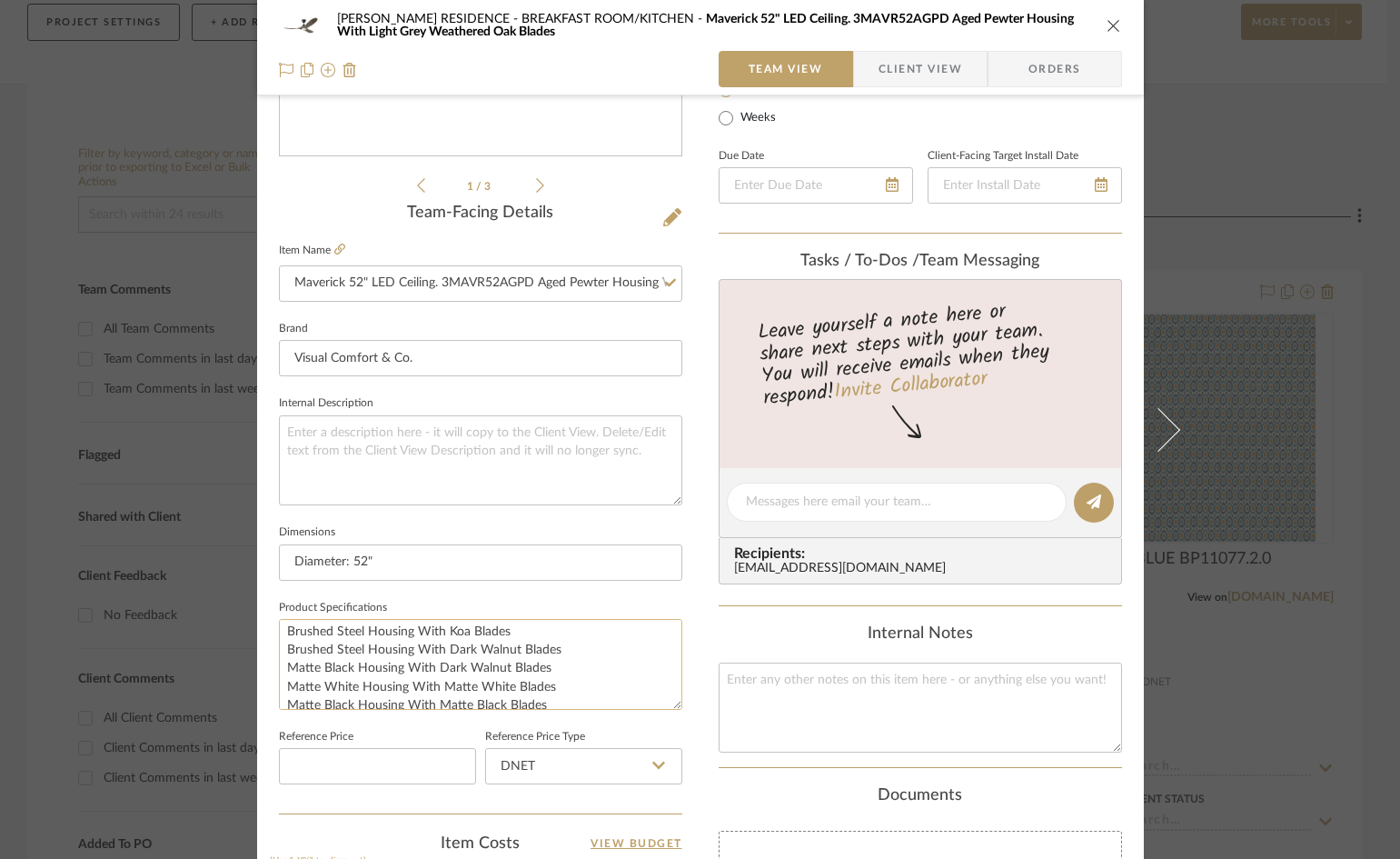
scroll to position [350, 0]
drag, startPoint x: 279, startPoint y: 633, endPoint x: 609, endPoint y: 694, distance: 335.6
click at [609, 694] on textarea "Weight: 12.6 lbs Reverse Switch: Remote Controlled Rev. Switch Location: Remote…" at bounding box center [480, 664] width 404 height 90
click at [393, 666] on textarea "Weight: 12.6 lbs Reverse Switch: Remote Controlled Rev. Switch Location: Remote…" at bounding box center [480, 664] width 404 height 90
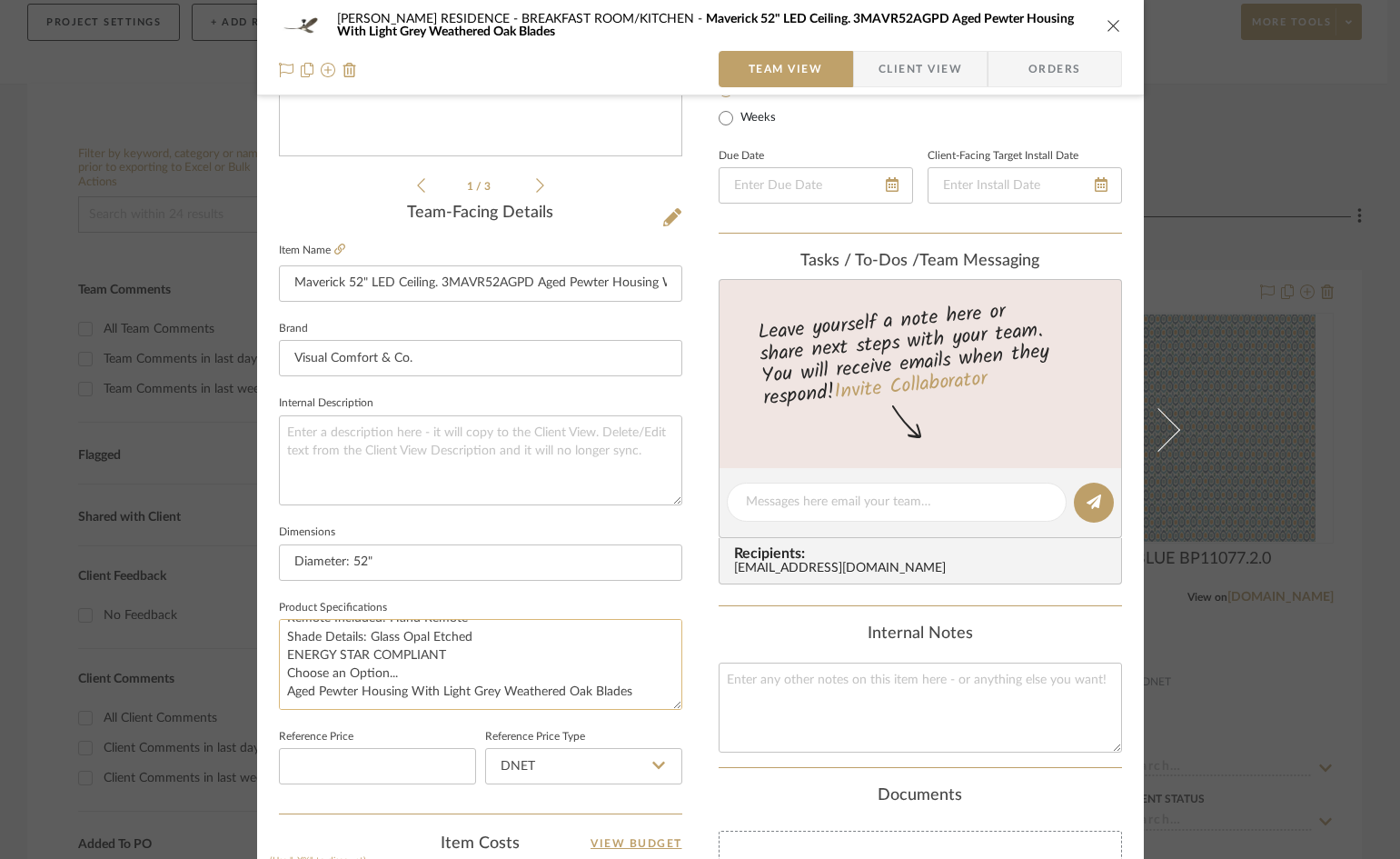
drag, startPoint x: 406, startPoint y: 667, endPoint x: 275, endPoint y: 674, distance: 131.2
click at [279, 674] on textarea "Weight: 12.6 lbs Reverse Switch: Remote Controlled Rev. Switch Location: Remote…" at bounding box center [480, 664] width 404 height 90
drag, startPoint x: 635, startPoint y: 690, endPoint x: 256, endPoint y: 693, distance: 379.0
click at [257, 693] on div "[PERSON_NAME] RESIDENCE BREAKFAST ROOM/KITCHEN Maverick 52" LED Ceiling. 3MAVR5…" at bounding box center [700, 489] width 886 height 1678
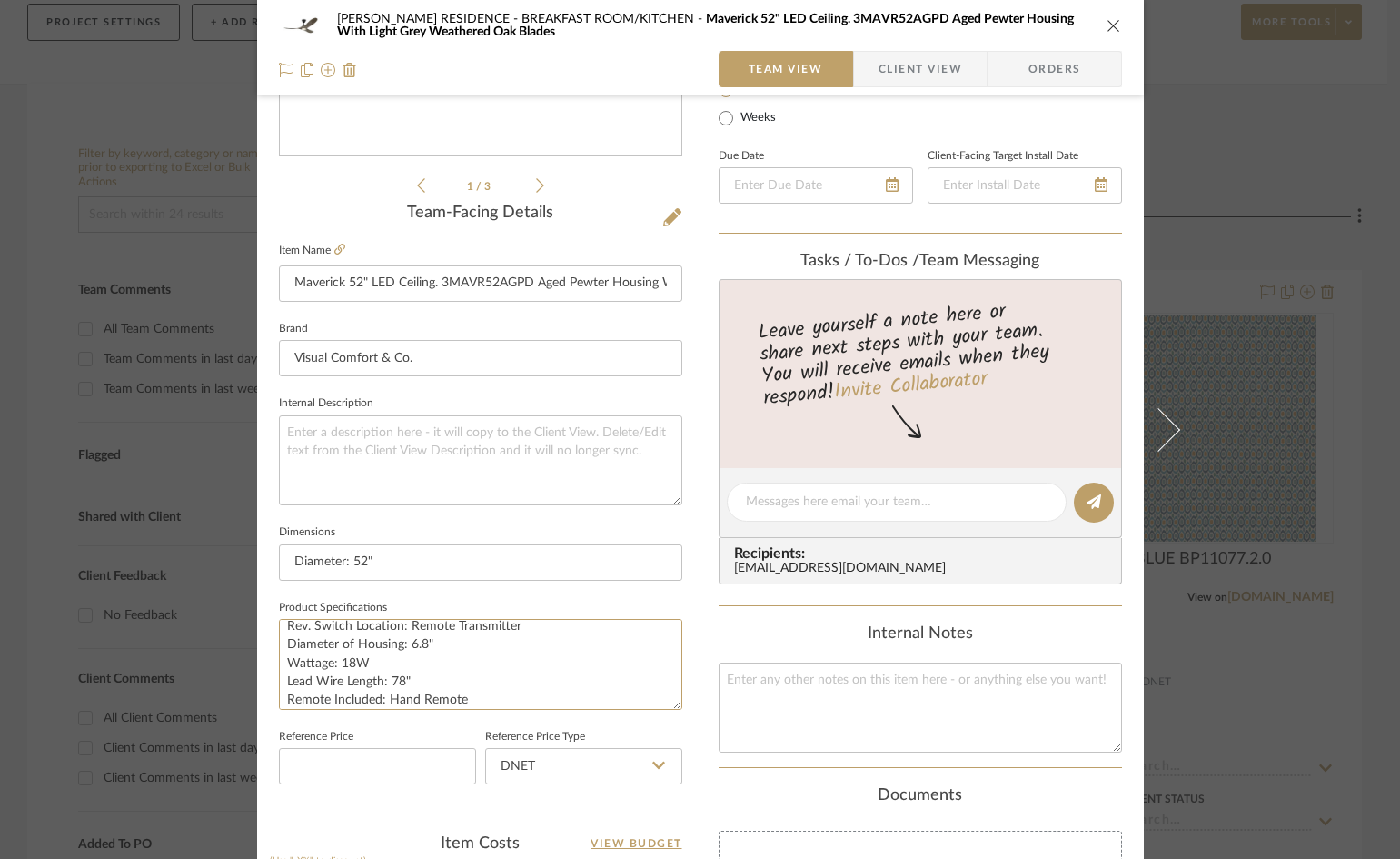
scroll to position [29, 0]
paste textarea "Aged Pewter Housing With Light Grey Weathered Oak Blades"
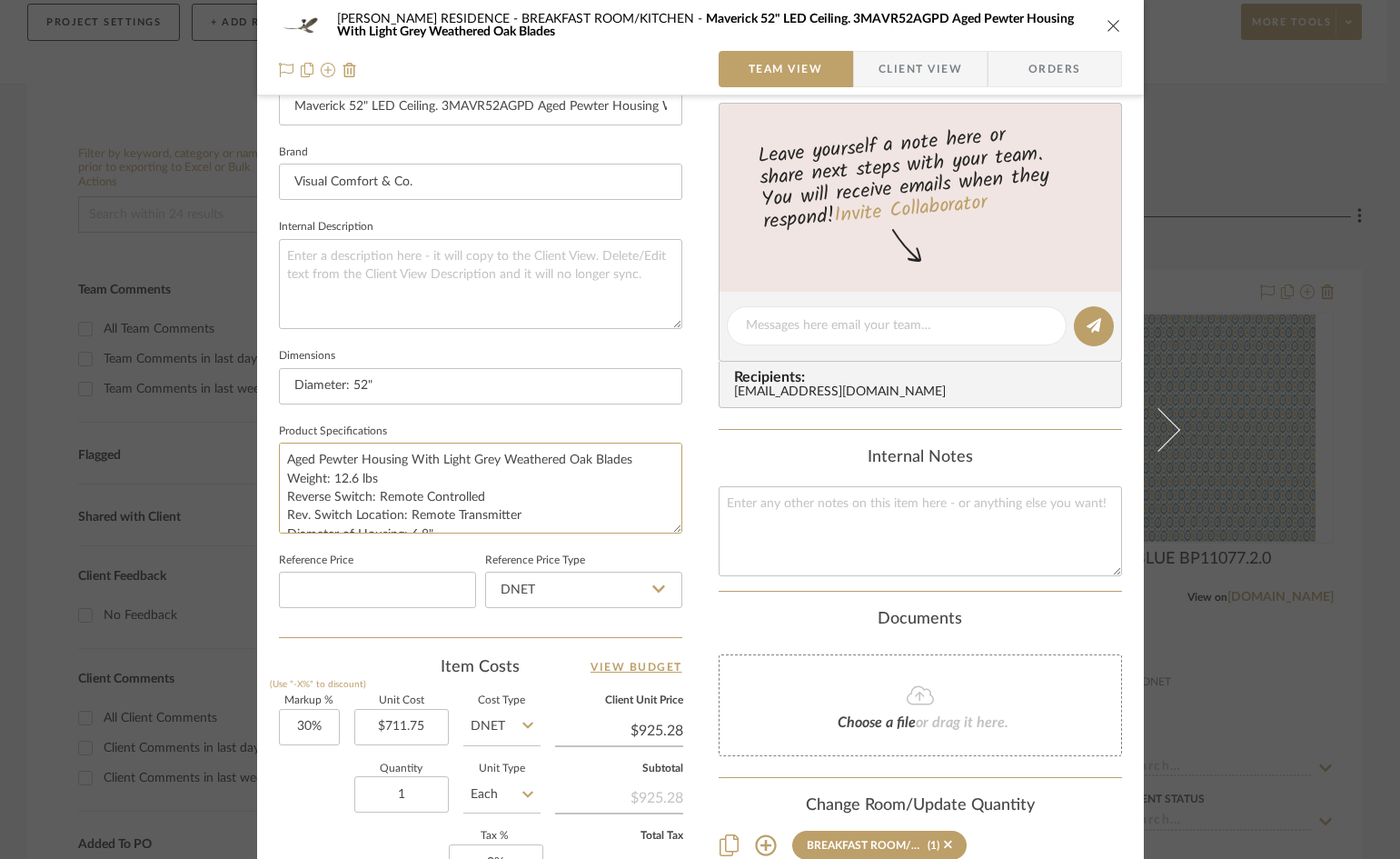
scroll to position [818, 0]
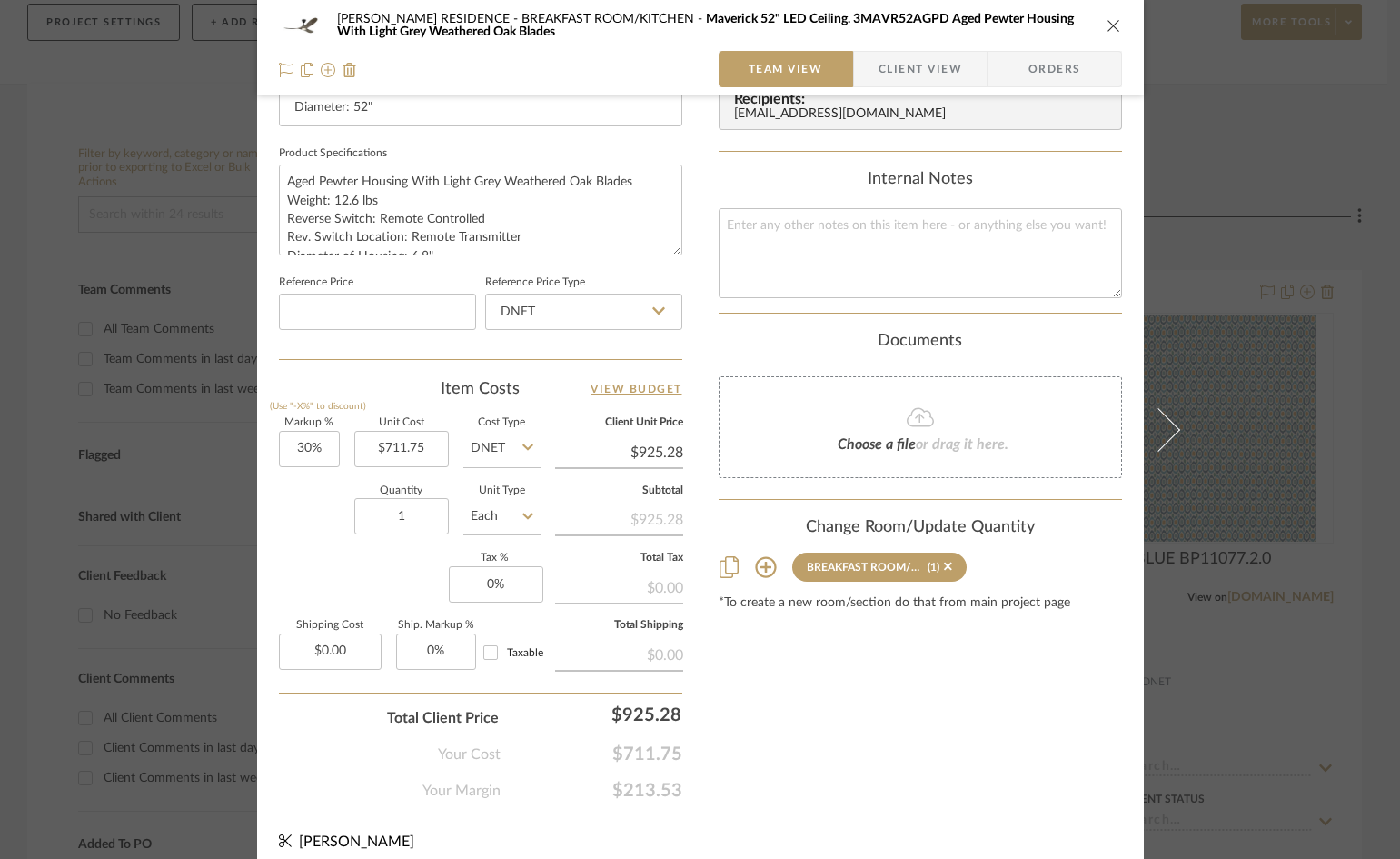
type textarea "Aged Pewter Housing With Light Grey Weathered Oak Blades Weight: 12.6 lbs Rever…"
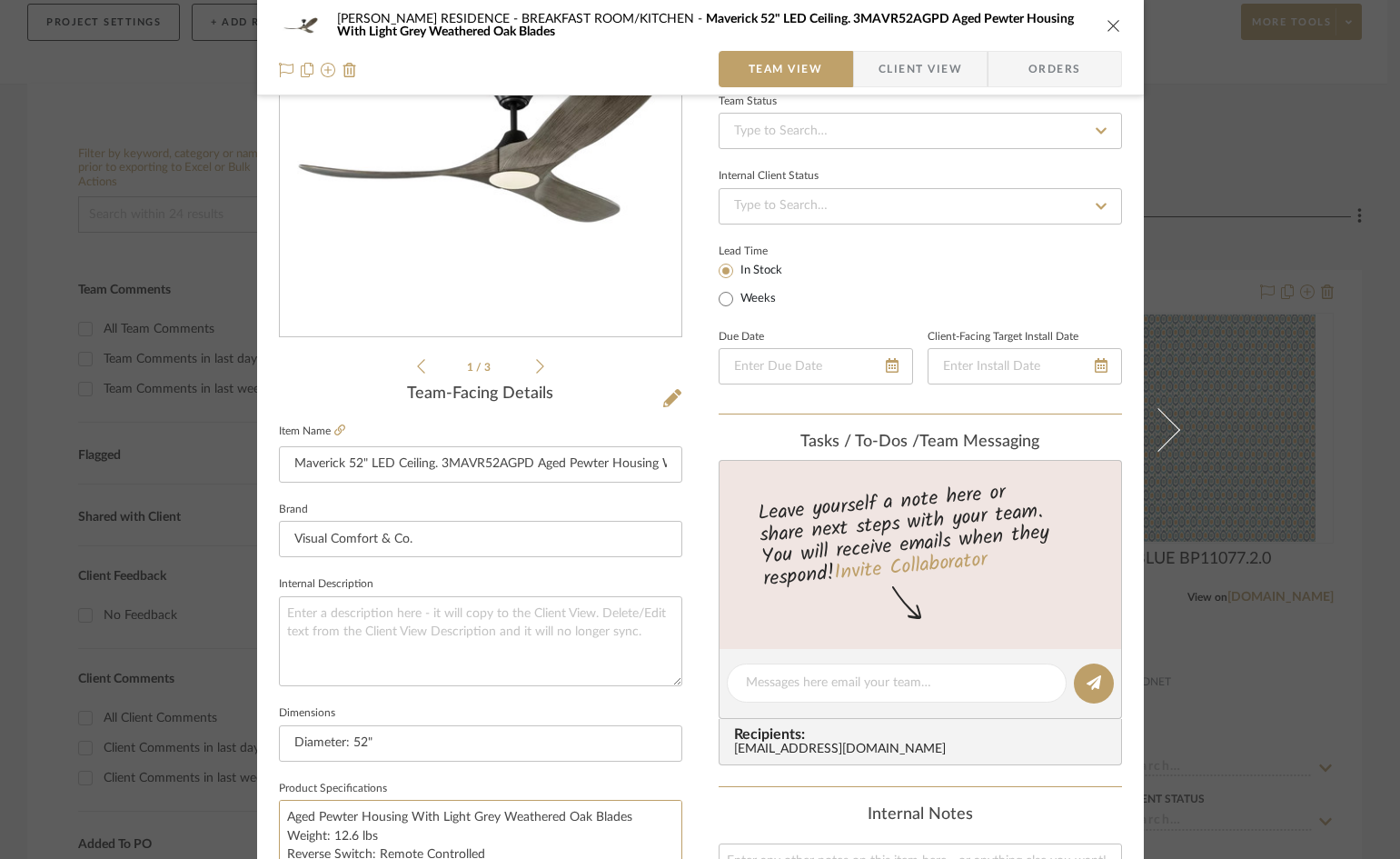
scroll to position [0, 0]
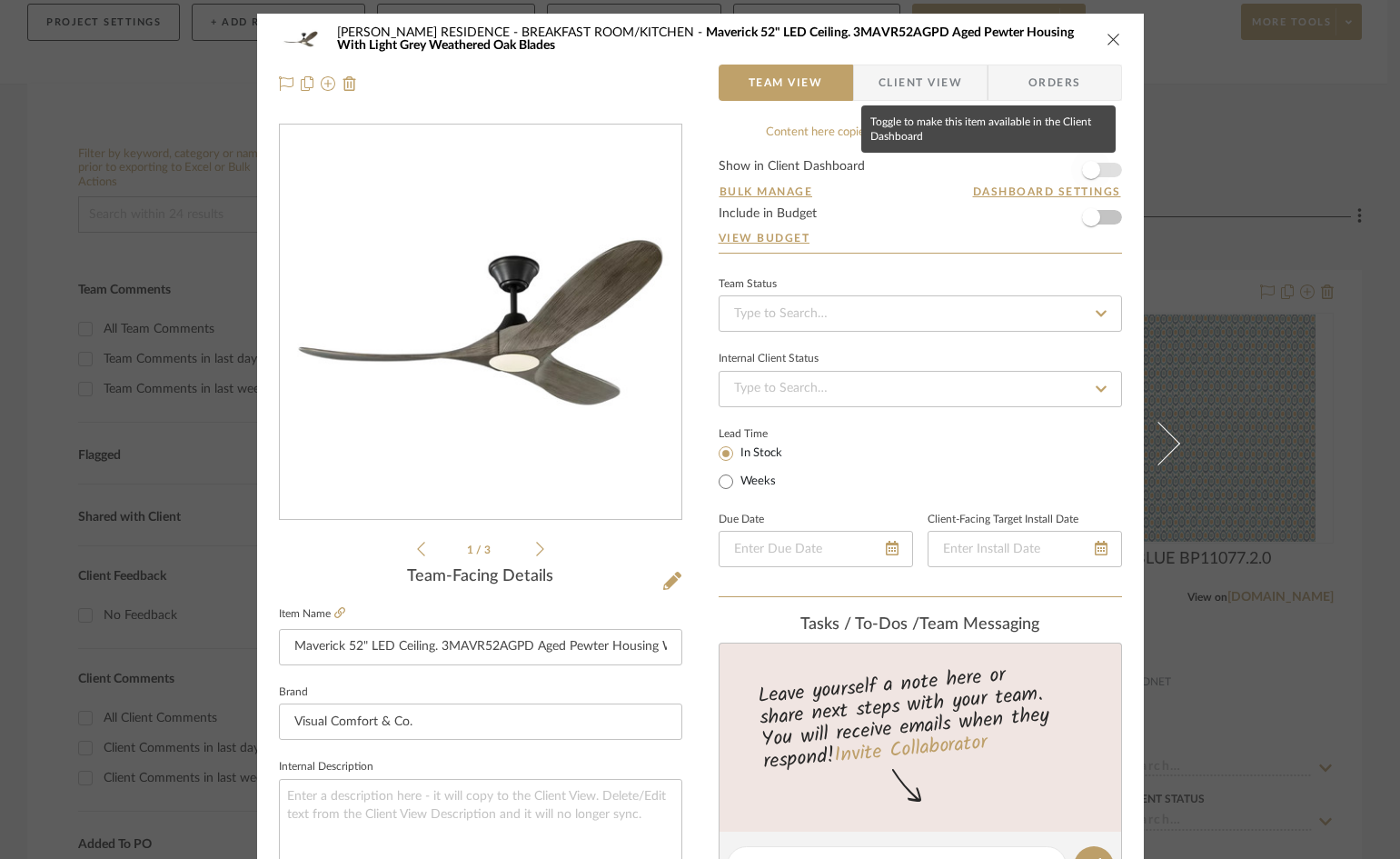
click at [1083, 174] on span "button" at bounding box center [1091, 170] width 18 height 18
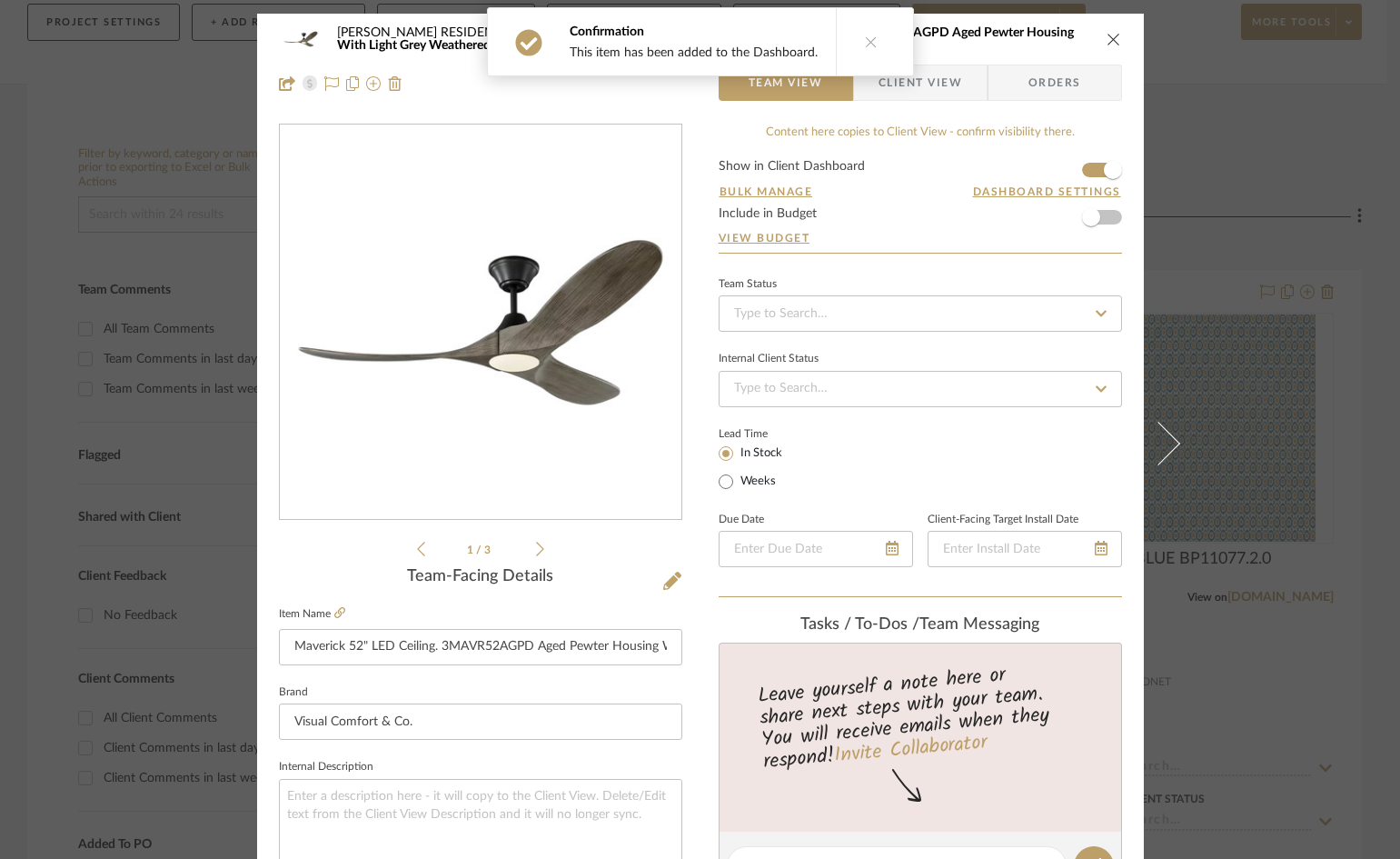
click at [939, 79] on span "Client View" at bounding box center [919, 83] width 84 height 37
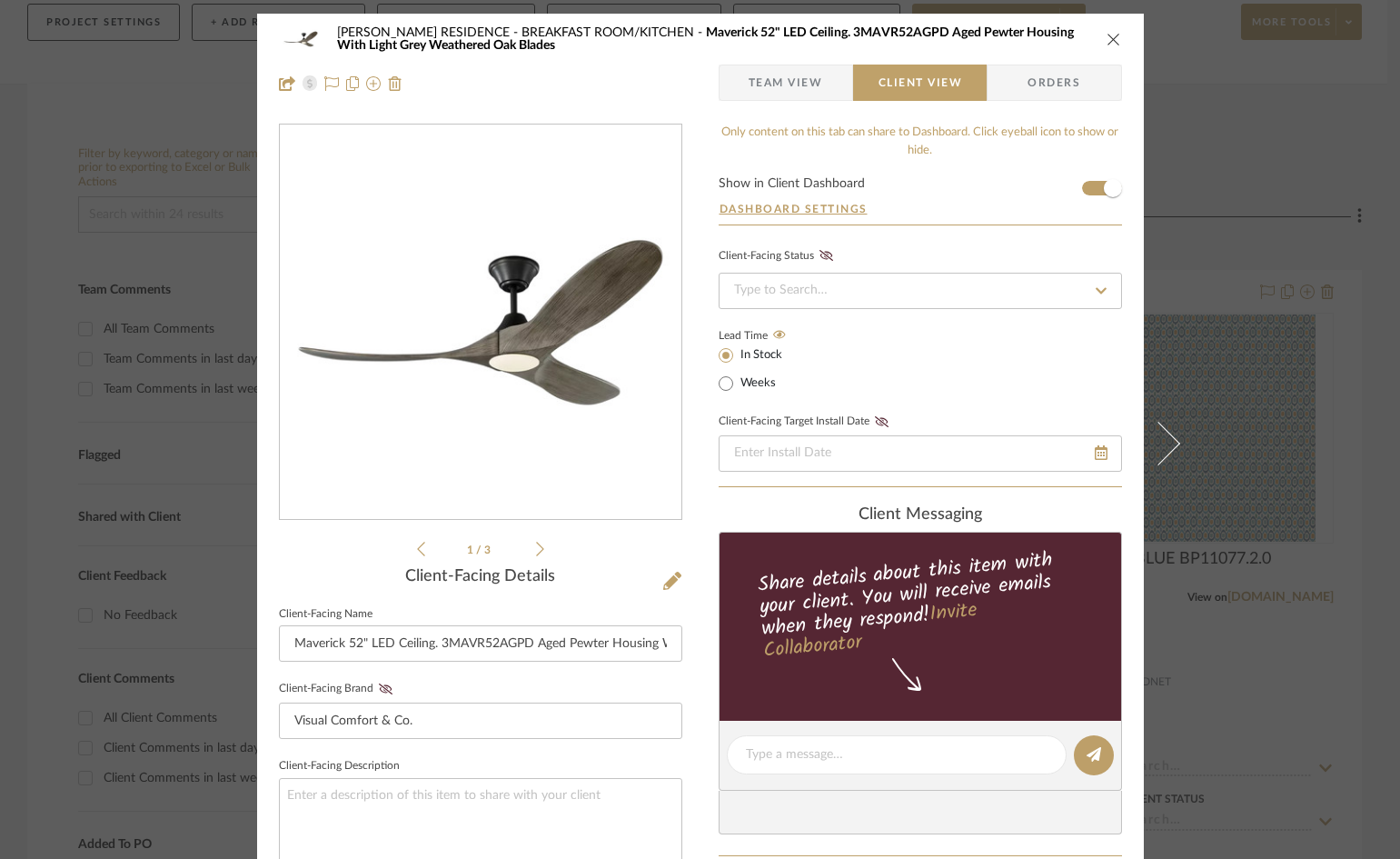
click at [536, 549] on icon at bounding box center [540, 549] width 8 height 17
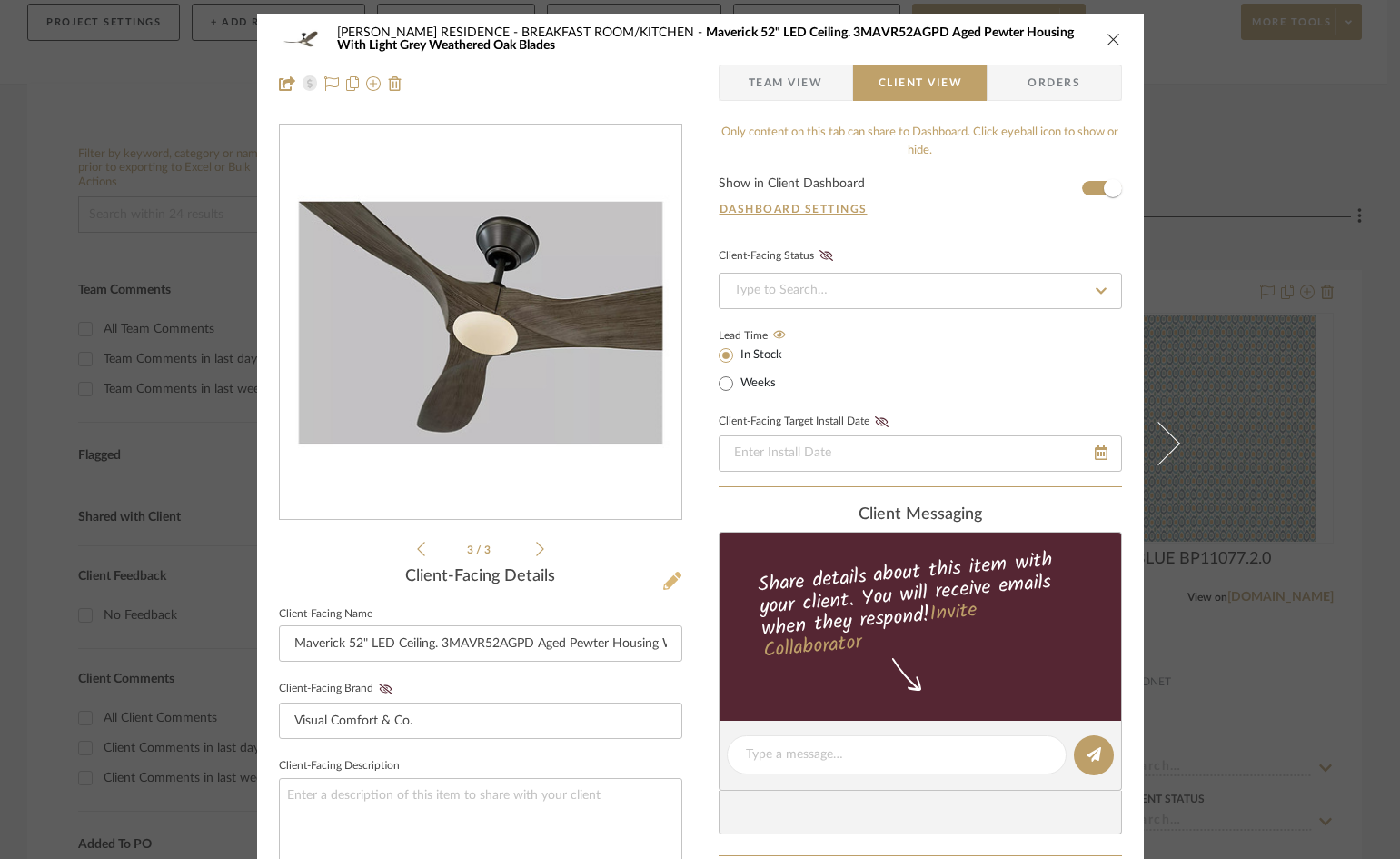
click at [663, 579] on icon at bounding box center [672, 580] width 18 height 18
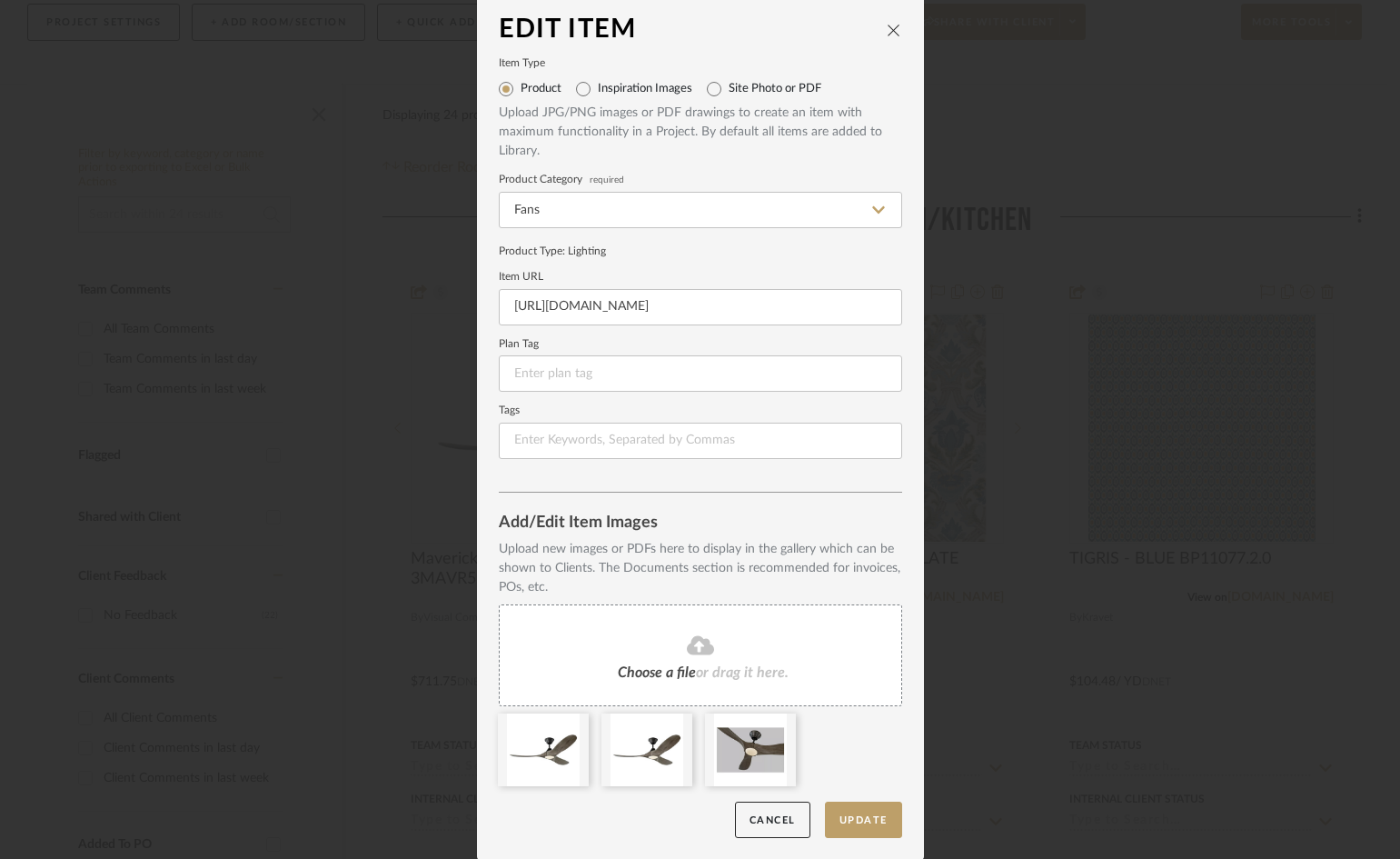
scroll to position [7, 0]
click at [676, 727] on icon at bounding box center [678, 725] width 13 height 15
click at [865, 818] on button "Update" at bounding box center [863, 819] width 77 height 38
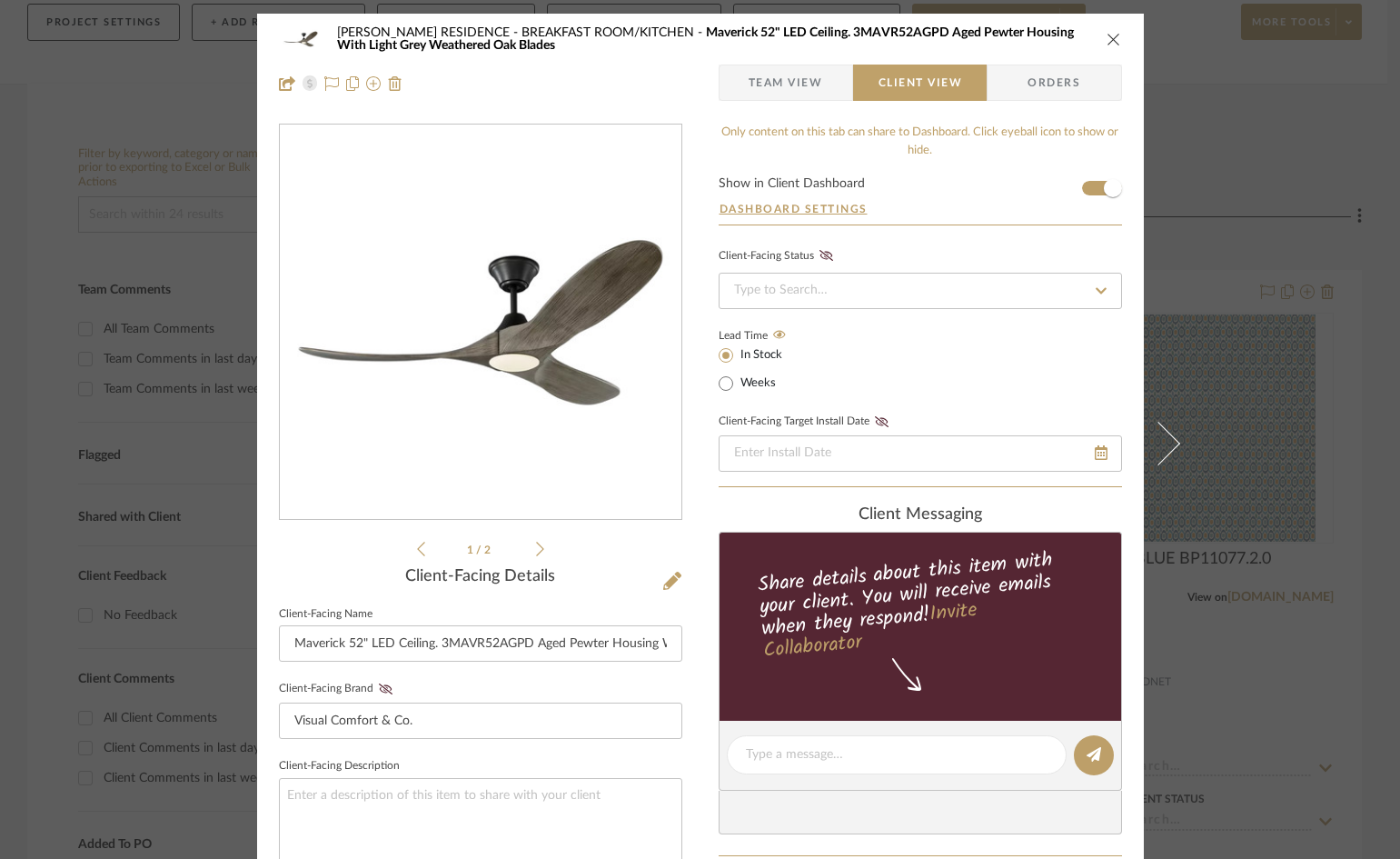
click at [1106, 40] on icon "close" at bounding box center [1113, 40] width 15 height 15
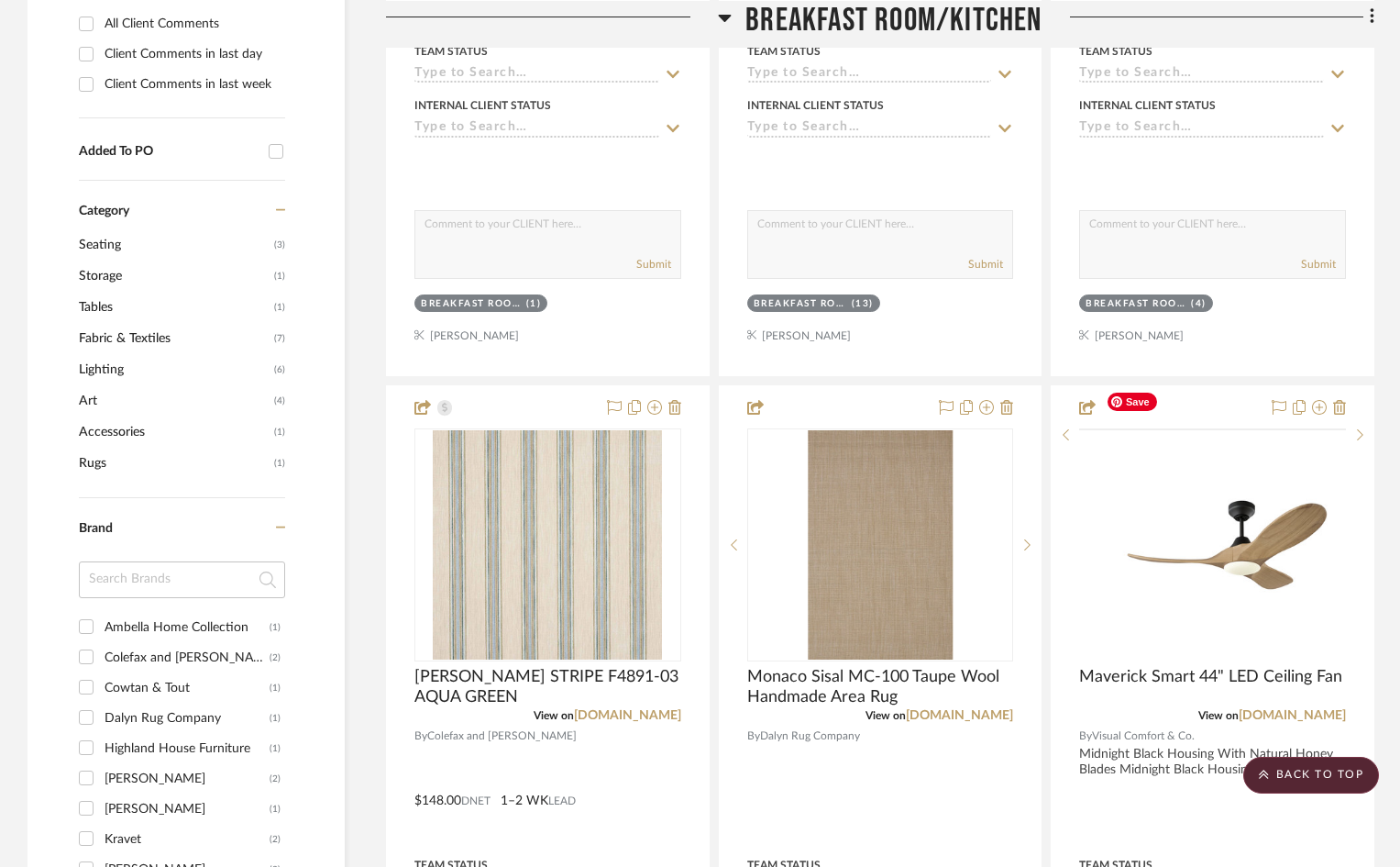
scroll to position [1009, 0]
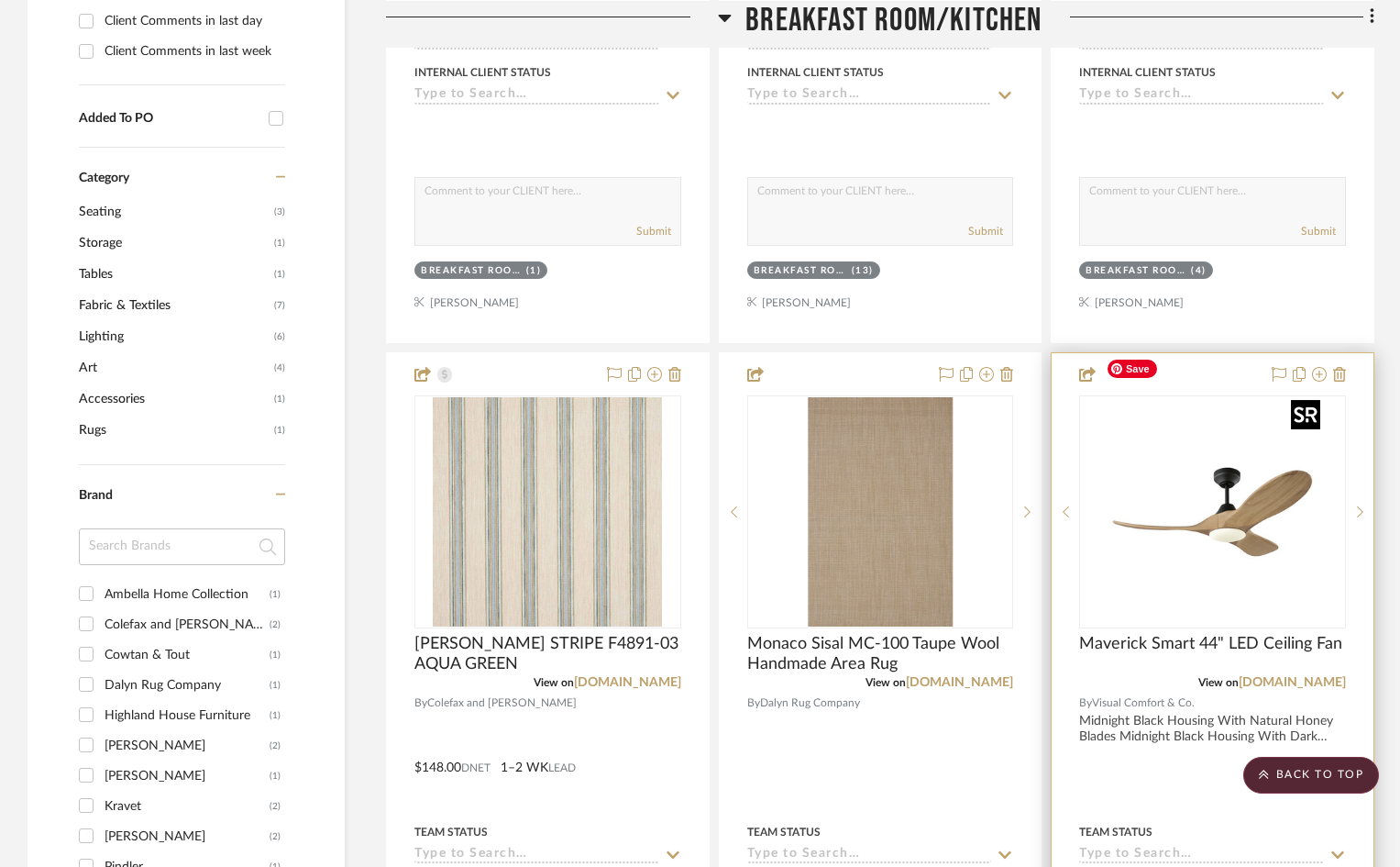
click at [1187, 543] on img "0" at bounding box center [1213, 511] width 229 height 229
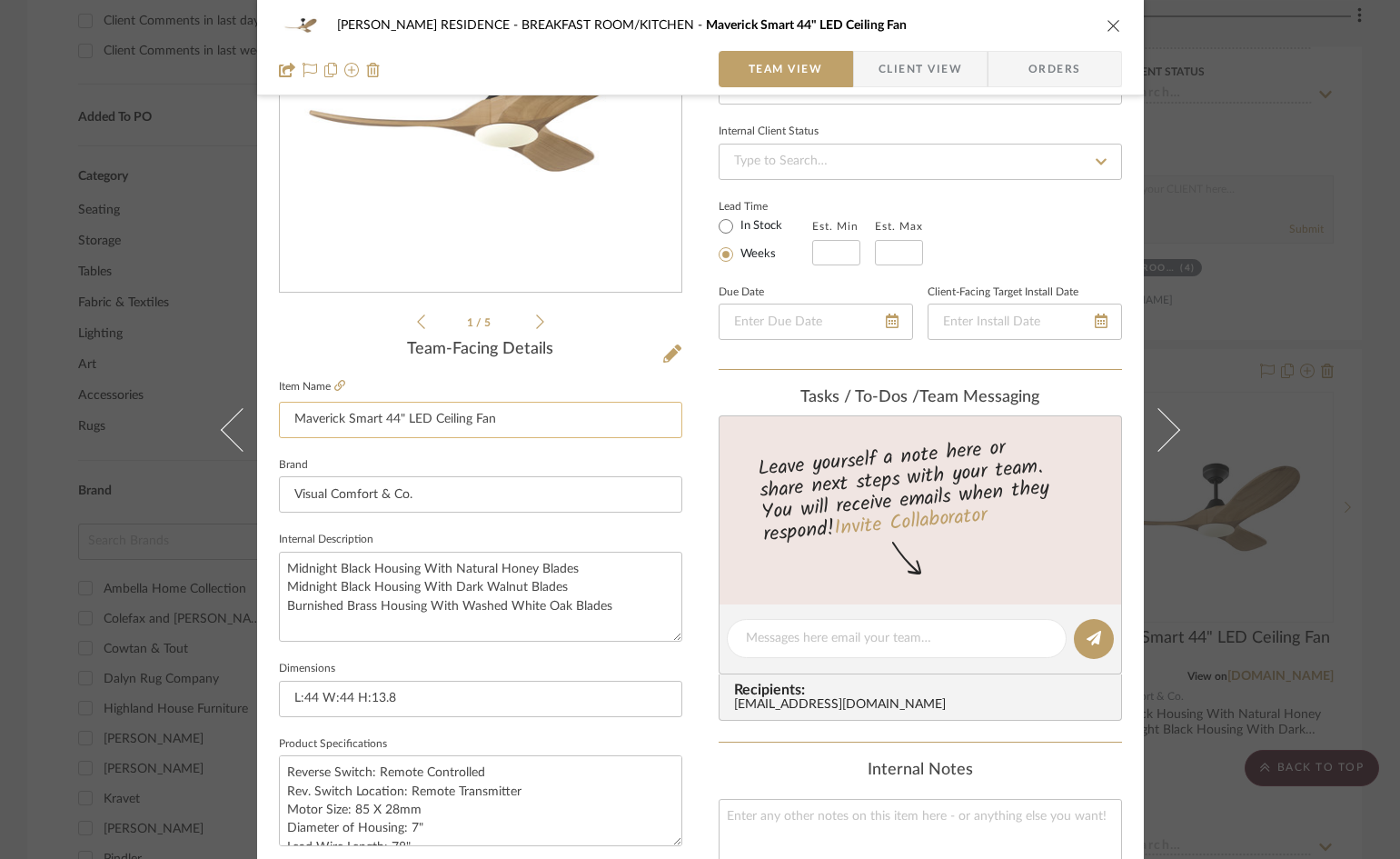
scroll to position [272, 0]
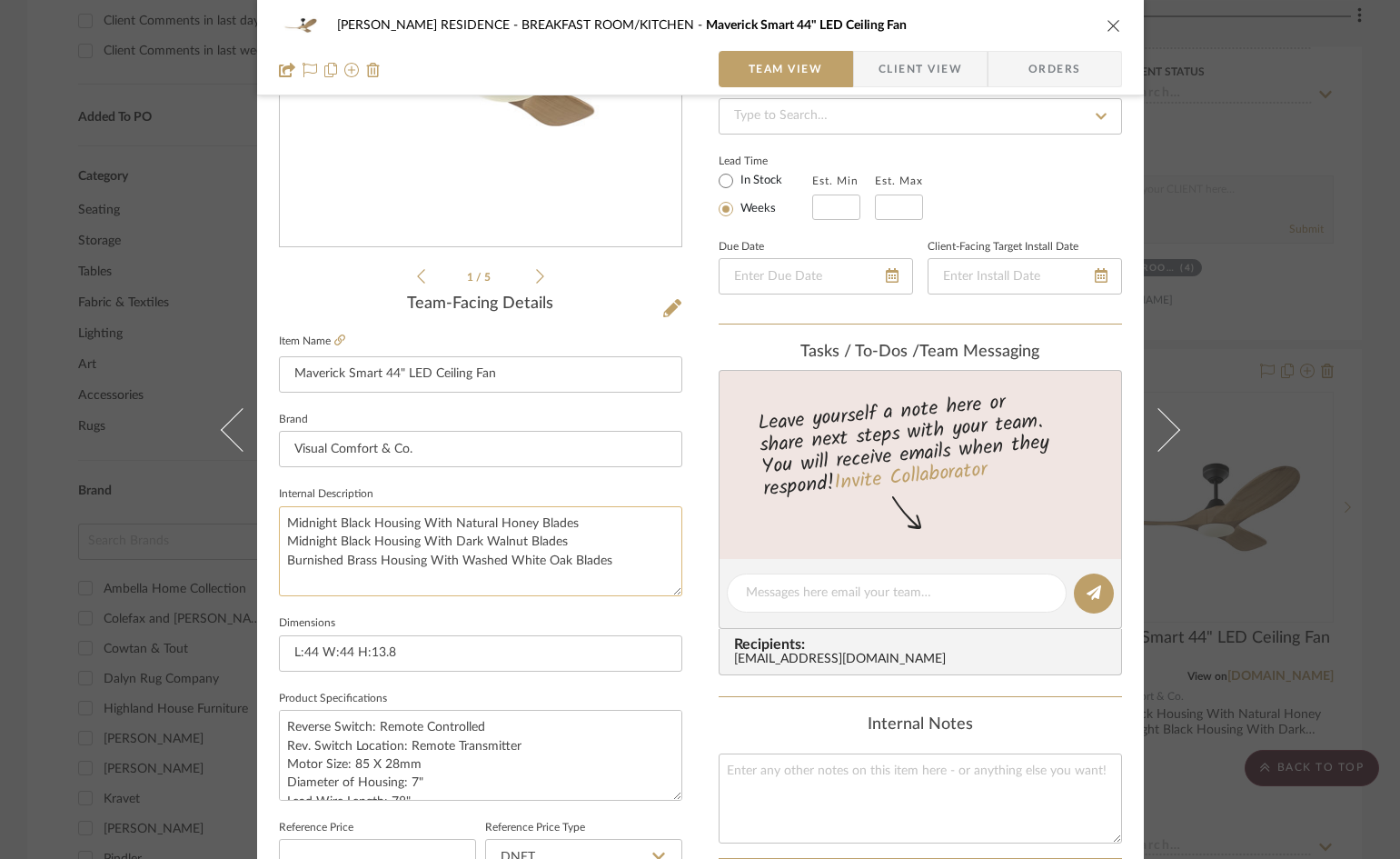
drag, startPoint x: 613, startPoint y: 563, endPoint x: 279, endPoint y: 548, distance: 334.3
click at [279, 548] on textarea "Midnight Black Housing With Natural Honey Blades Midnight Black Housing With Da…" at bounding box center [480, 551] width 404 height 90
type textarea "Midnight Black Housing With Natural Honey Blades"
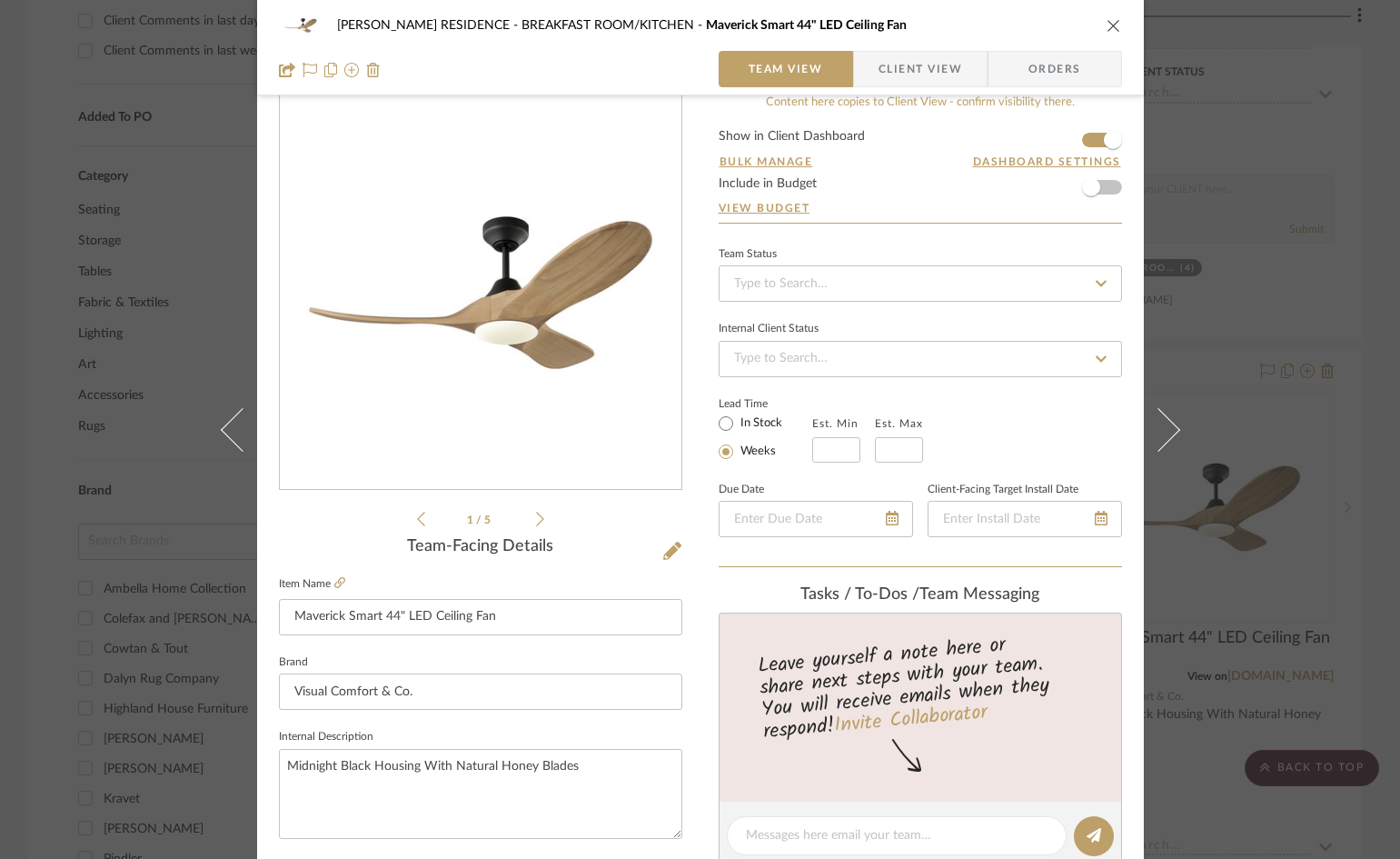
scroll to position [0, 0]
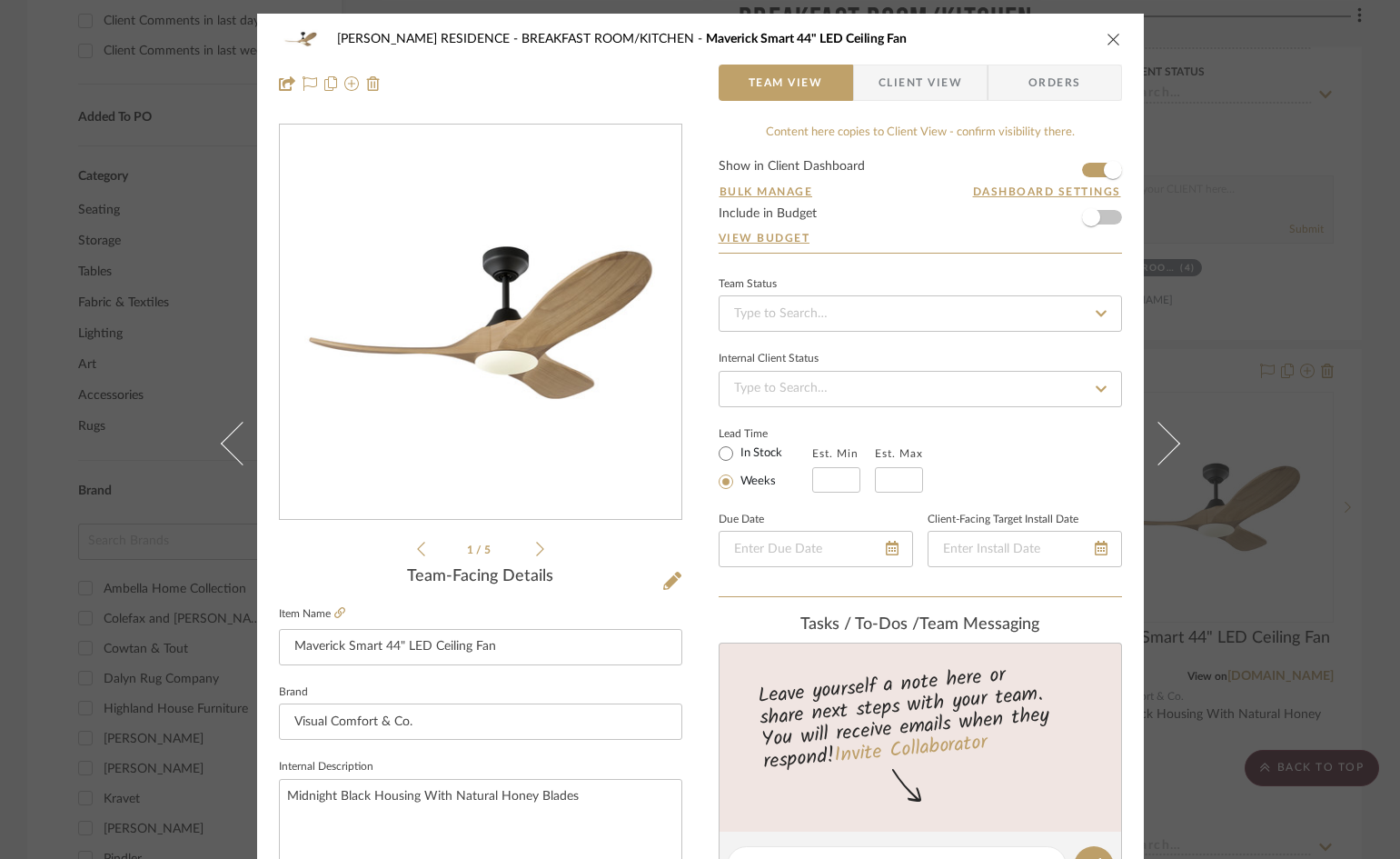
click at [539, 545] on div "1 / 5" at bounding box center [480, 341] width 404 height 436
click at [539, 548] on div "1 / 5" at bounding box center [480, 341] width 404 height 436
click at [538, 548] on div "1 / 5" at bounding box center [480, 341] width 404 height 436
click at [536, 548] on icon at bounding box center [540, 549] width 8 height 17
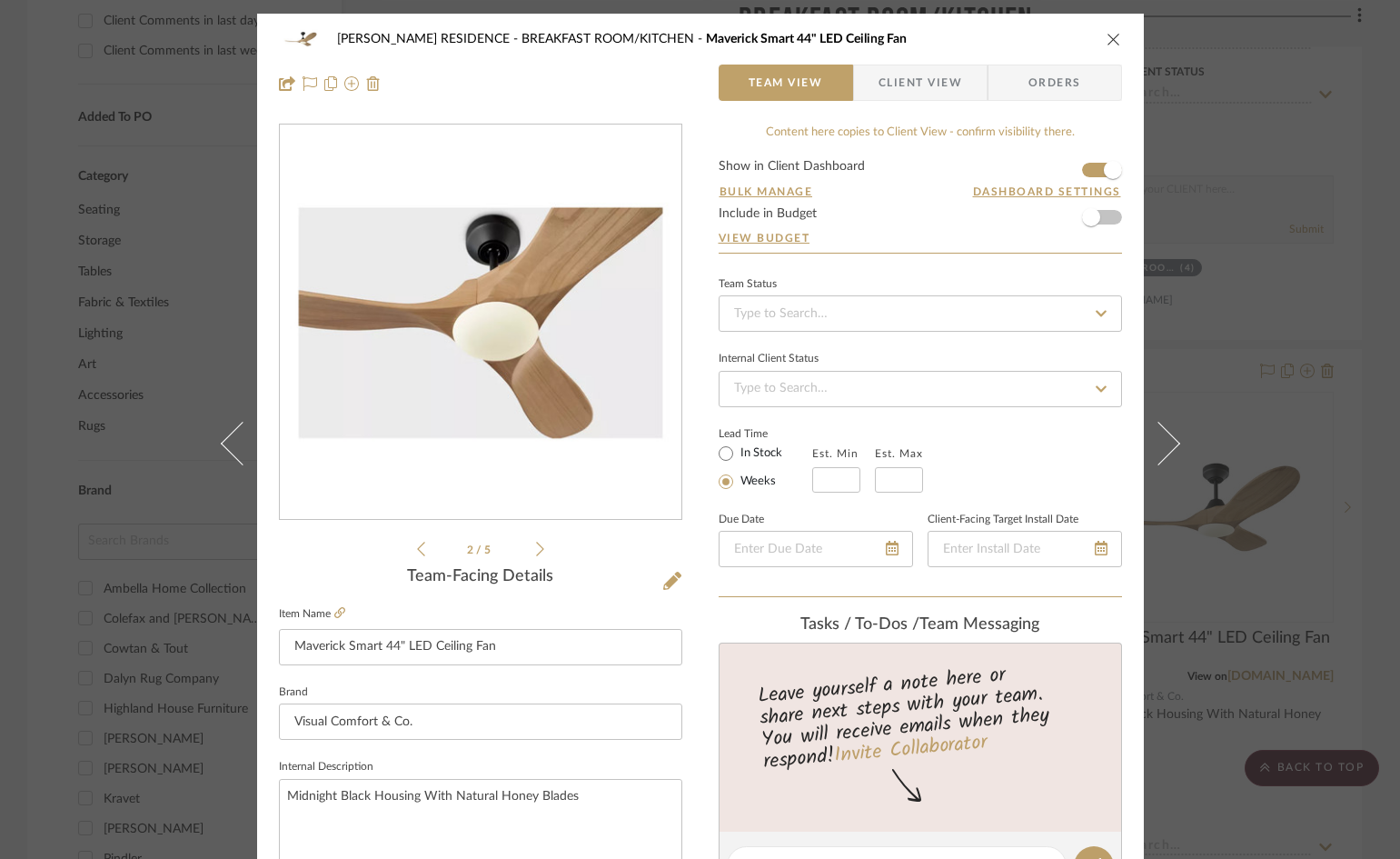
click at [536, 548] on icon at bounding box center [540, 549] width 8 height 17
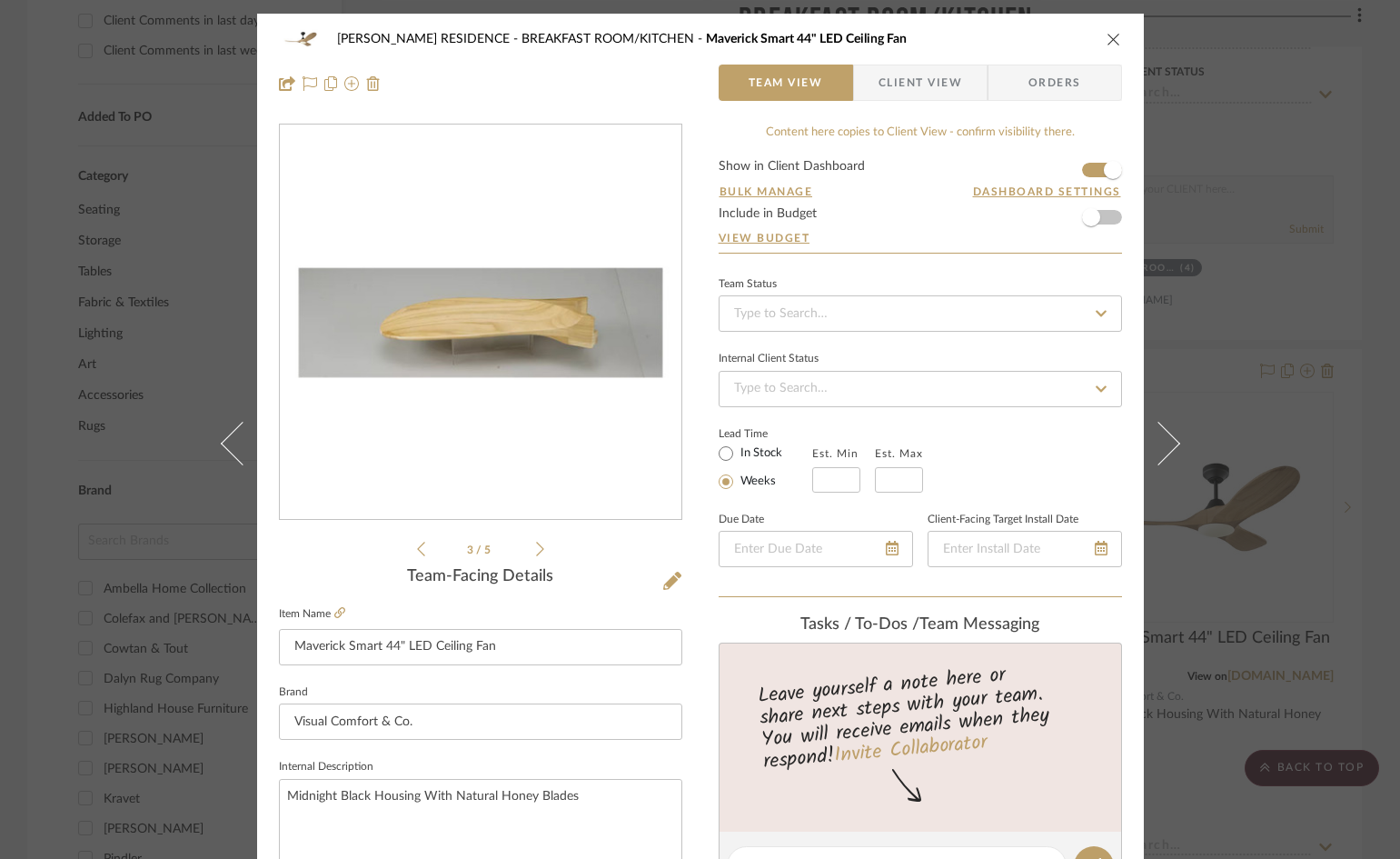
click at [536, 548] on icon at bounding box center [540, 549] width 8 height 17
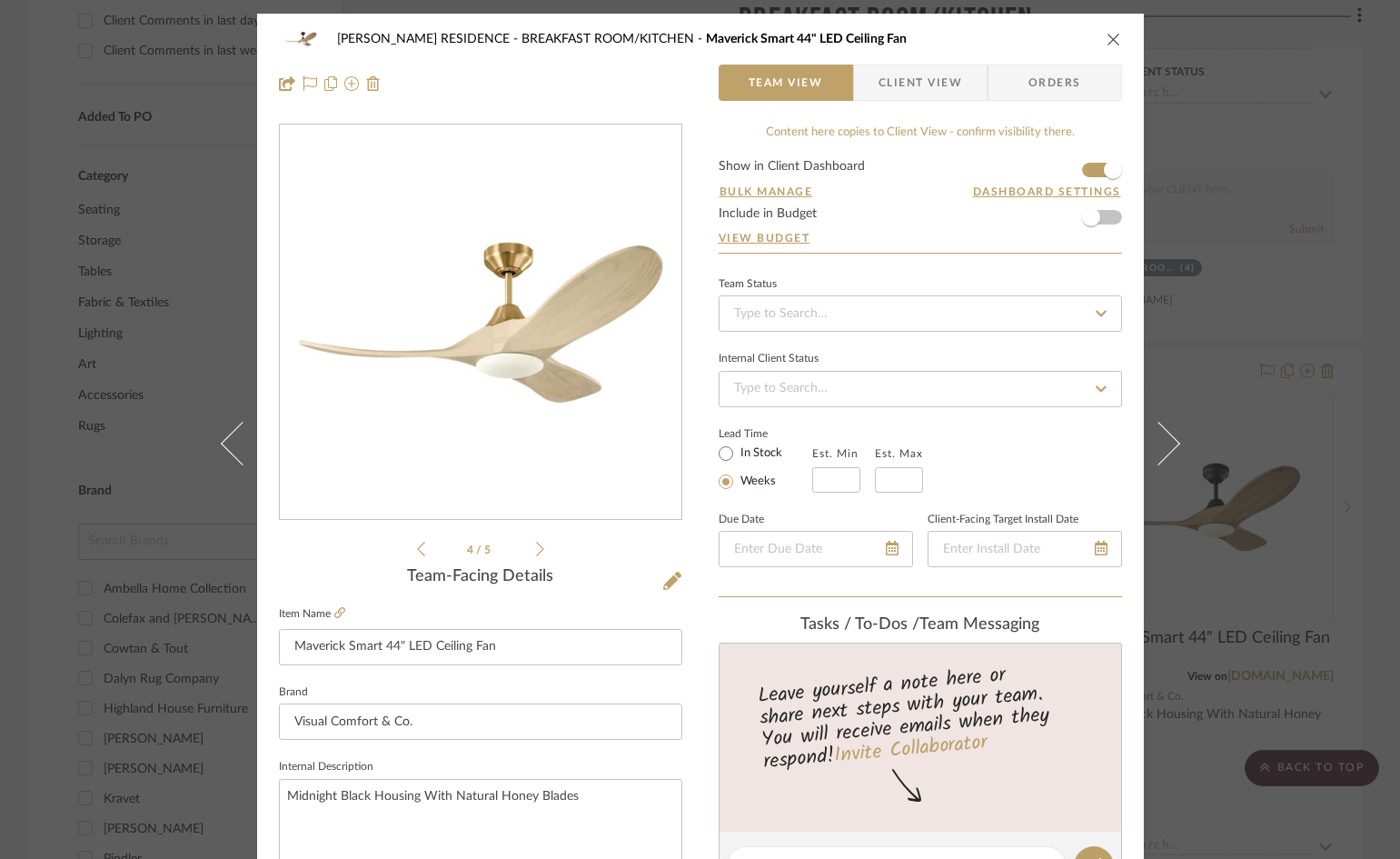
click at [536, 548] on icon at bounding box center [540, 549] width 8 height 17
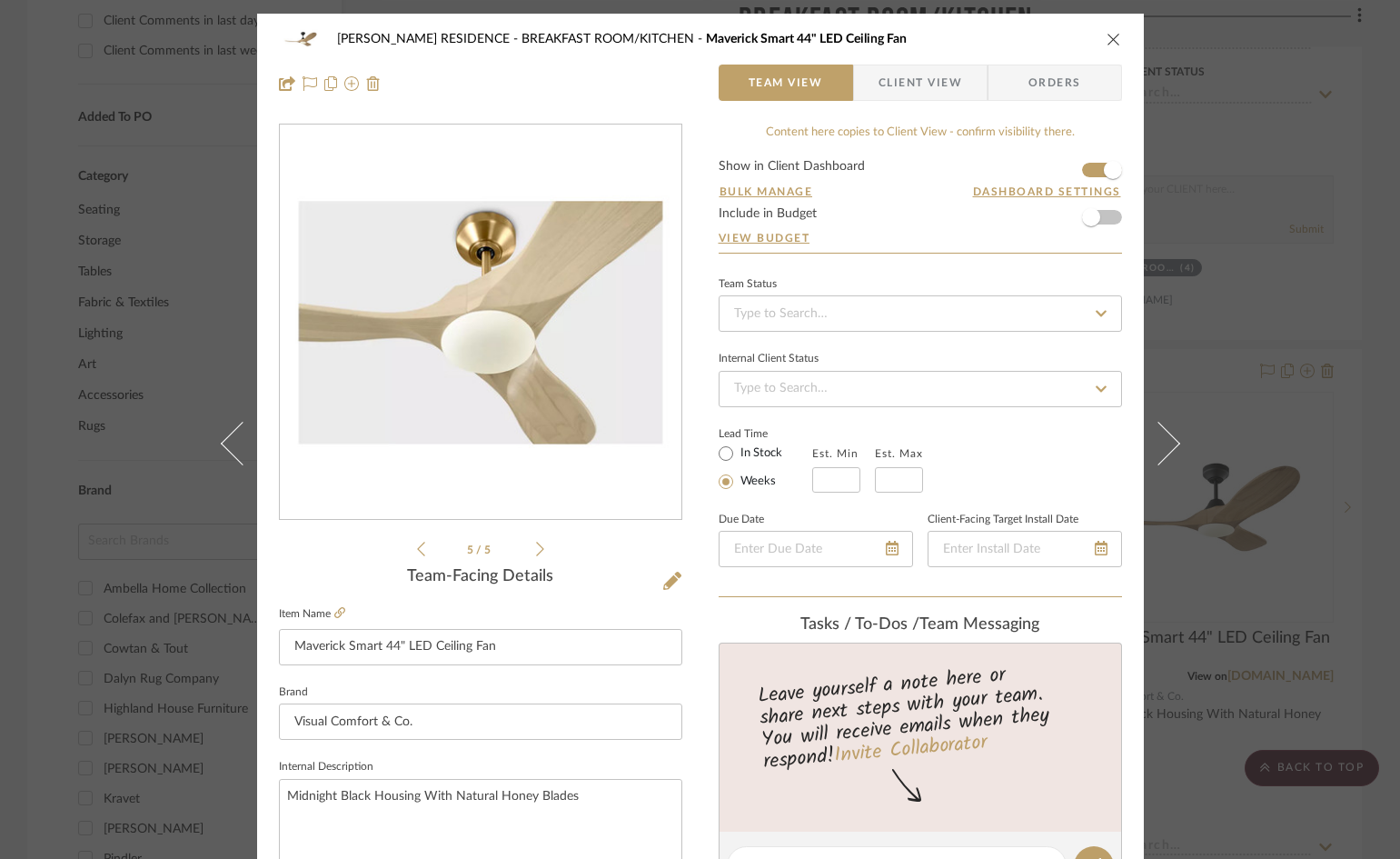
click at [536, 548] on icon at bounding box center [540, 549] width 8 height 17
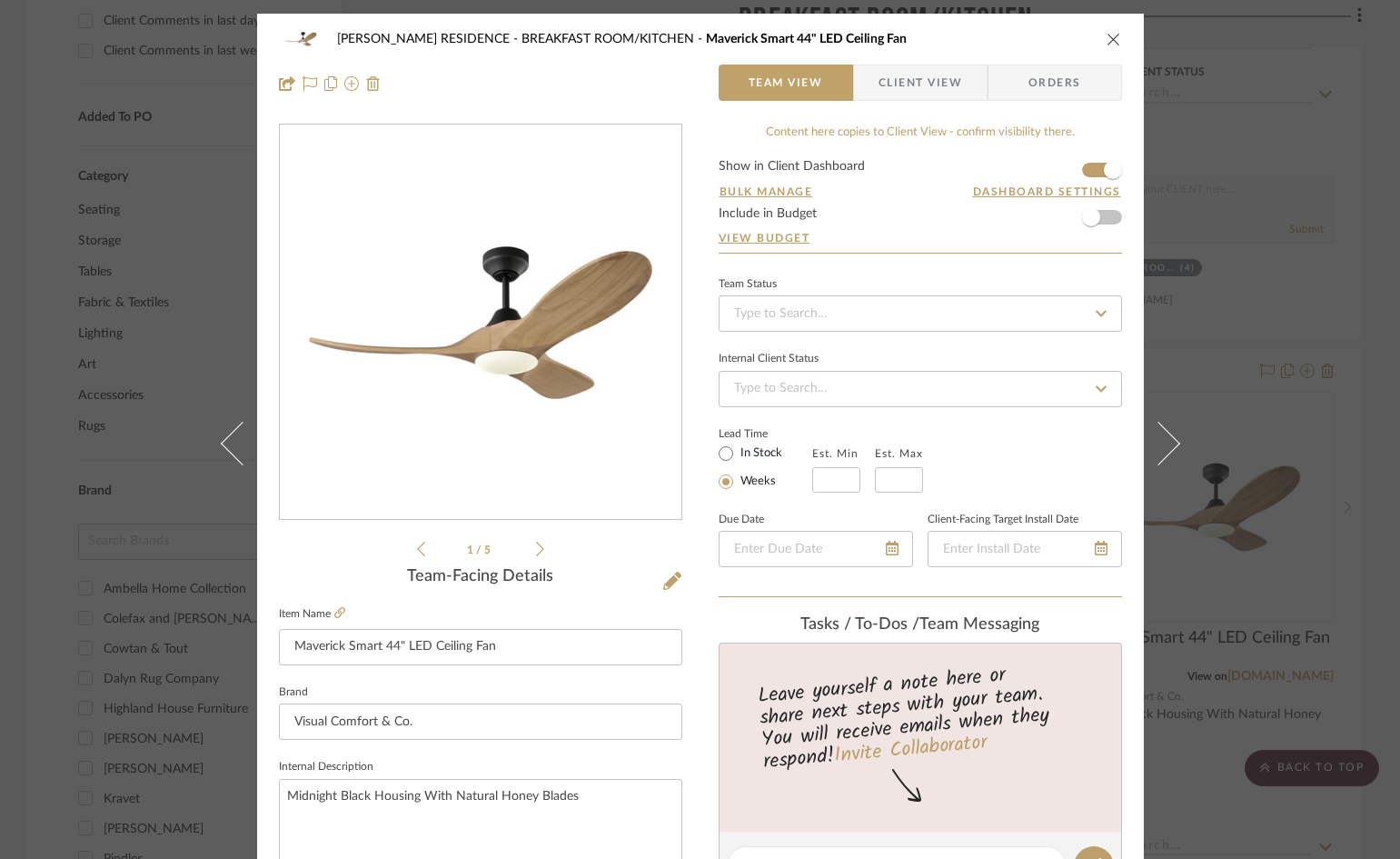
click at [536, 548] on icon at bounding box center [540, 549] width 8 height 17
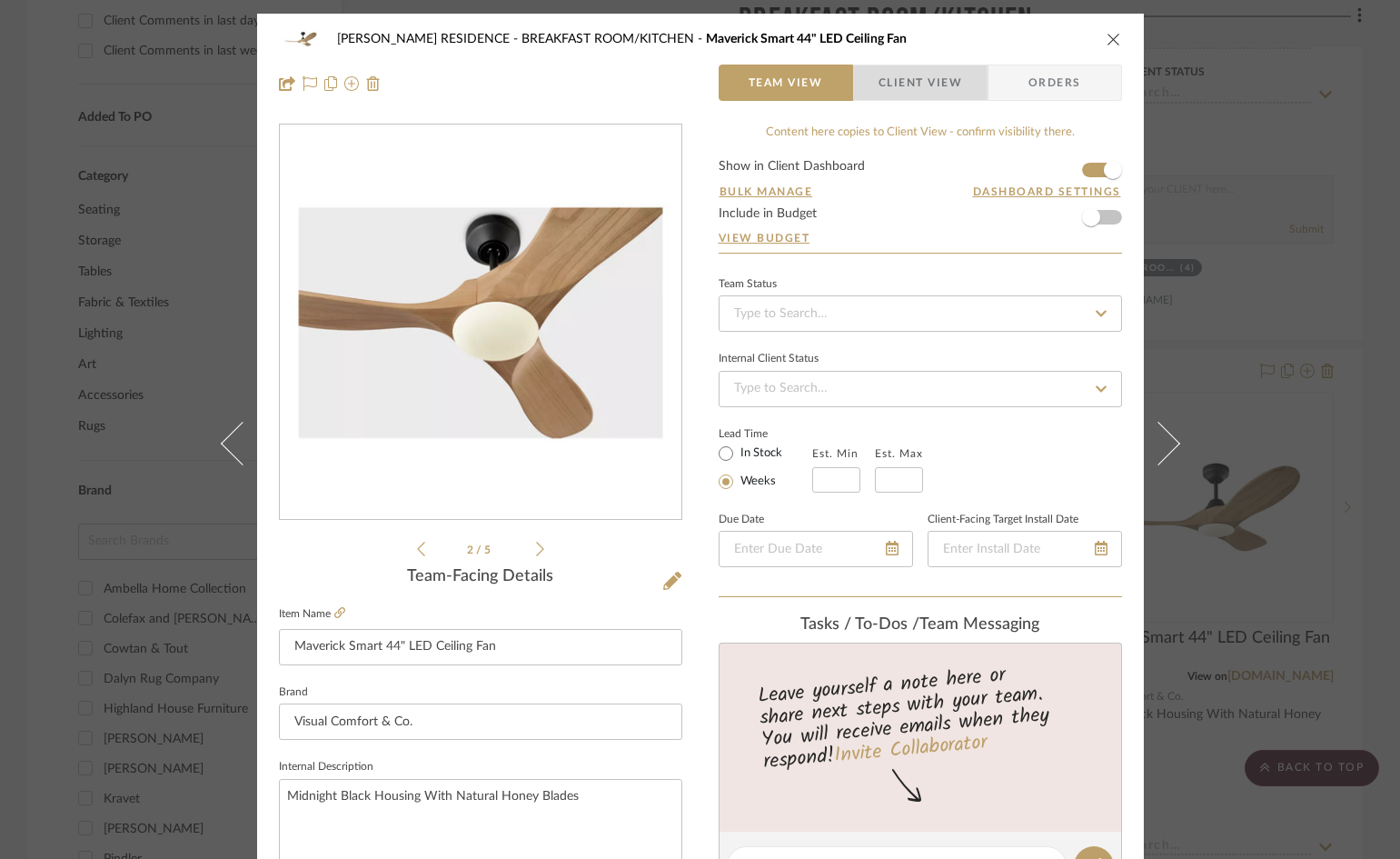
click at [937, 77] on span "Client View" at bounding box center [919, 83] width 84 height 37
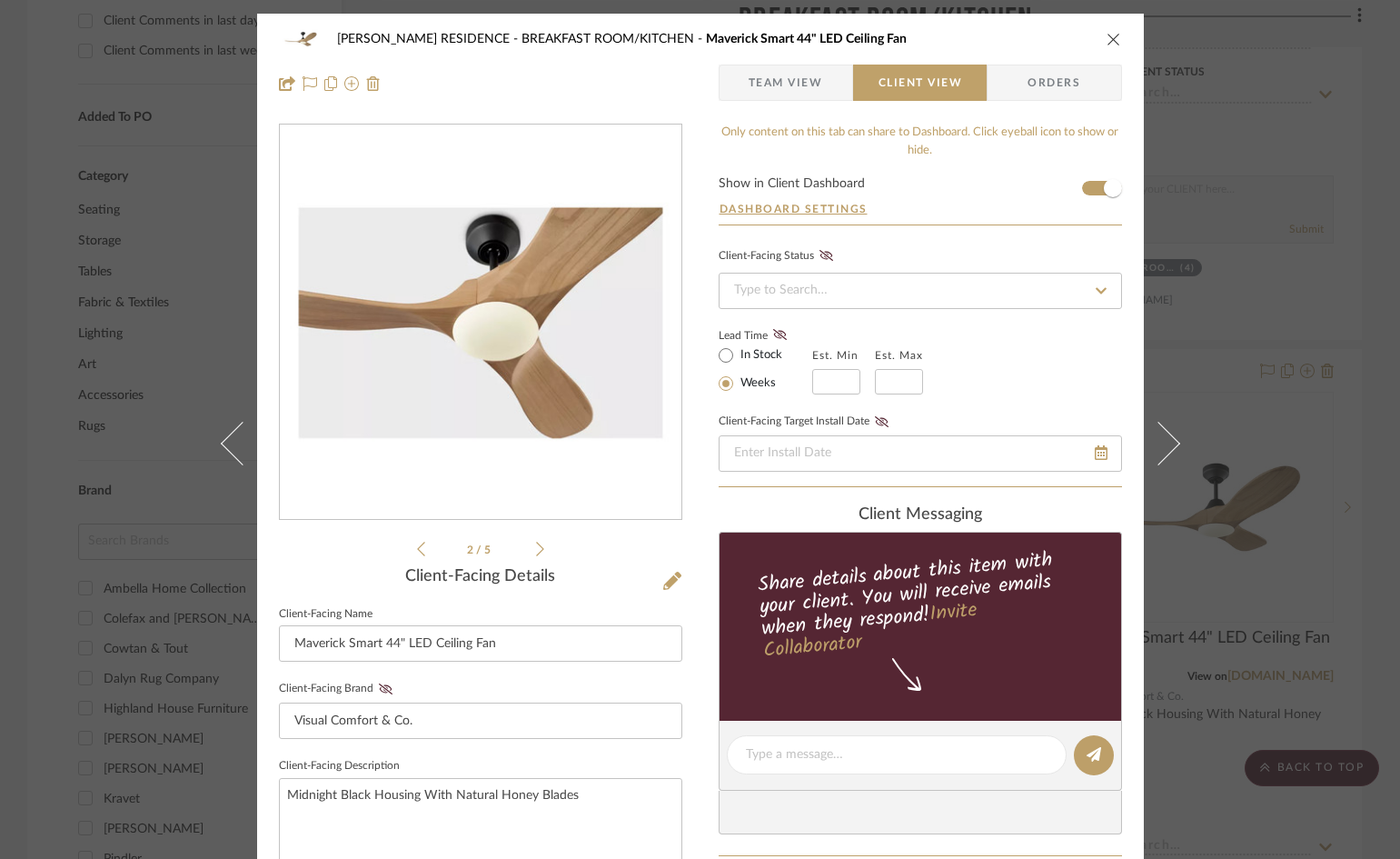
click at [536, 548] on icon at bounding box center [540, 549] width 8 height 17
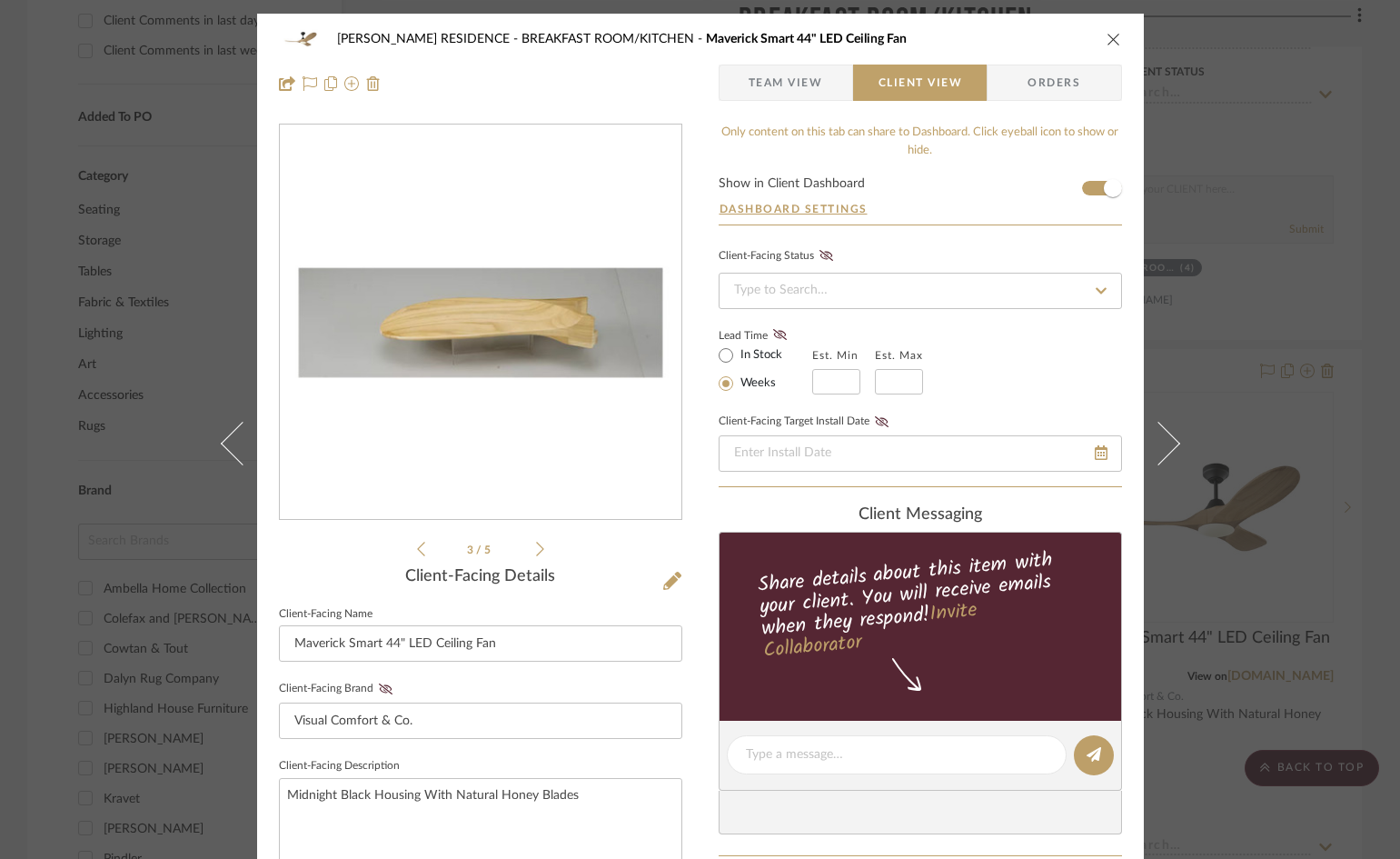
click at [536, 548] on icon at bounding box center [540, 549] width 8 height 17
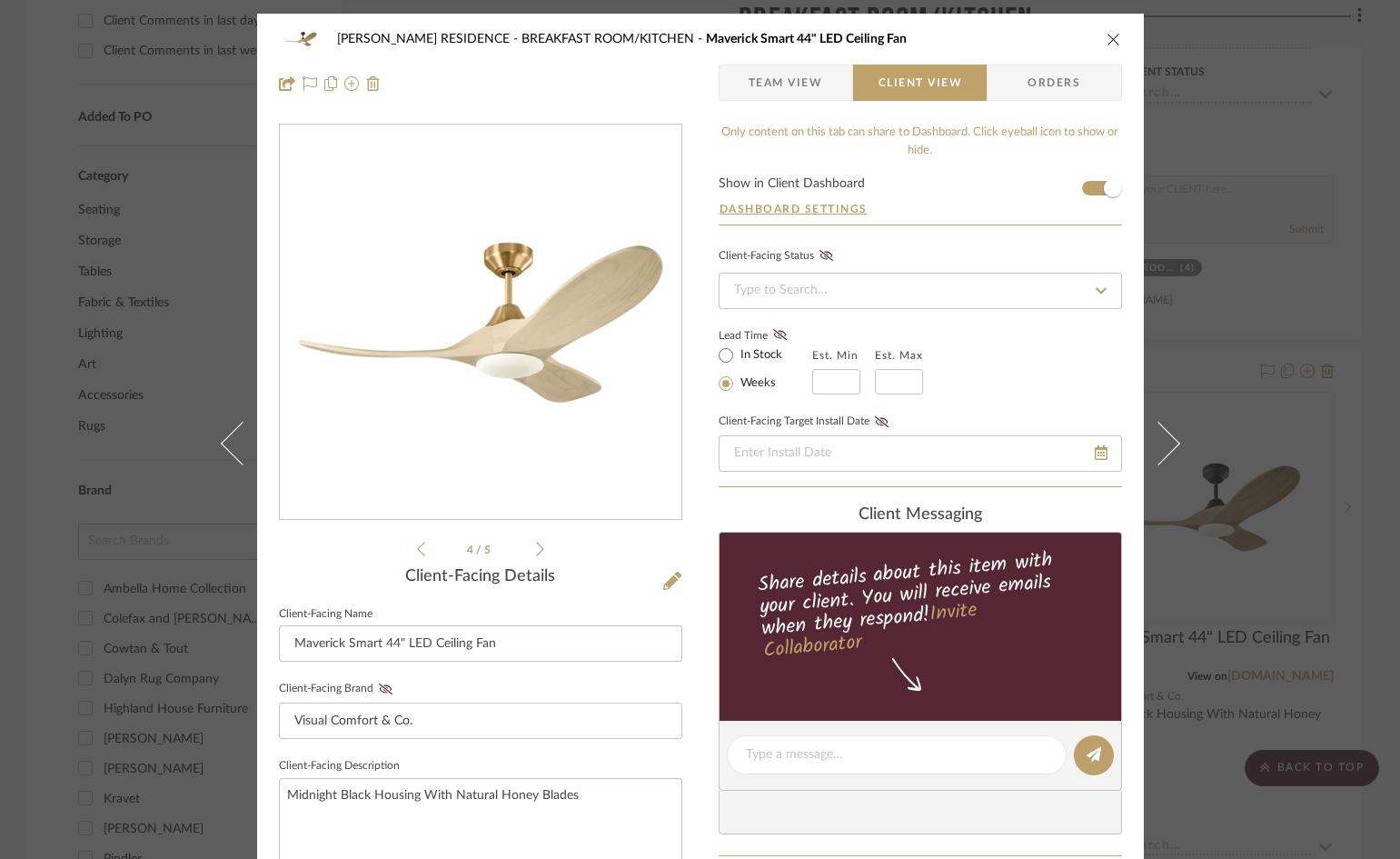
click at [536, 548] on icon at bounding box center [540, 549] width 8 height 17
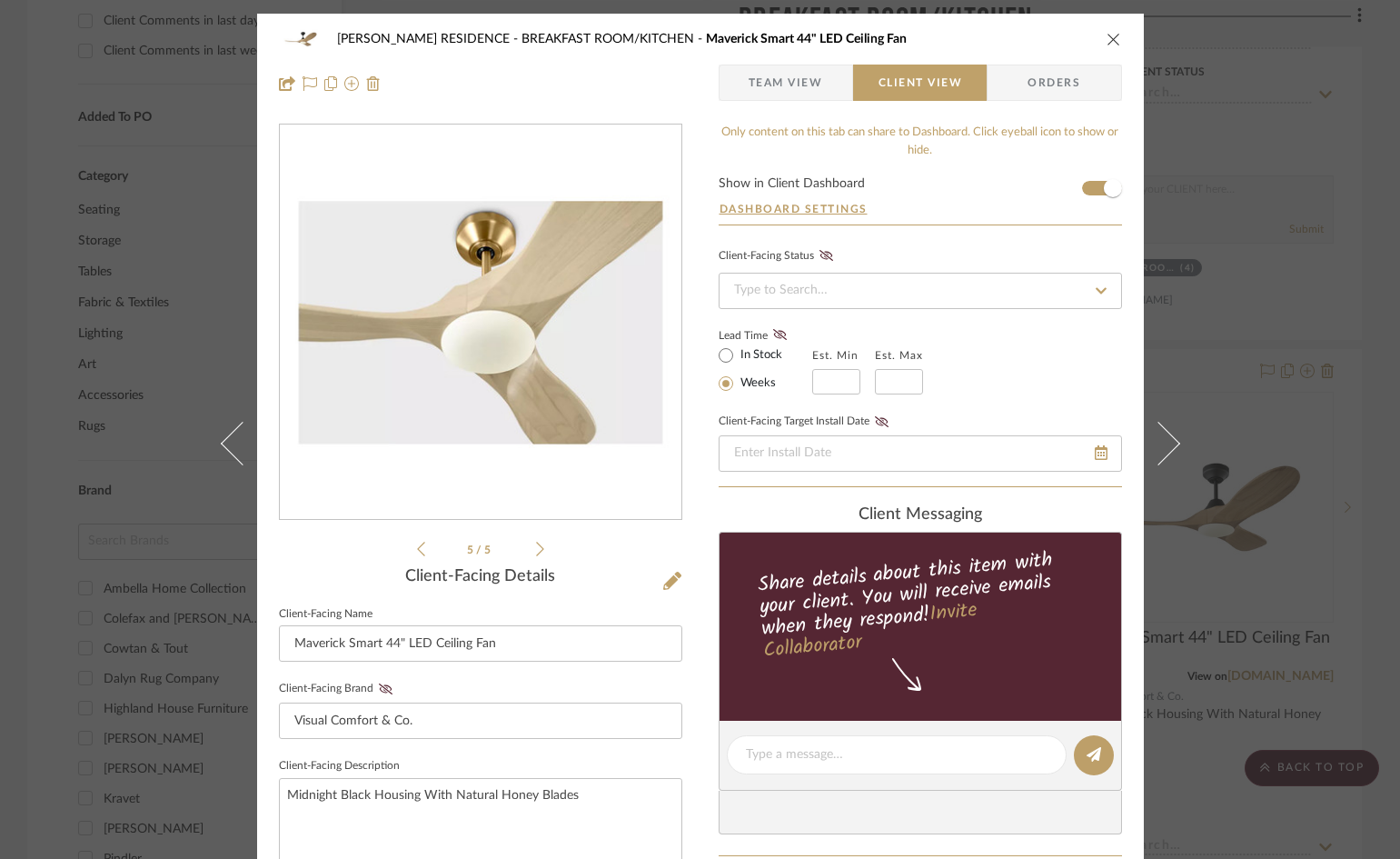
click at [536, 548] on icon at bounding box center [540, 549] width 8 height 17
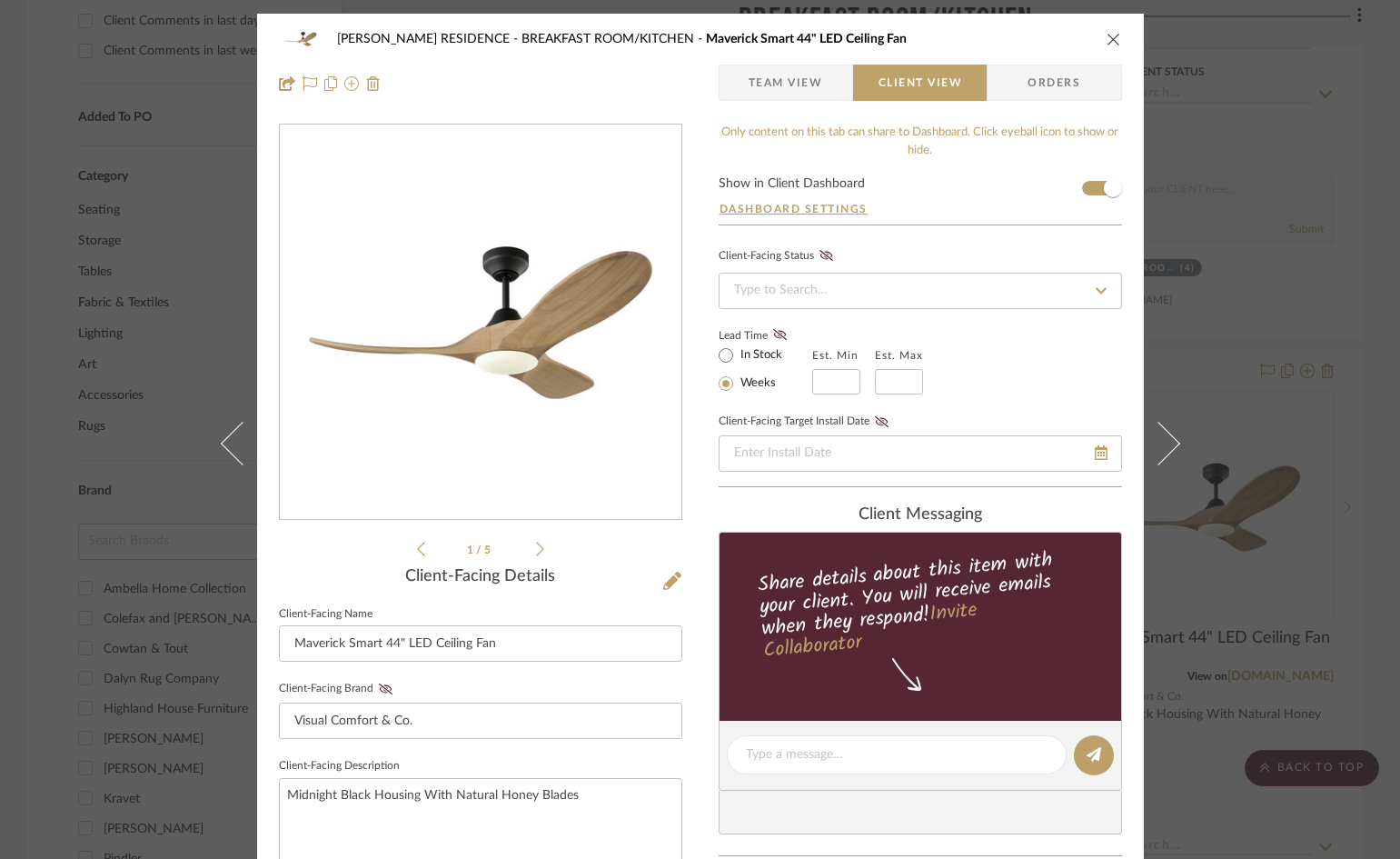
click at [536, 548] on icon at bounding box center [540, 549] width 8 height 17
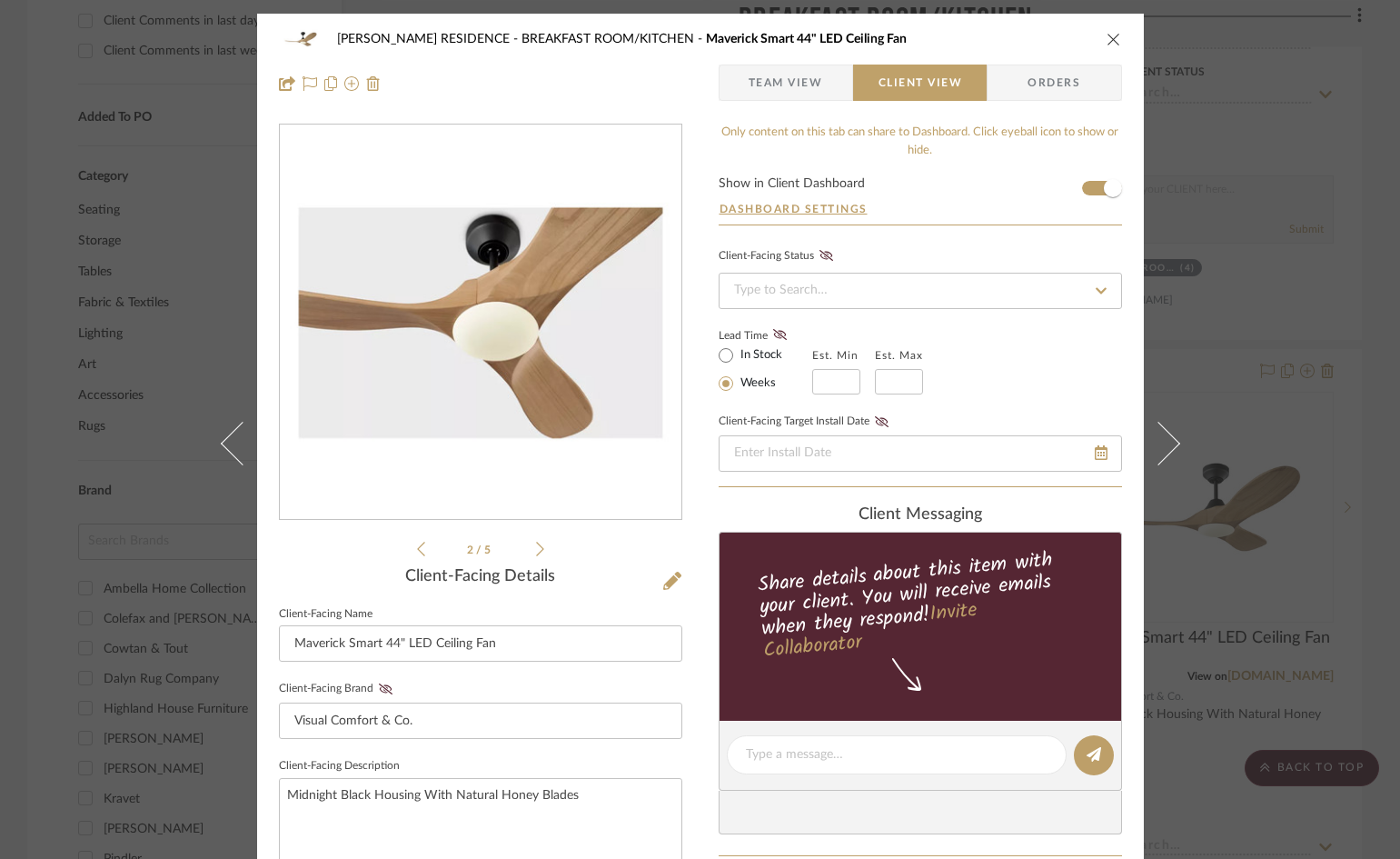
click at [1106, 37] on icon "close" at bounding box center [1113, 40] width 15 height 15
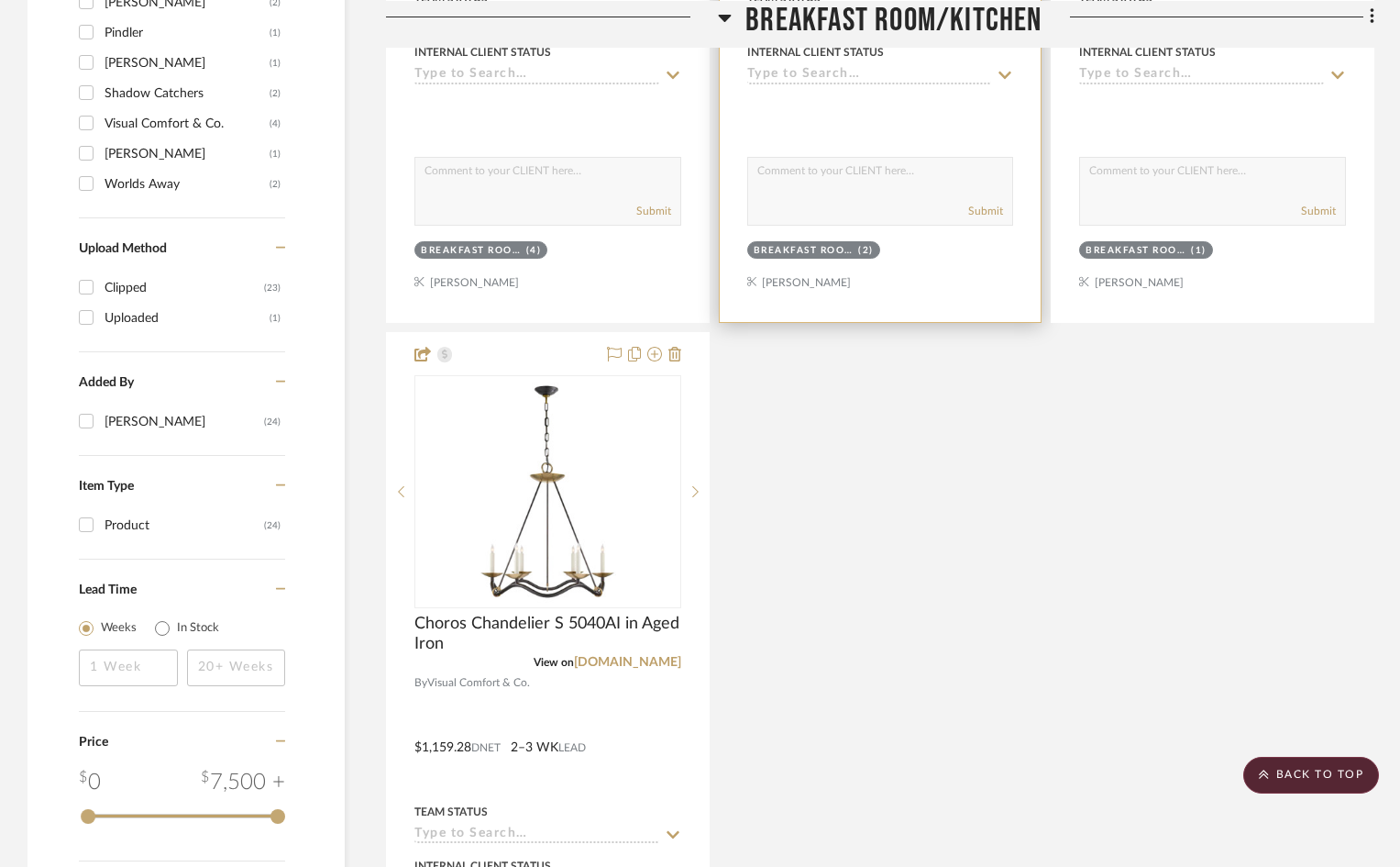
scroll to position [1926, 0]
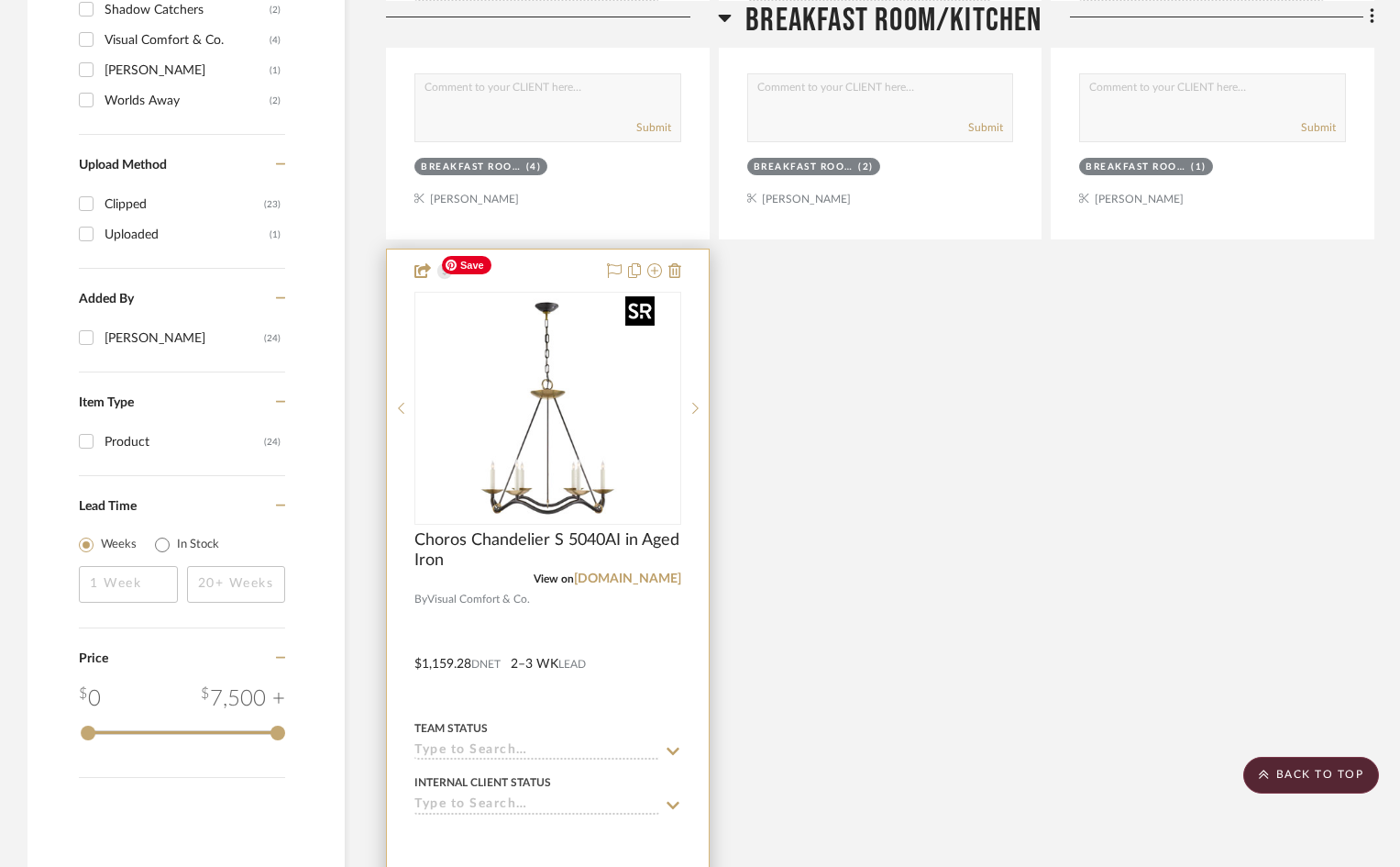
click at [463, 416] on img "0" at bounding box center [546, 408] width 229 height 229
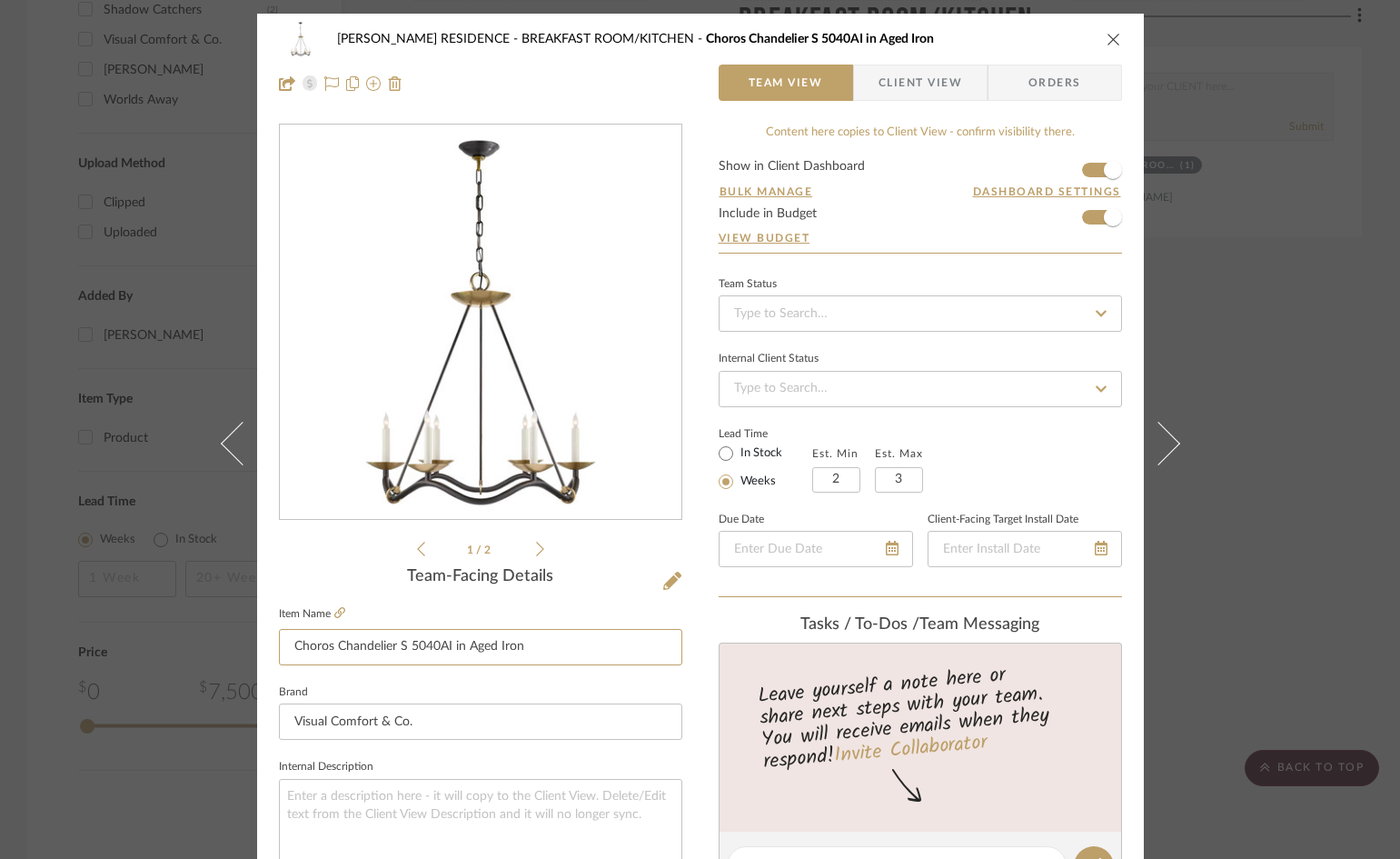
drag, startPoint x: 538, startPoint y: 647, endPoint x: 188, endPoint y: 650, distance: 350.0
click at [188, 650] on div "[PERSON_NAME] RESIDENCE BREAKFAST ROOM/KITCHEN Choros Chandelier S 5040AI in Ag…" at bounding box center [700, 430] width 1400 height 859
